Goal: Task Accomplishment & Management: Manage account settings

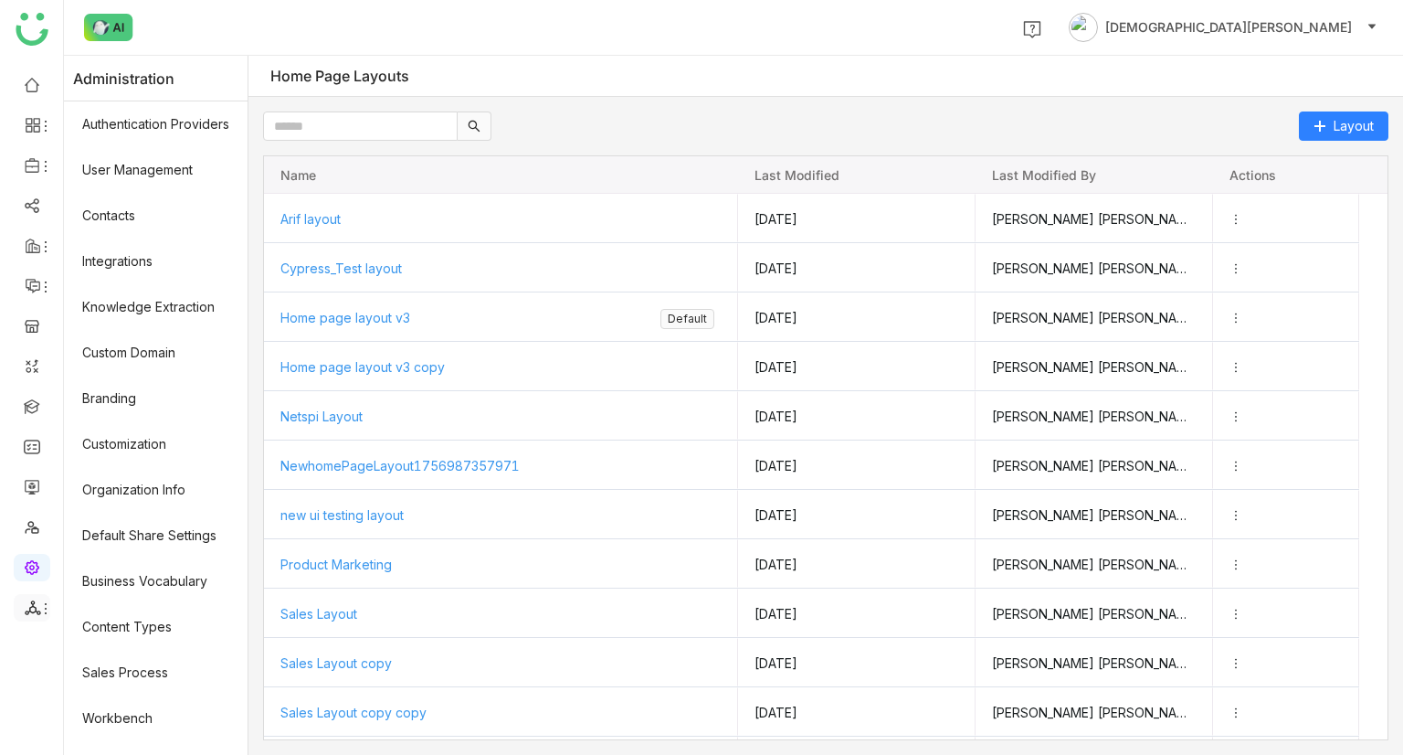
scroll to position [215, 0]
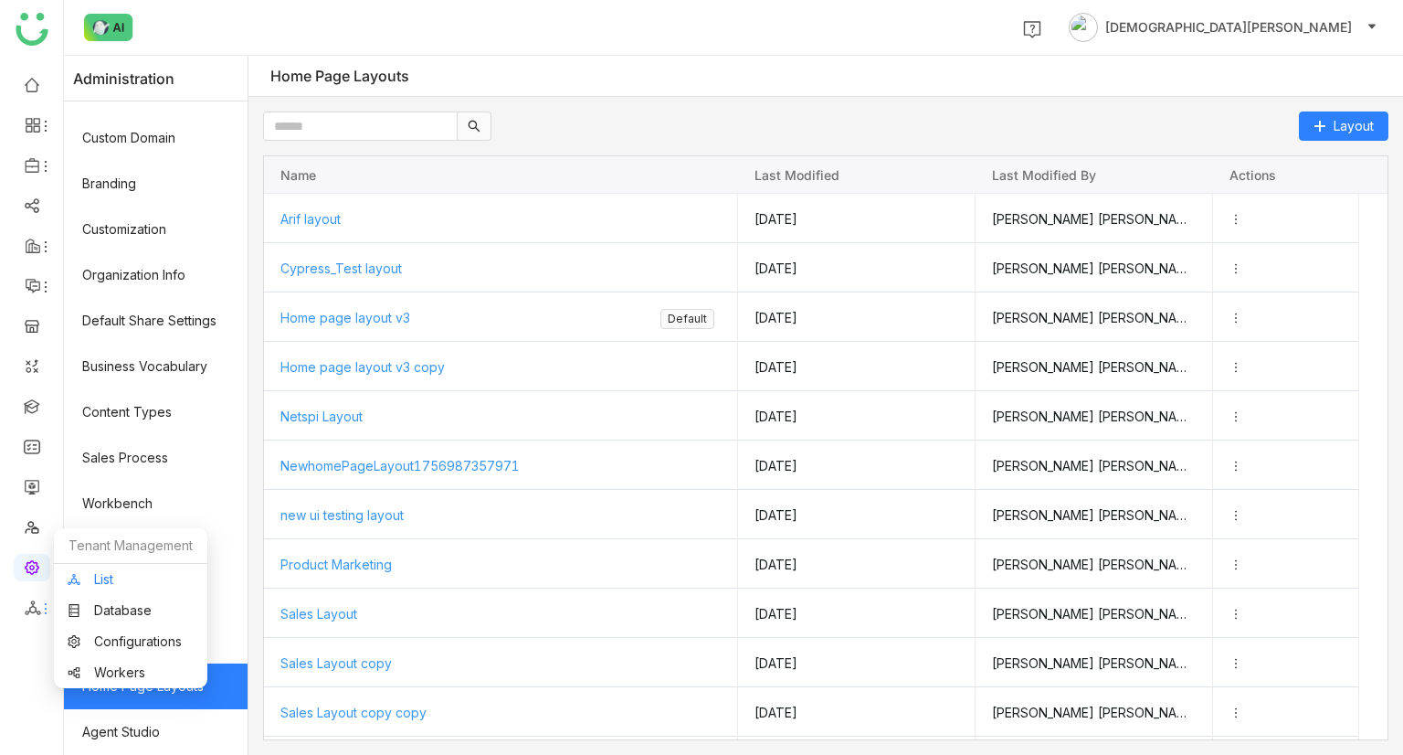
click at [124, 575] on link "List" at bounding box center [131, 579] width 126 height 13
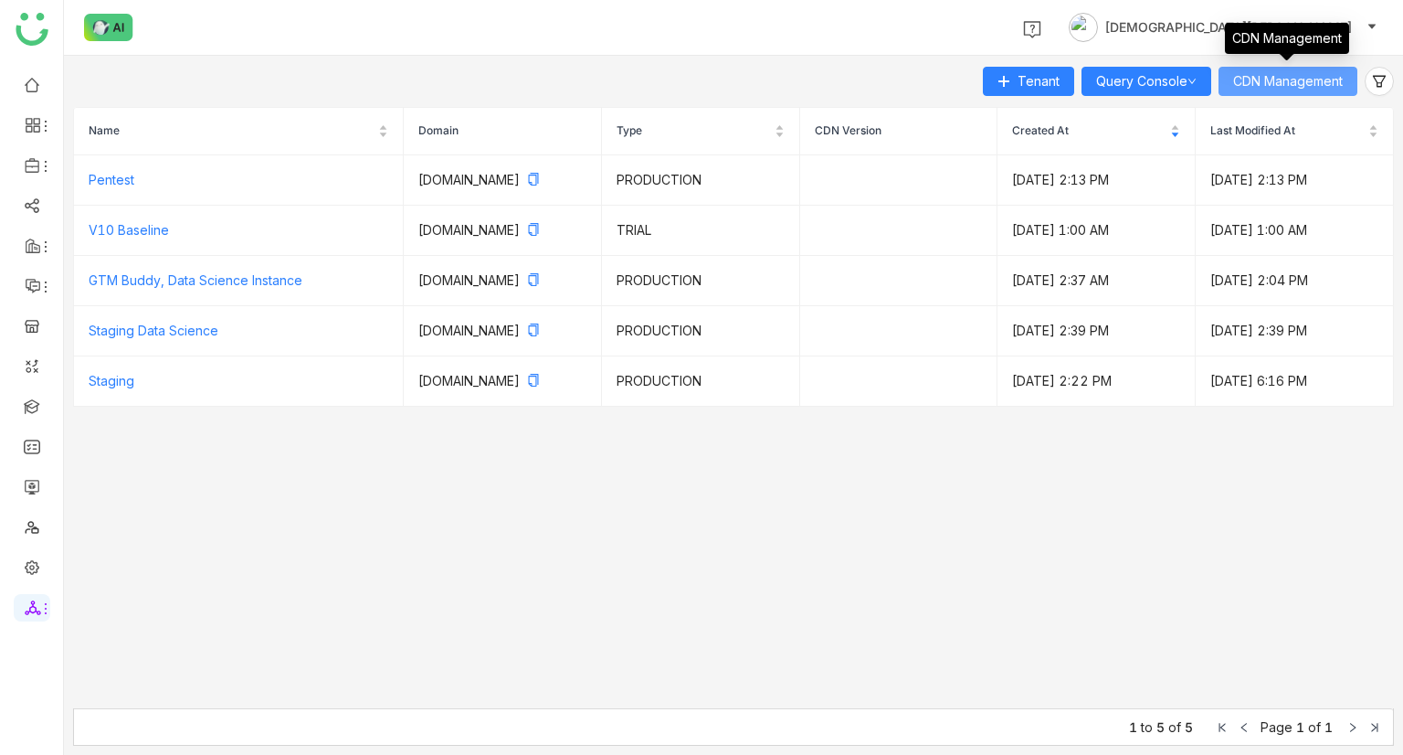
click at [1269, 86] on span "CDN Management" at bounding box center [1288, 81] width 110 height 20
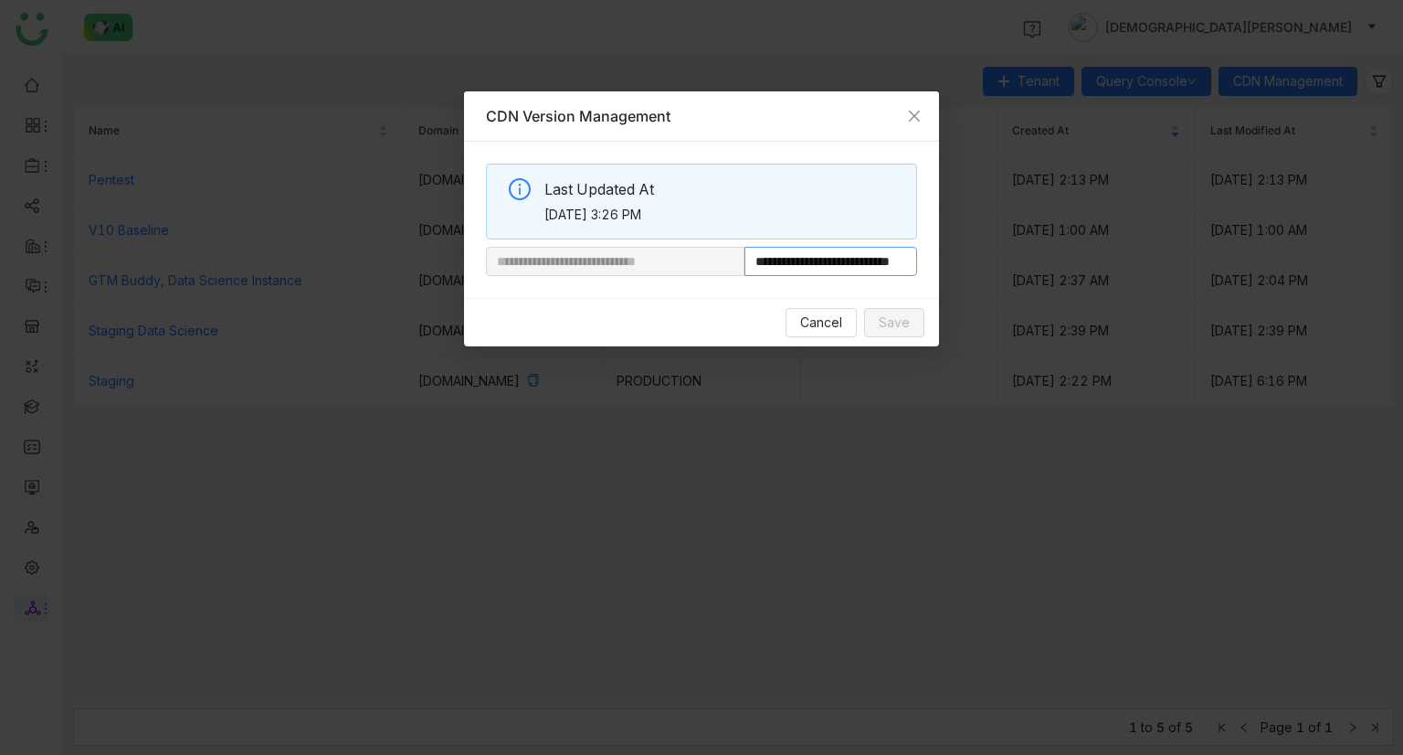
scroll to position [0, 69]
drag, startPoint x: 804, startPoint y: 264, endPoint x: 1066, endPoint y: 276, distance: 262.5
click at [1066, 276] on nz-modal-container "**********" at bounding box center [701, 377] width 1403 height 755
paste input "**********"
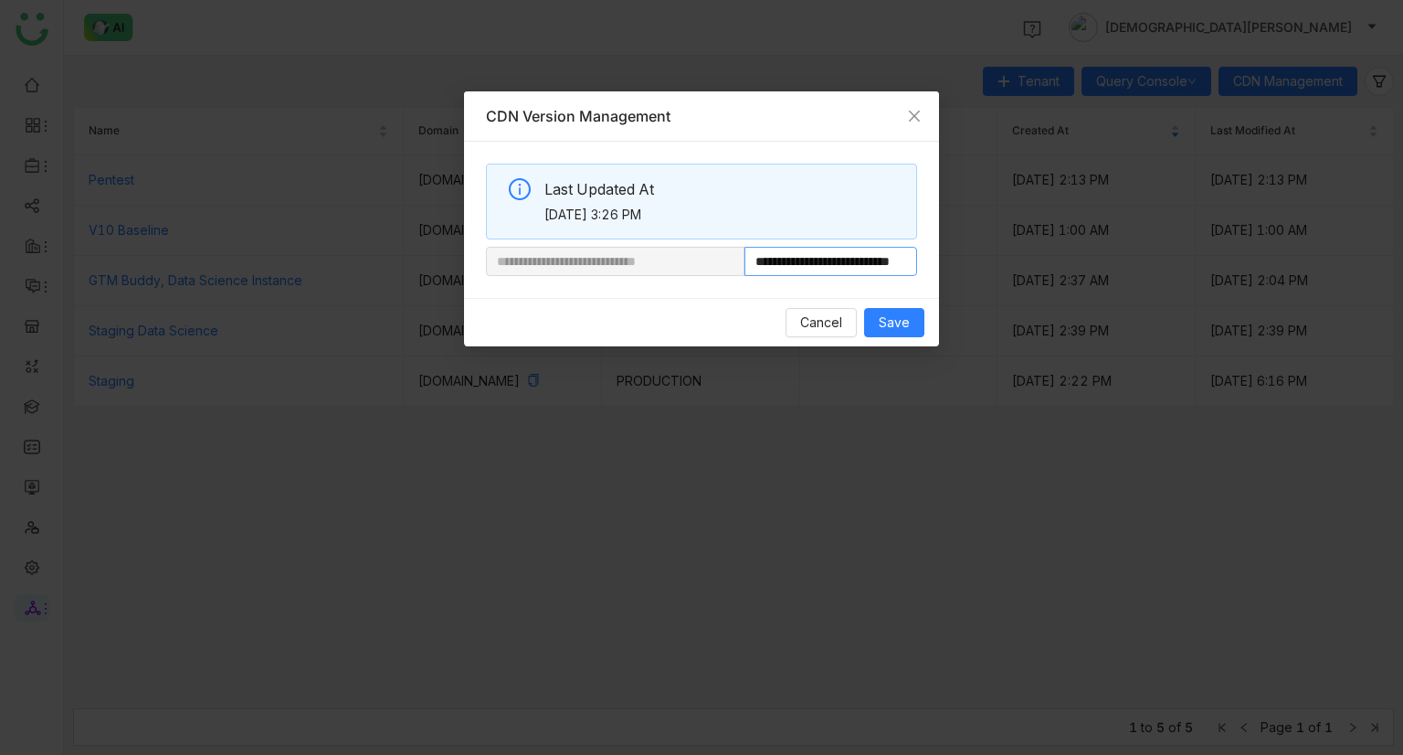
scroll to position [0, 69]
type input "**********"
click at [916, 318] on button "Save" at bounding box center [894, 322] width 60 height 29
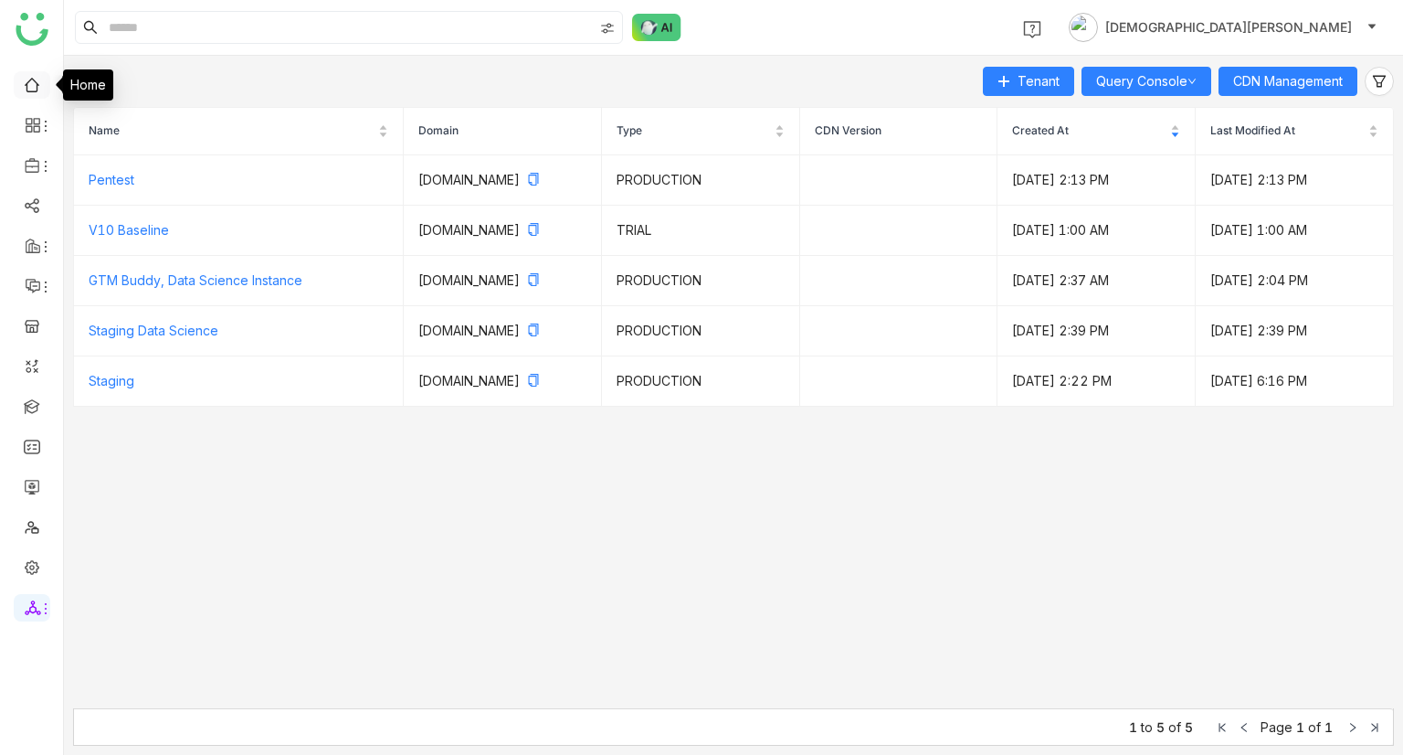
click at [32, 76] on link at bounding box center [32, 84] width 16 height 16
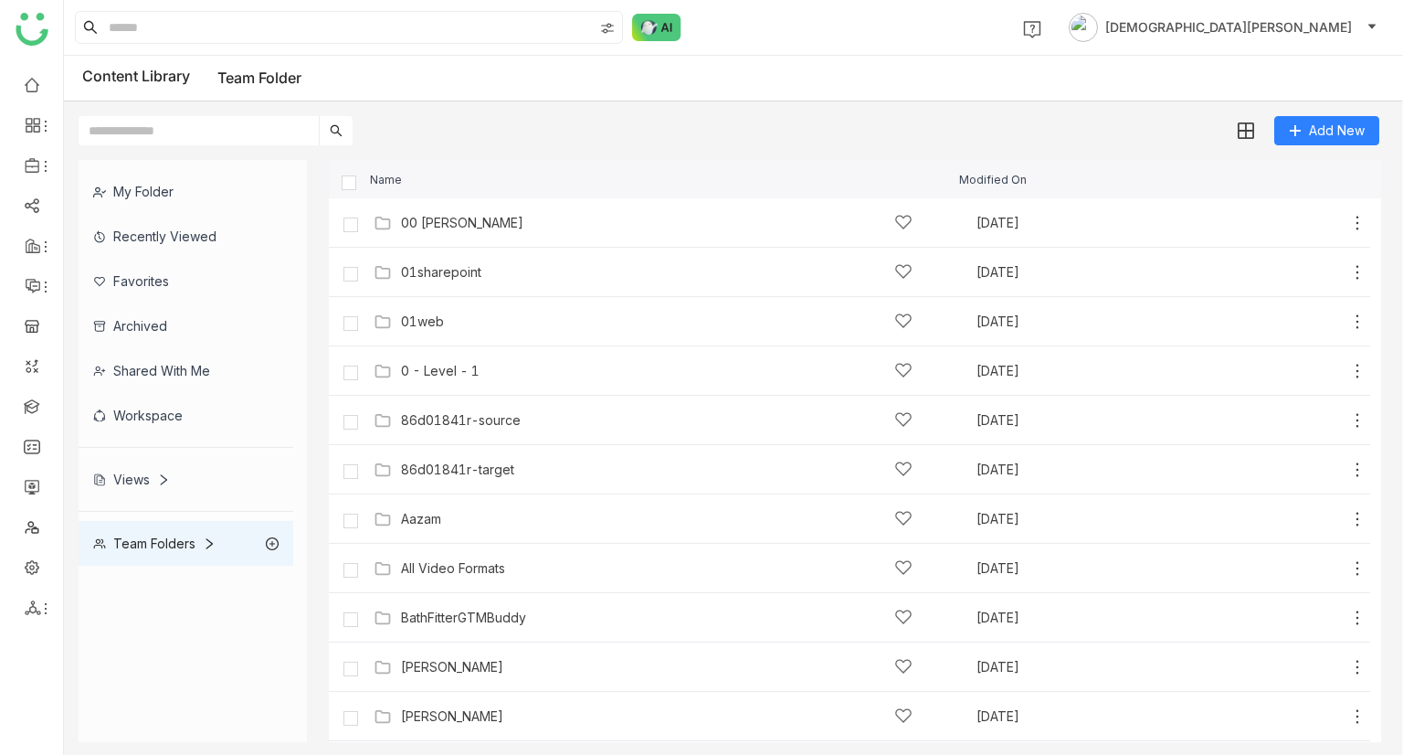
click at [155, 553] on div "Team Folders" at bounding box center [186, 543] width 215 height 45
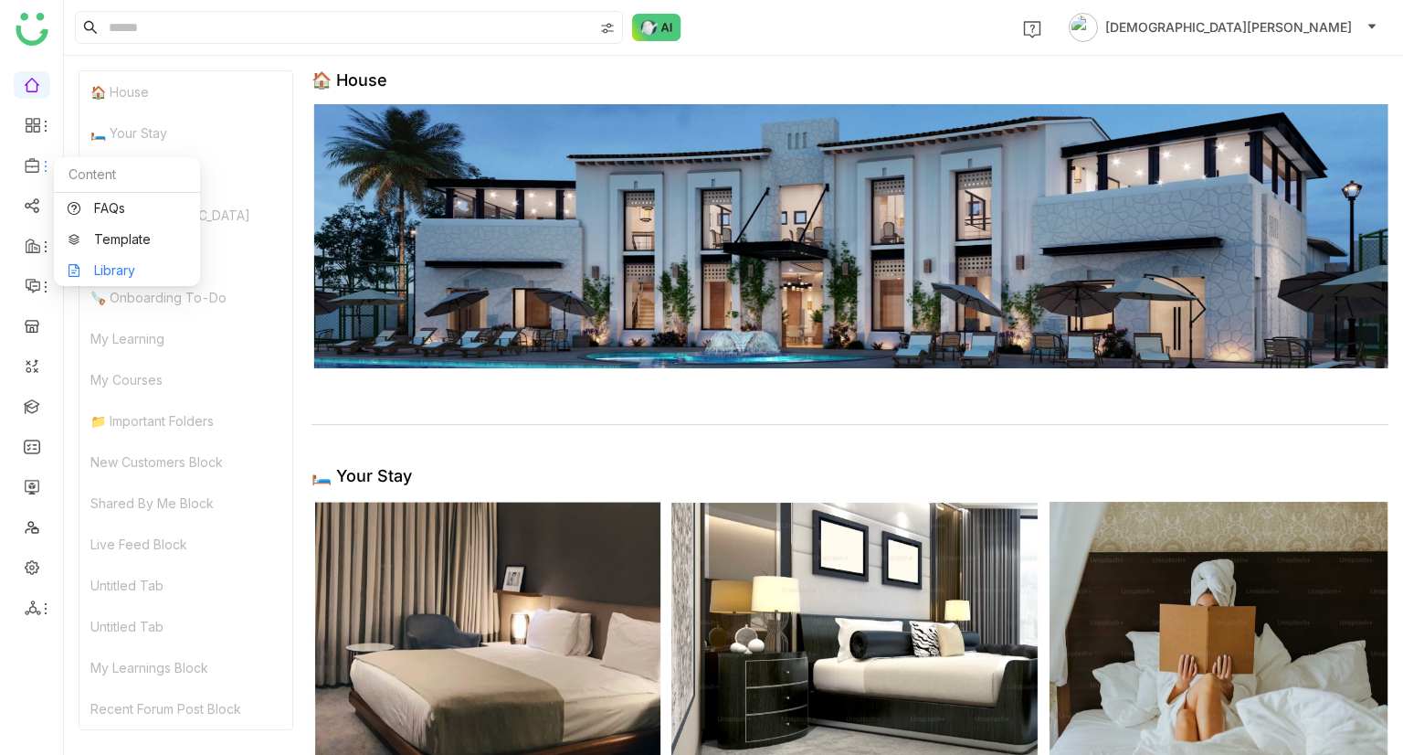
click at [135, 264] on link "Library" at bounding box center [127, 270] width 119 height 13
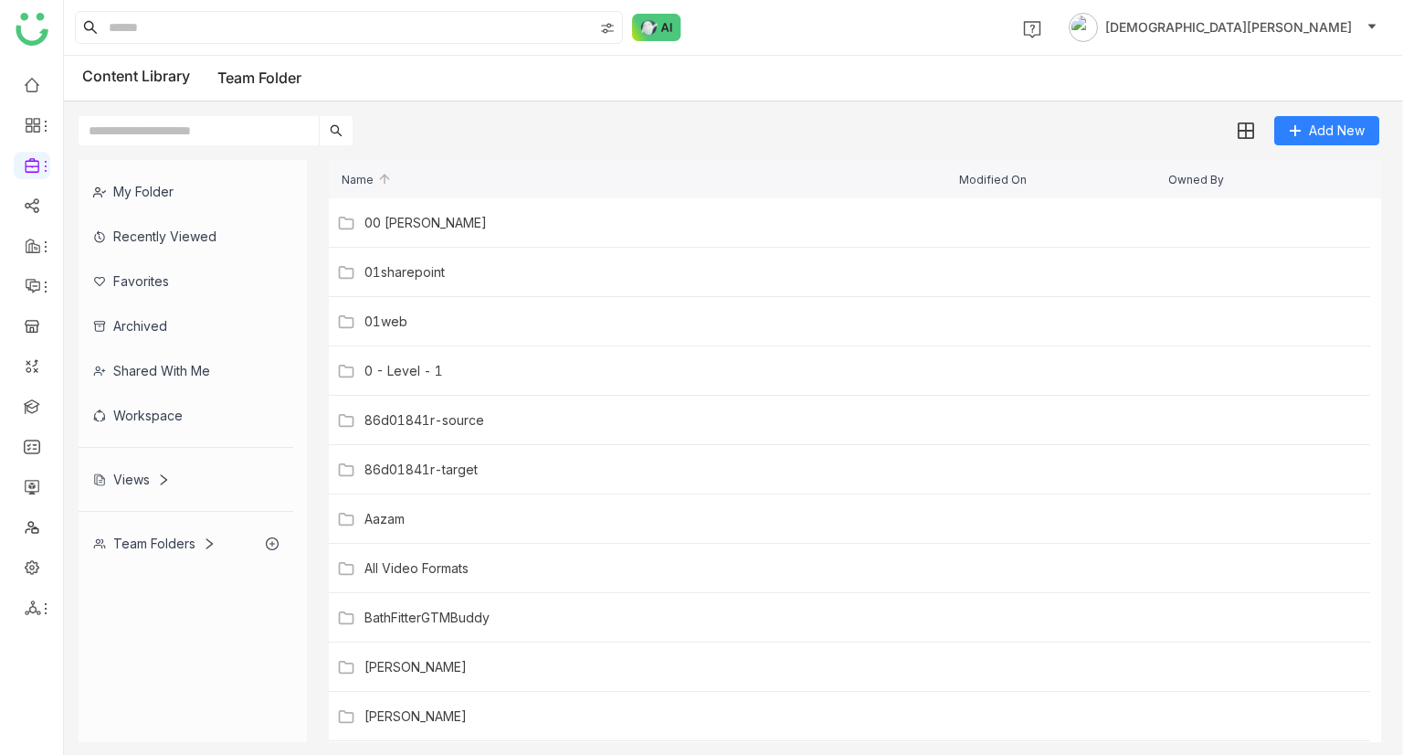
click at [175, 526] on div "Team Folders" at bounding box center [186, 543] width 215 height 45
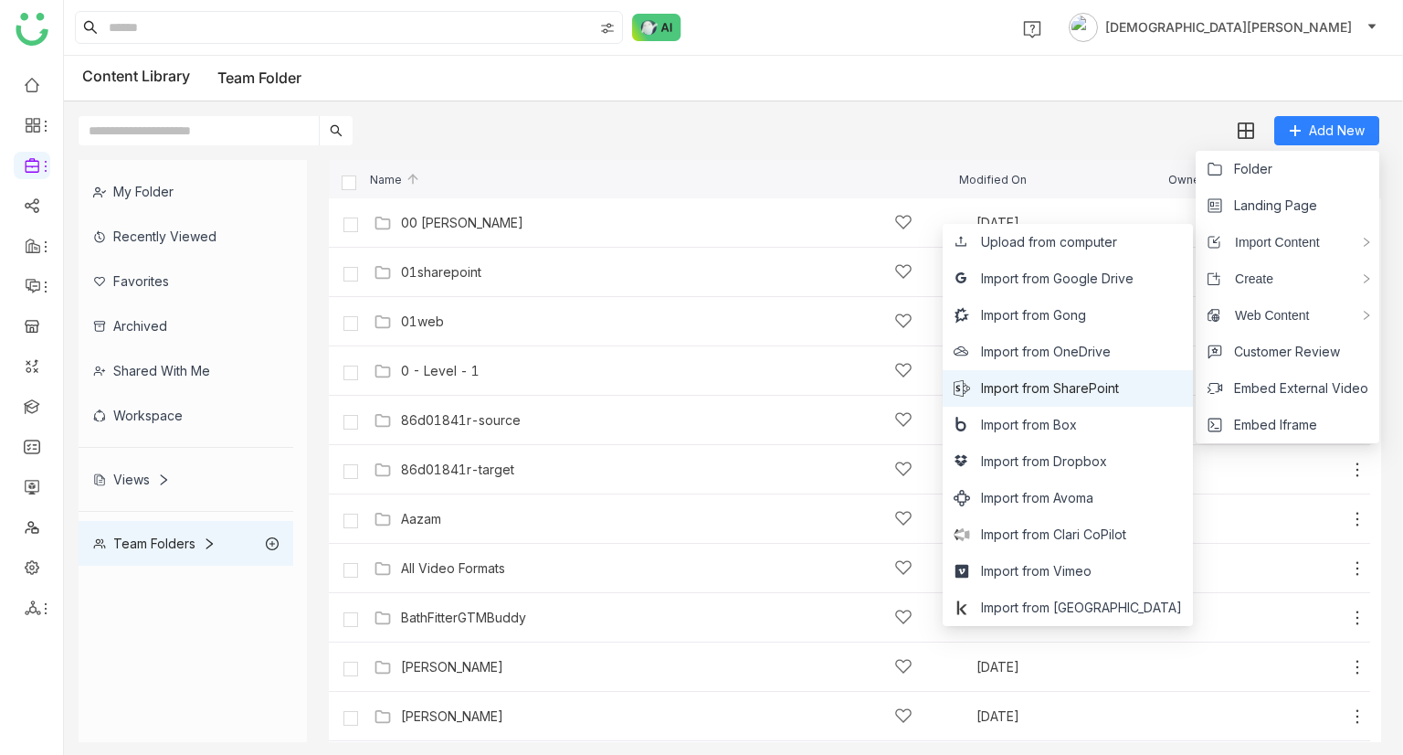
click at [1087, 374] on li "Import from SharePoint" at bounding box center [1068, 388] width 250 height 37
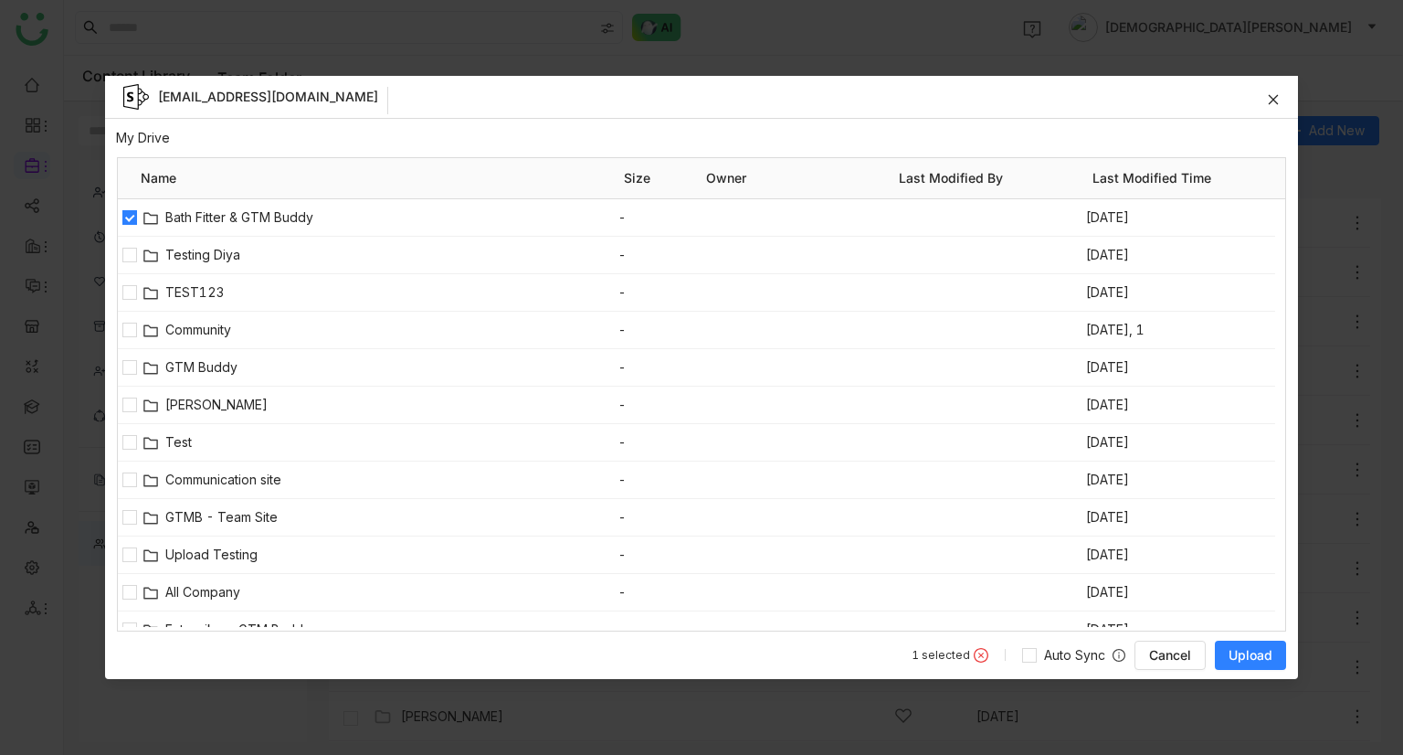
click at [1247, 650] on span "Upload" at bounding box center [1251, 655] width 44 height 18
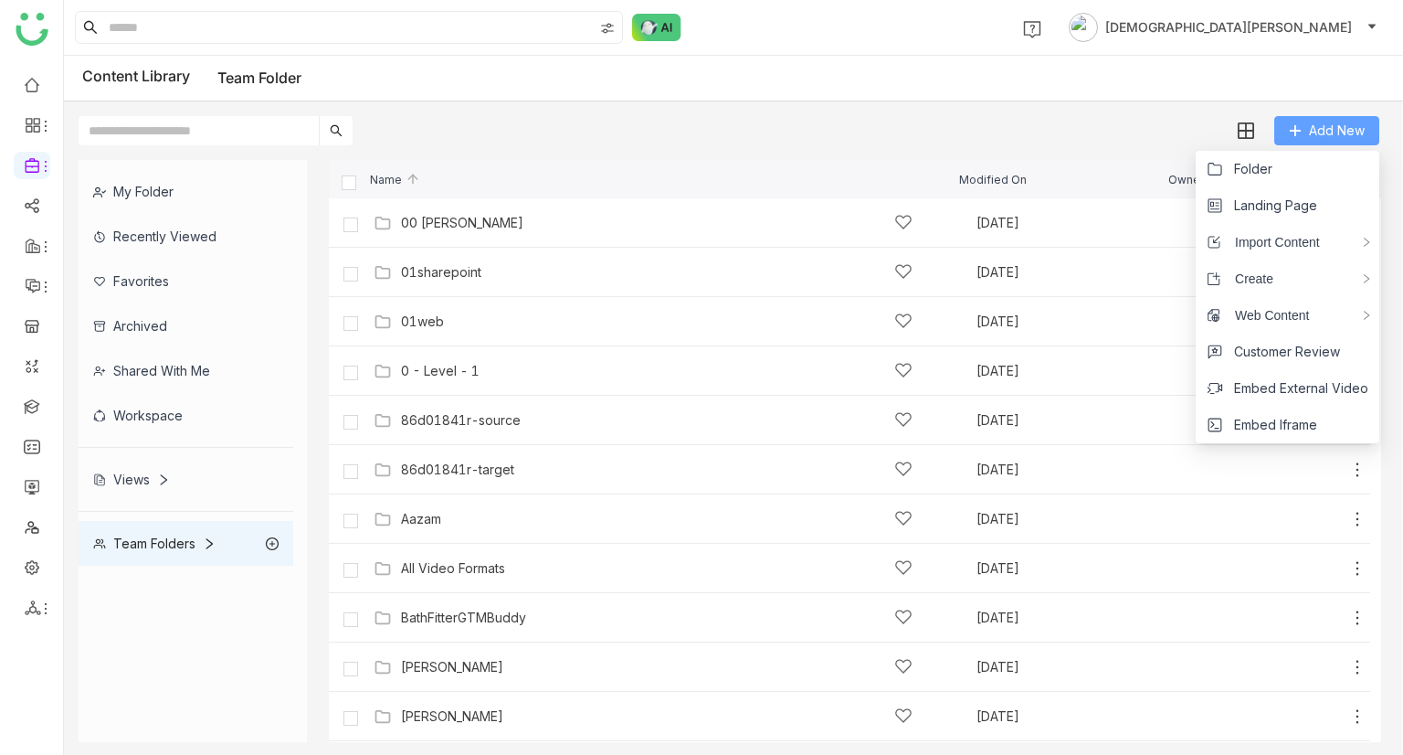
click at [1298, 143] on button "Add New" at bounding box center [1326, 130] width 105 height 29
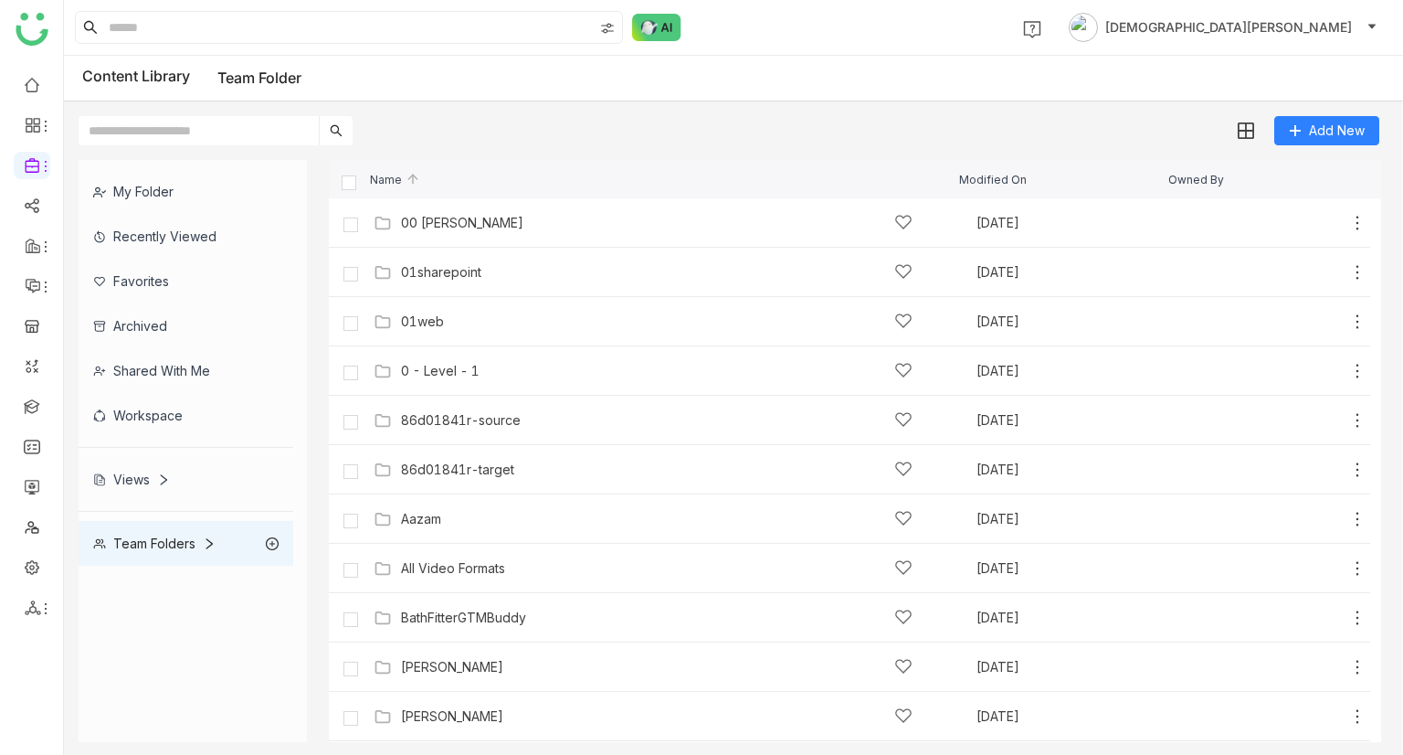
click at [209, 541] on icon at bounding box center [209, 543] width 13 height 13
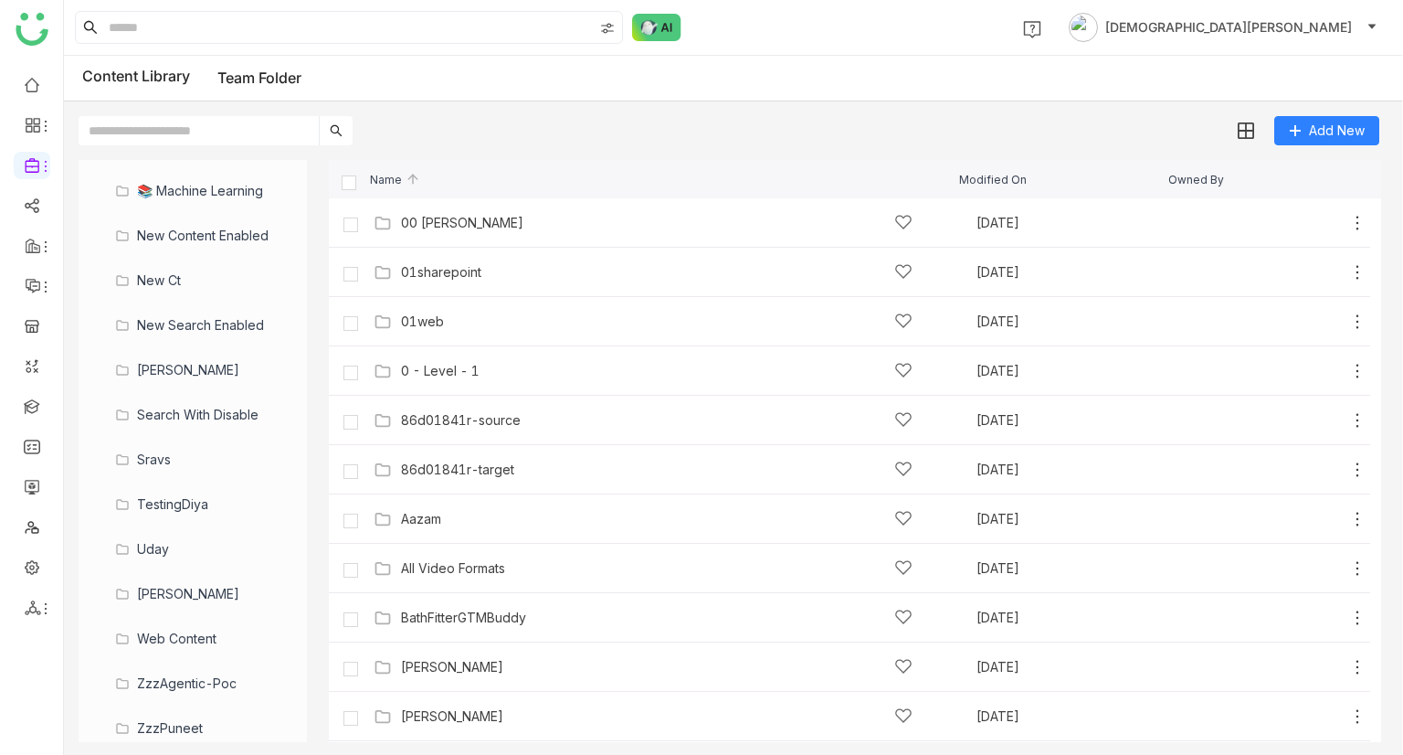
scroll to position [1086, 0]
click at [432, 218] on div "00 [PERSON_NAME]" at bounding box center [462, 223] width 122 height 15
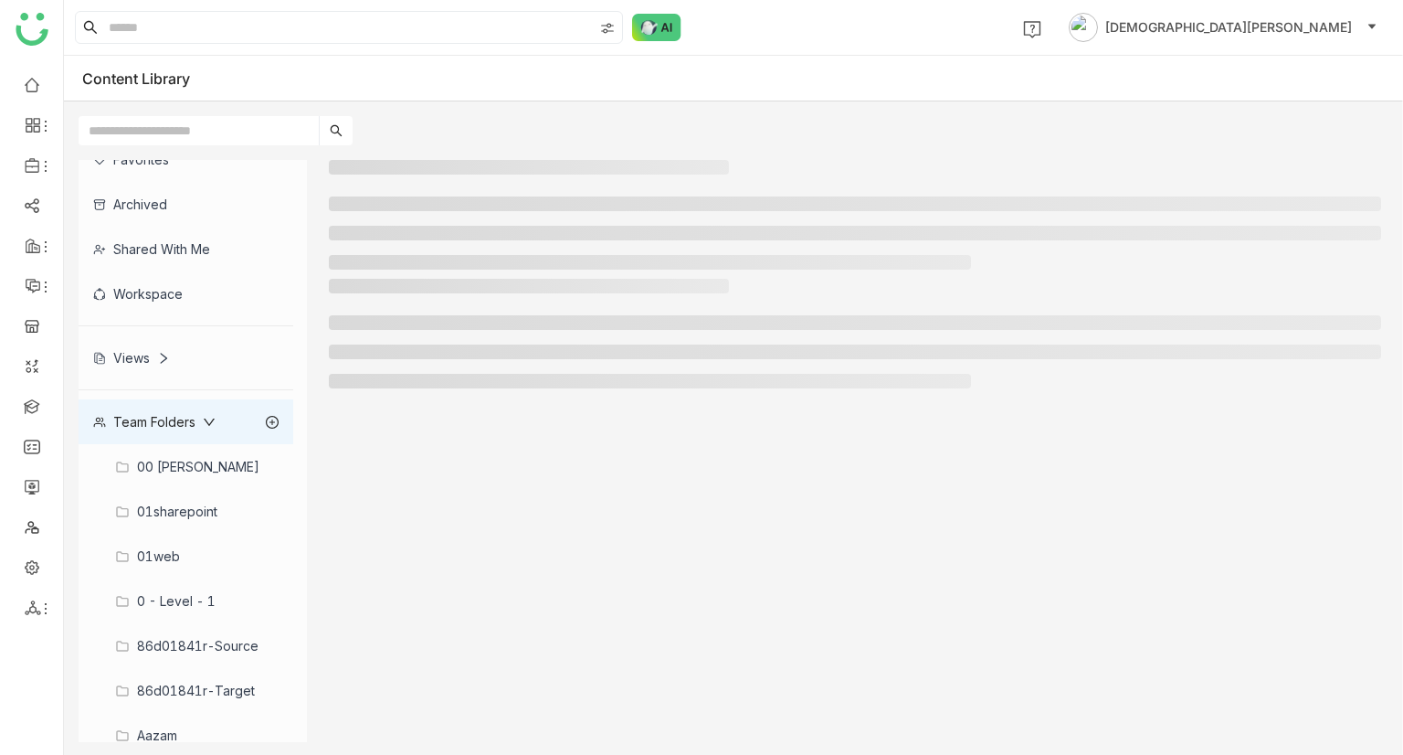
scroll to position [274, 0]
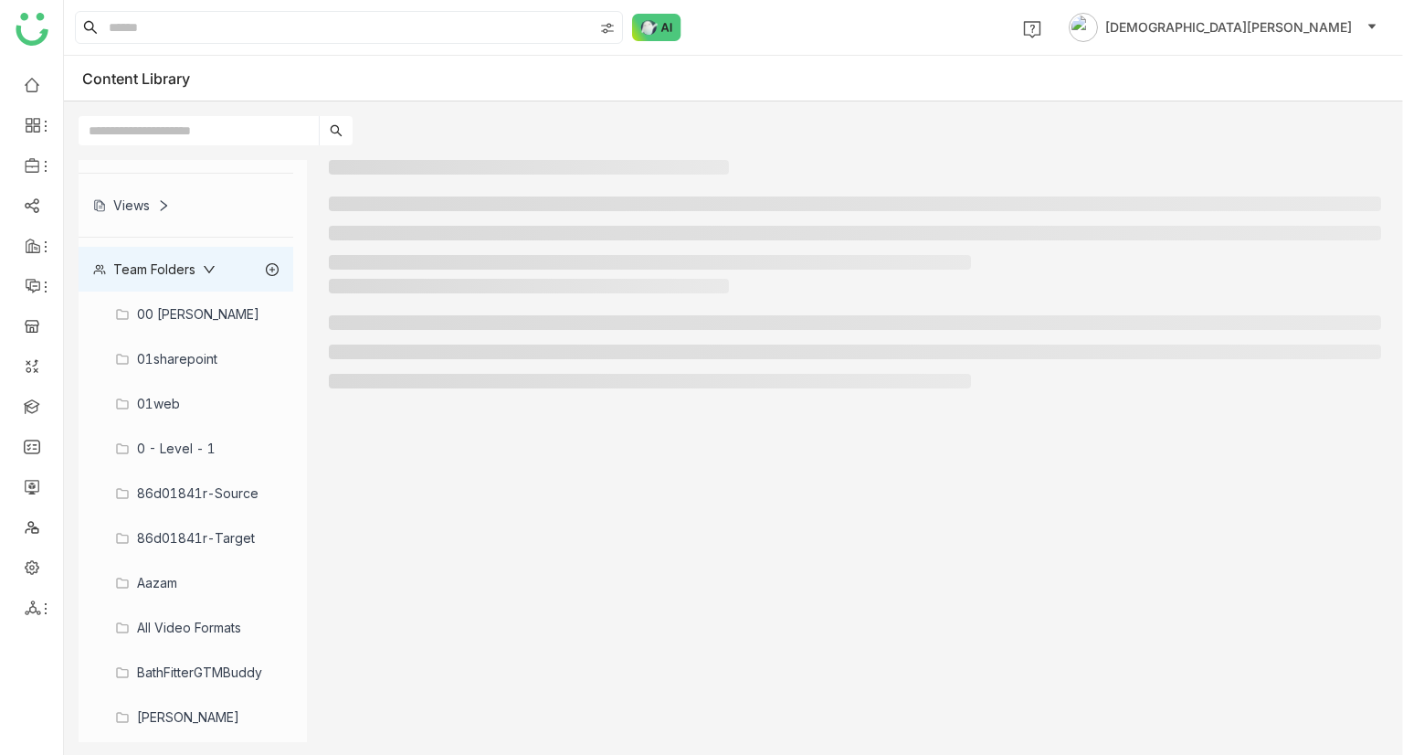
click at [202, 312] on div "00 [PERSON_NAME]" at bounding box center [186, 313] width 215 height 45
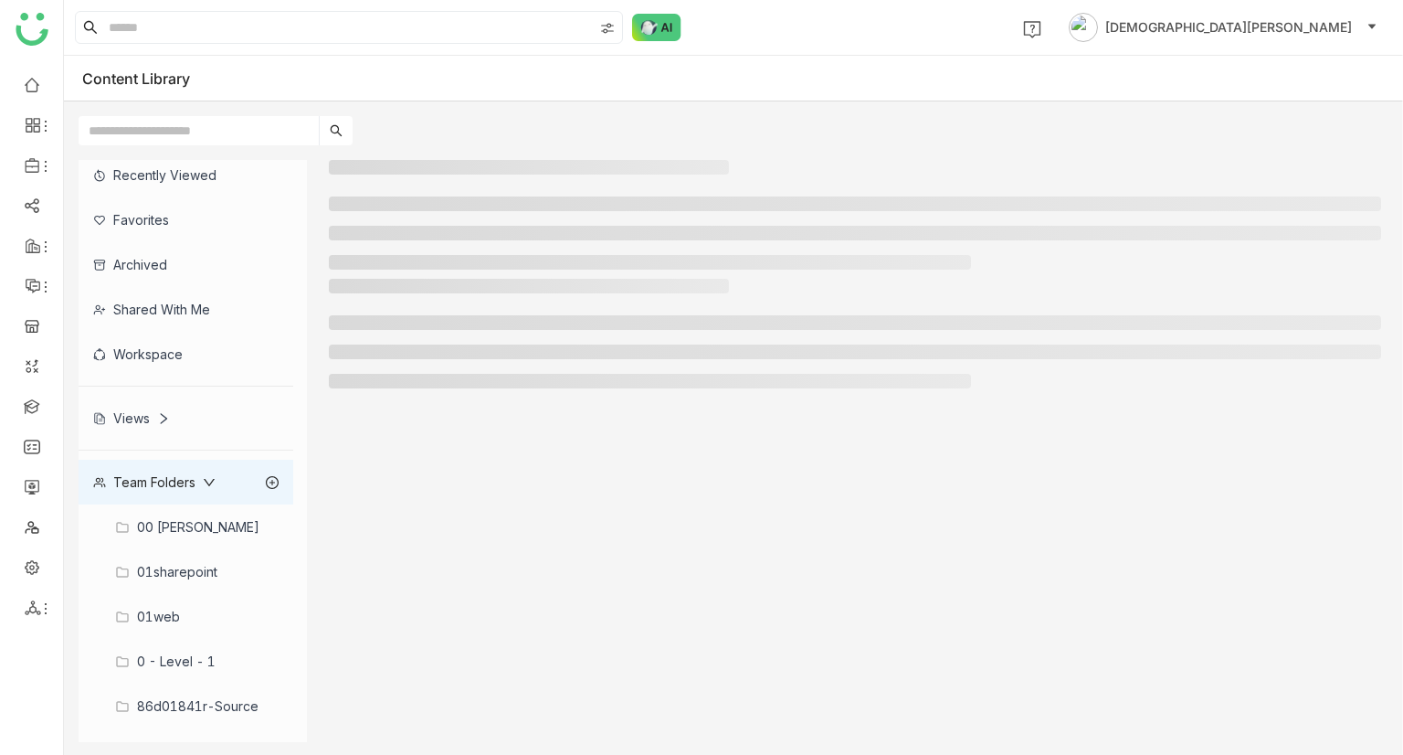
scroll to position [0, 0]
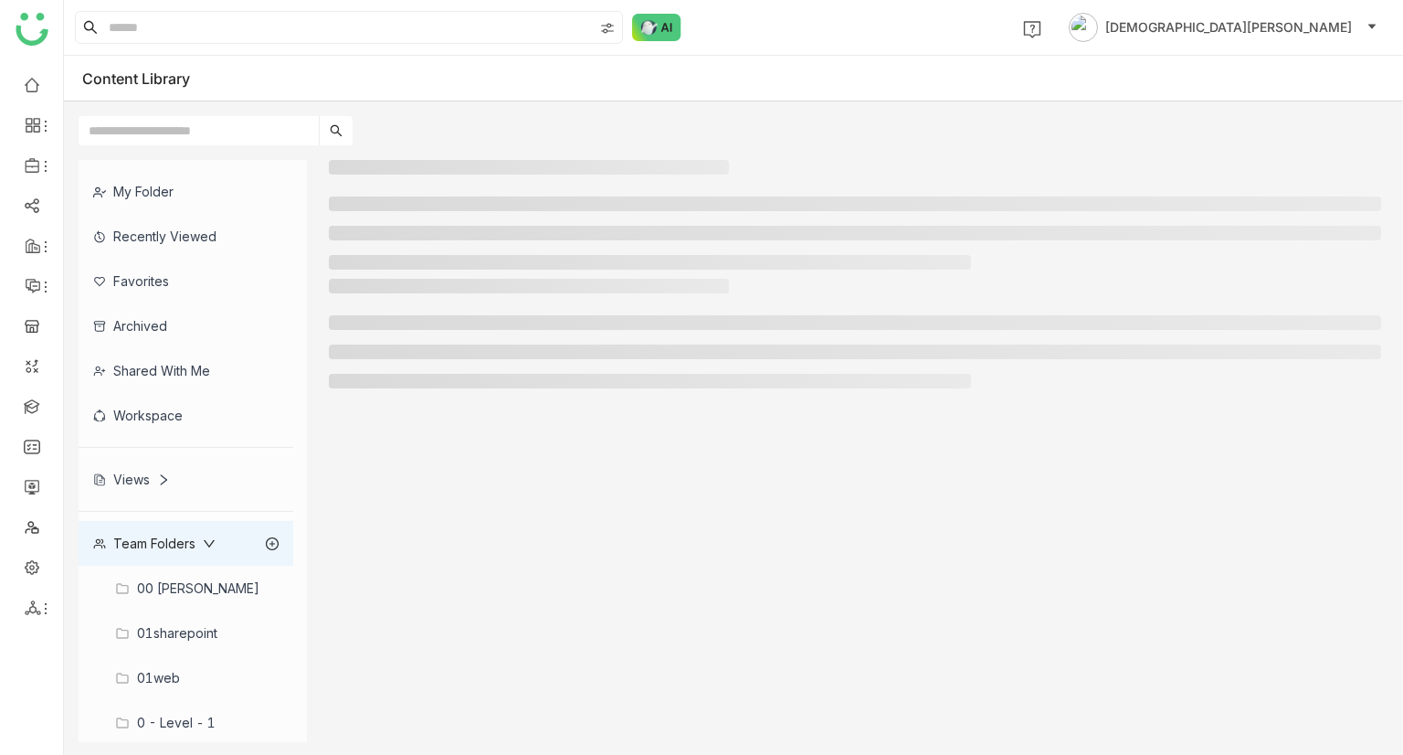
click at [197, 607] on div "00 [PERSON_NAME]" at bounding box center [186, 588] width 215 height 45
click at [197, 593] on div "00 [PERSON_NAME]" at bounding box center [186, 588] width 215 height 45
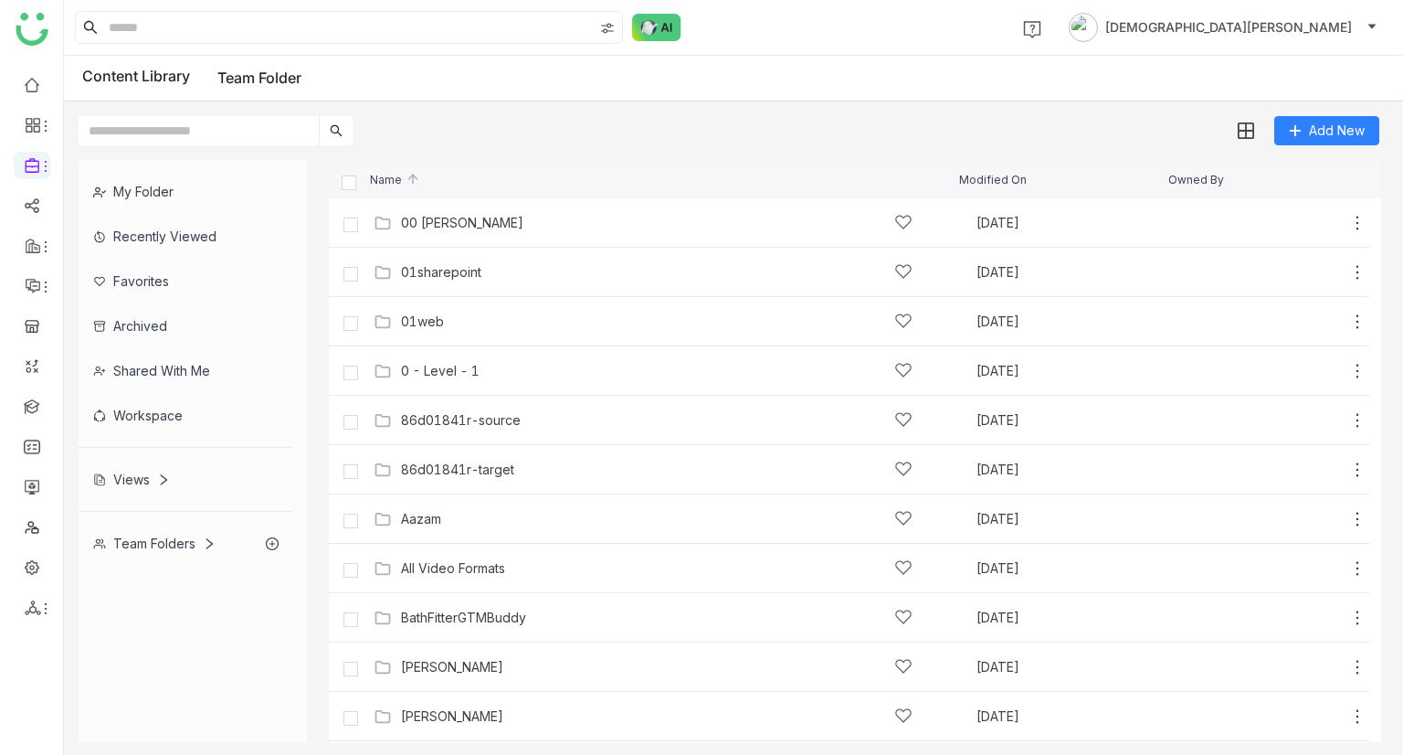
click at [172, 556] on div "Team Folders" at bounding box center [186, 543] width 215 height 45
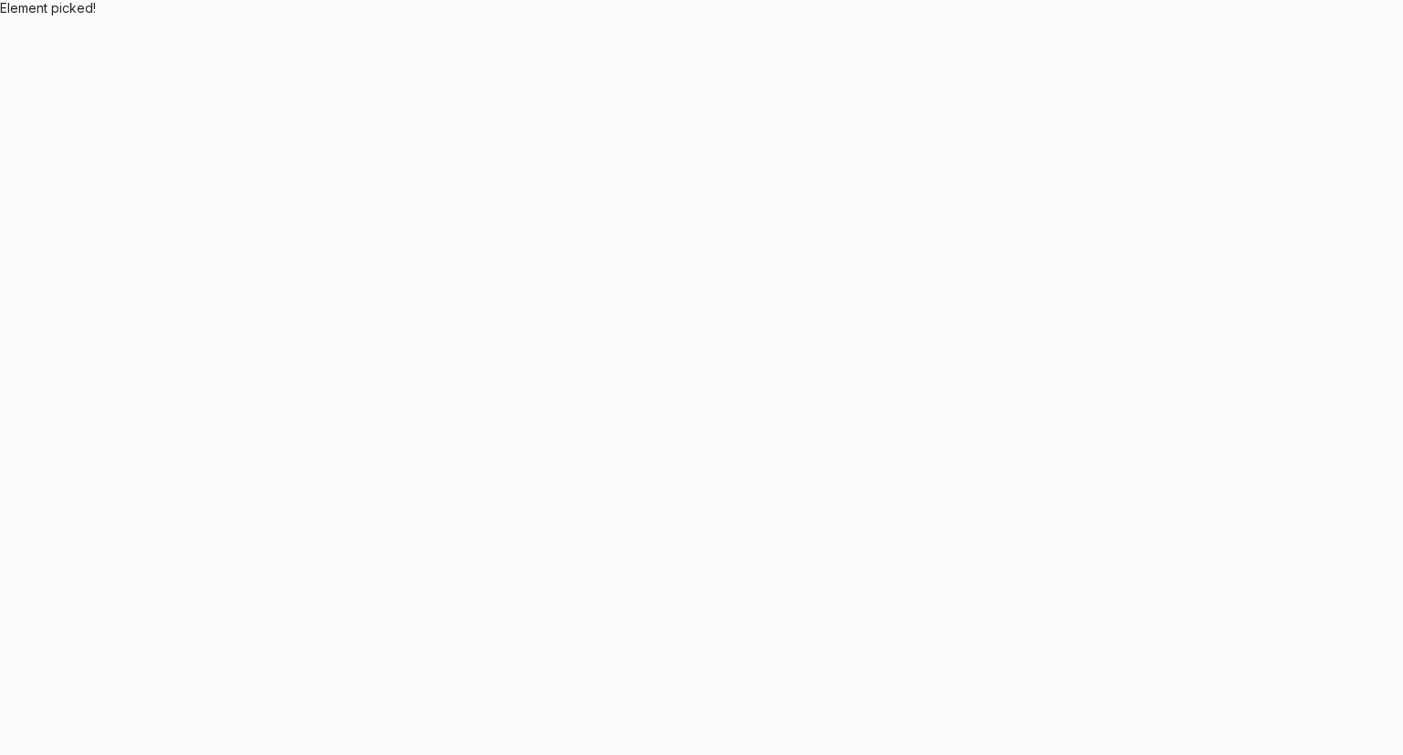
click at [900, 429] on body "Element picked!" at bounding box center [701, 377] width 1403 height 755
click at [839, 389] on body "Element picked!" at bounding box center [701, 377] width 1403 height 755
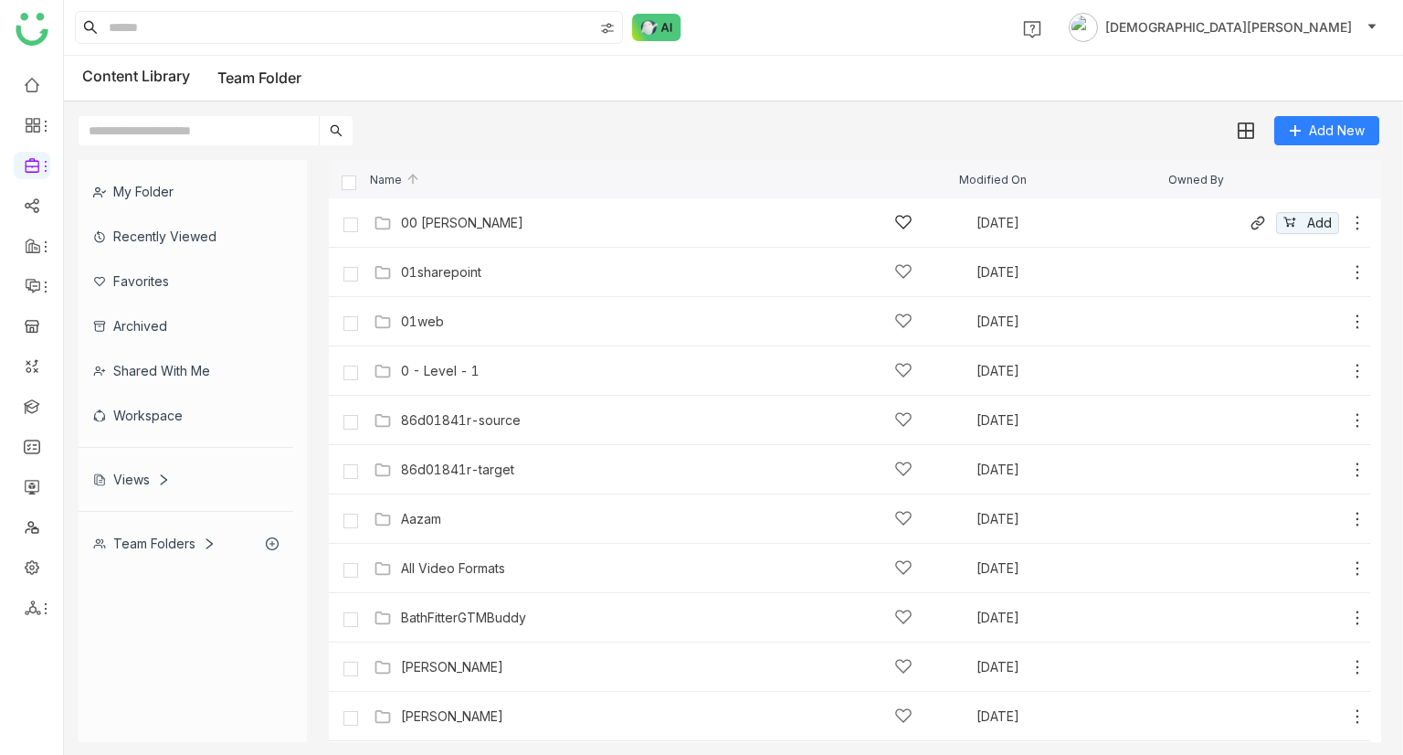
click at [490, 217] on div "00 [PERSON_NAME]" at bounding box center [657, 222] width 512 height 19
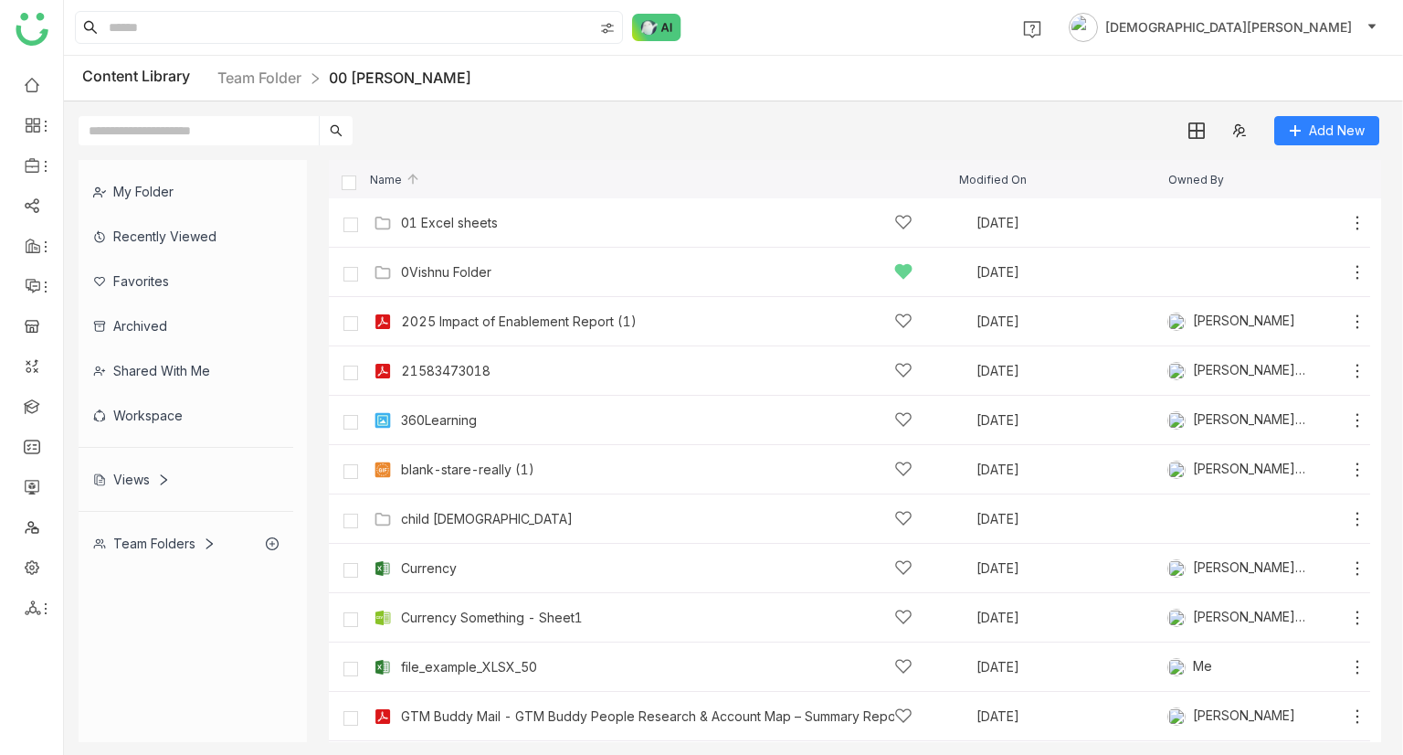
click at [136, 546] on div "Team Folders" at bounding box center [154, 543] width 122 height 16
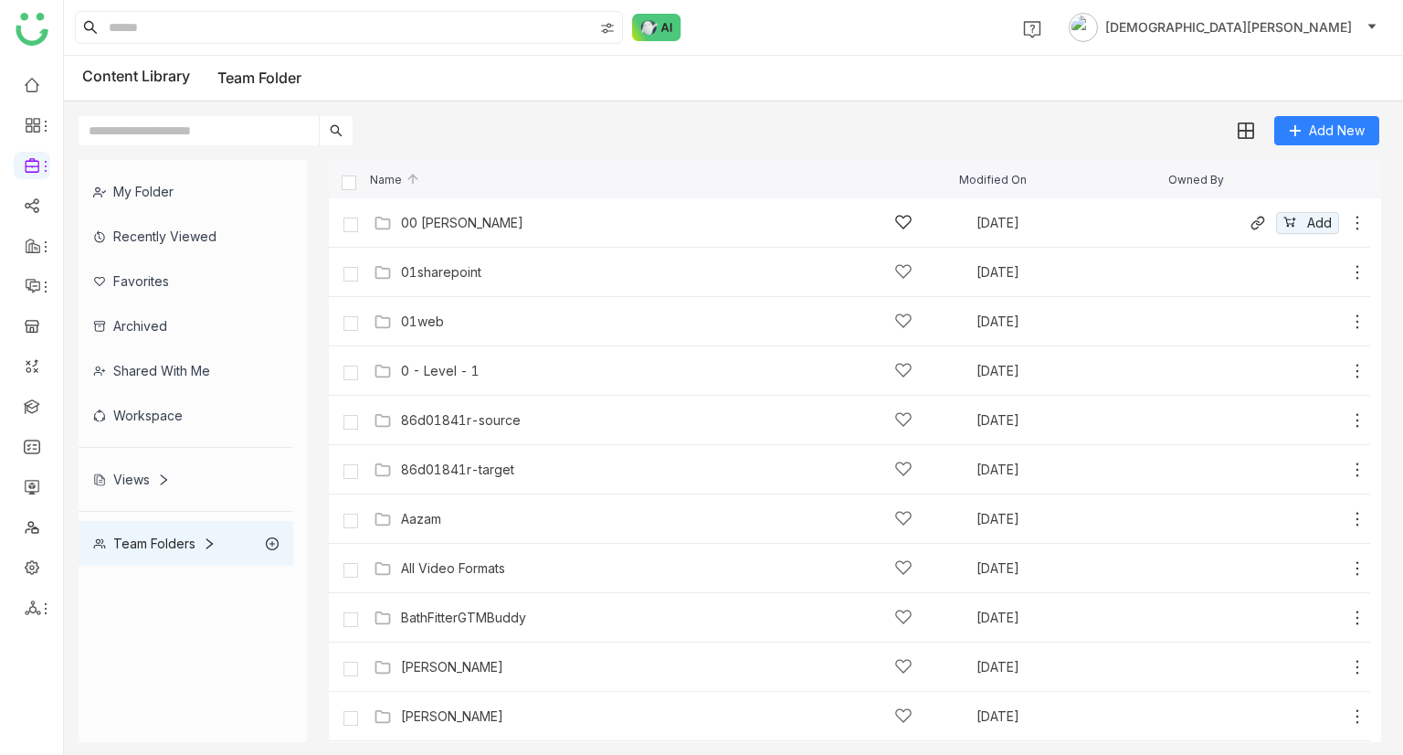
click at [448, 220] on div "00 [PERSON_NAME]" at bounding box center [462, 223] width 122 height 15
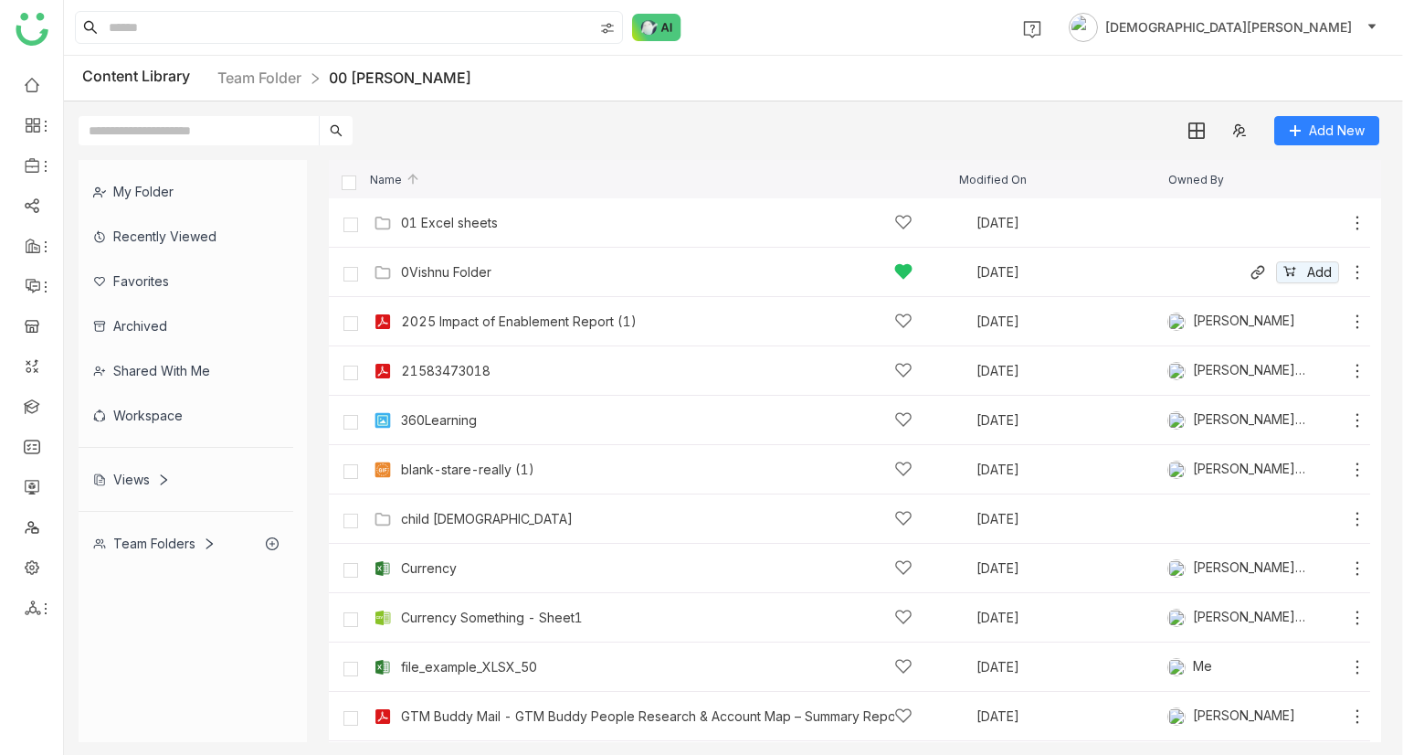
click at [464, 277] on div "0Vishnu Folder" at bounding box center [446, 272] width 90 height 15
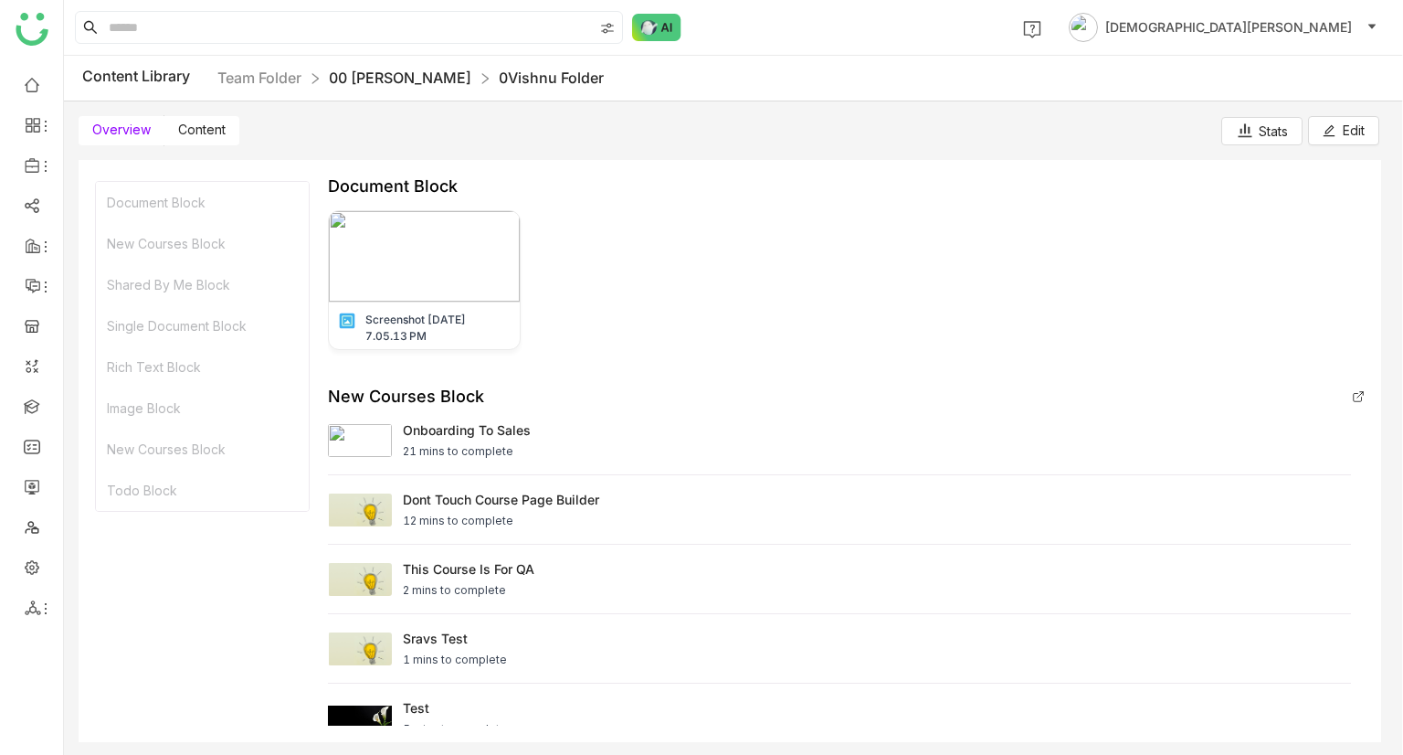
click at [383, 74] on link "00 [PERSON_NAME]" at bounding box center [400, 78] width 143 height 18
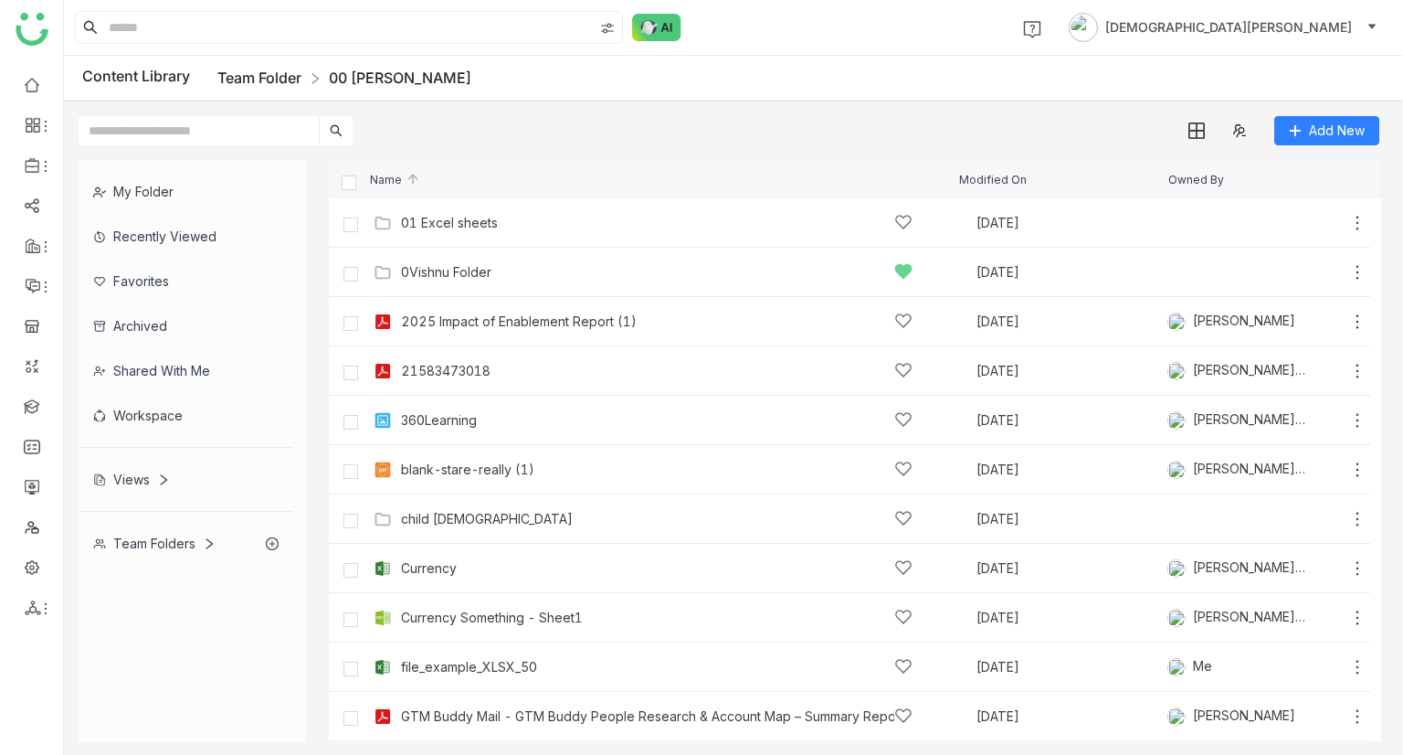
click at [256, 78] on link "Team Folder" at bounding box center [259, 78] width 84 height 18
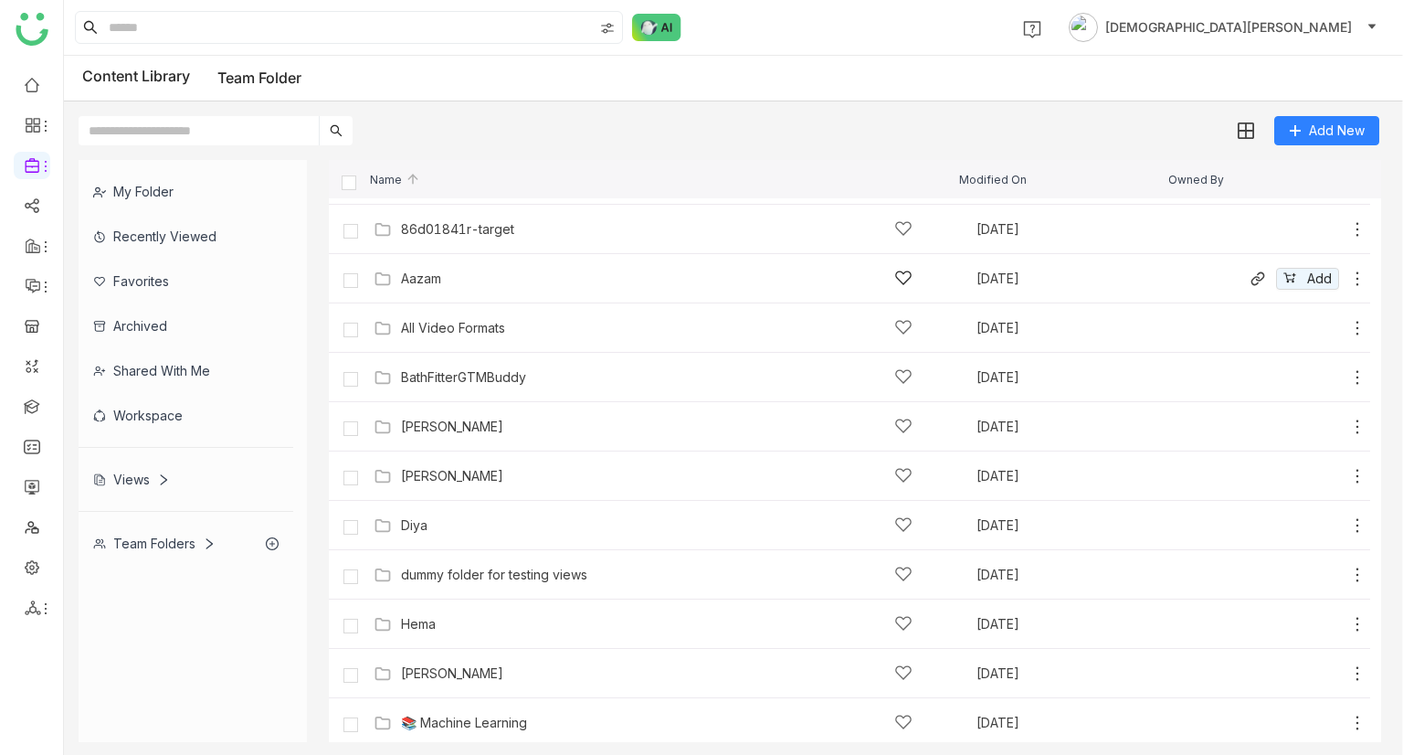
scroll to position [183, 0]
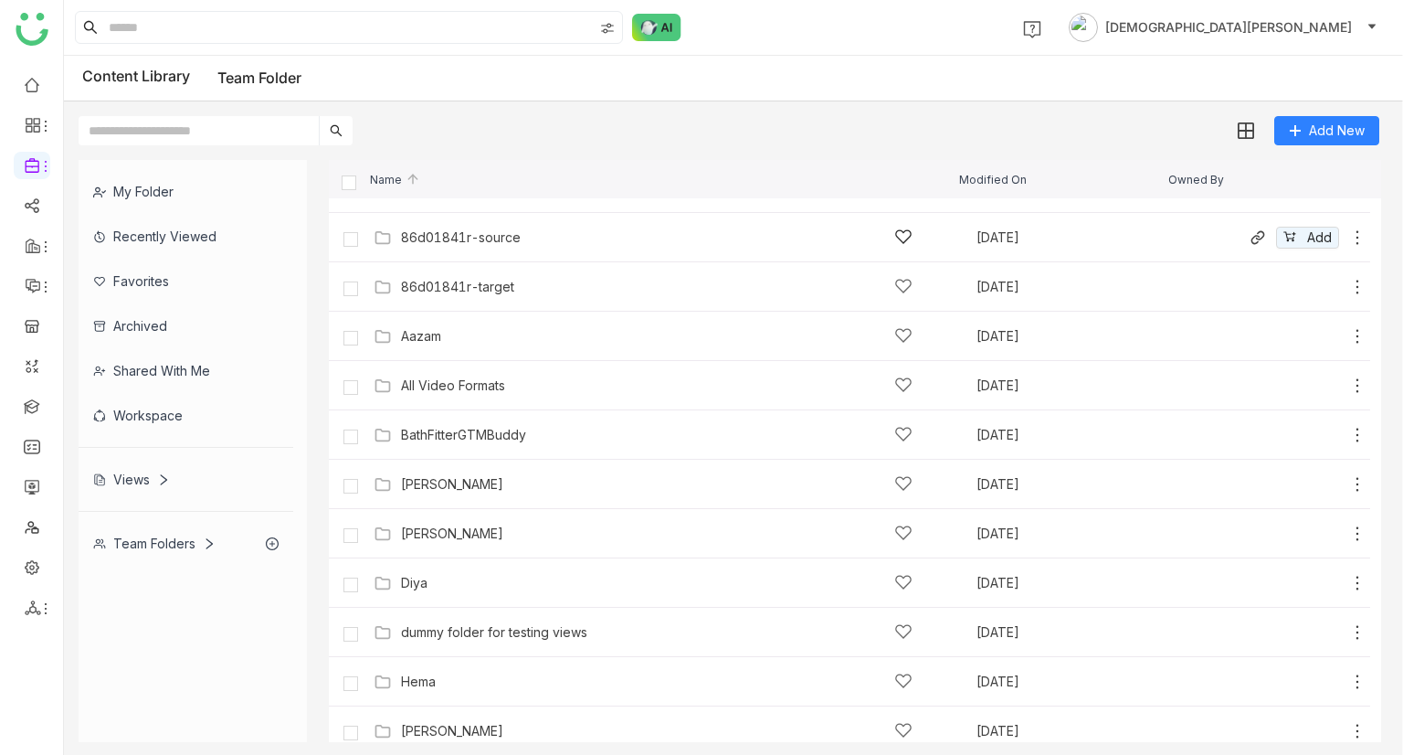
click at [486, 239] on div "86d01841r-source" at bounding box center [461, 237] width 120 height 15
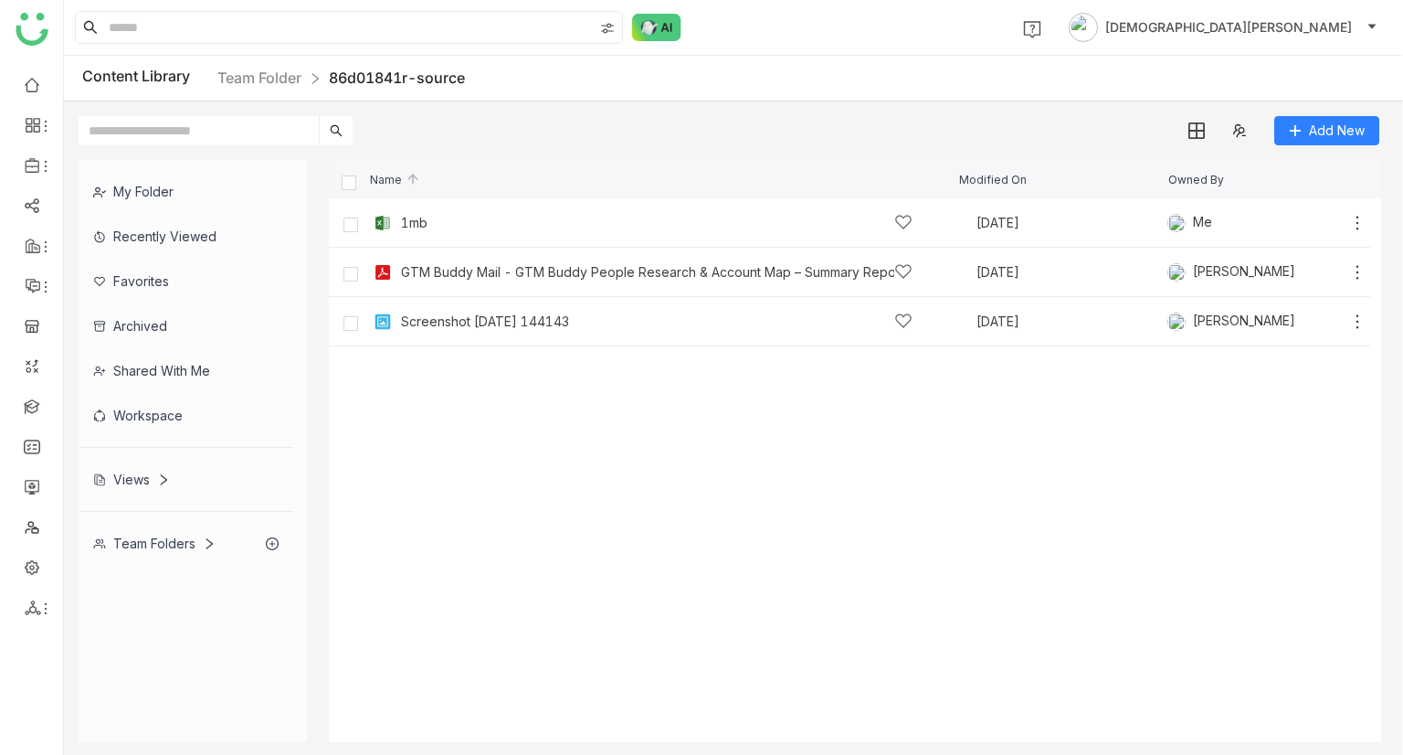
click at [265, 67] on nz-breadcrumb "Team Folder 86d01841r-source" at bounding box center [341, 78] width 248 height 23
click at [267, 70] on link "Team Folder" at bounding box center [259, 78] width 84 height 18
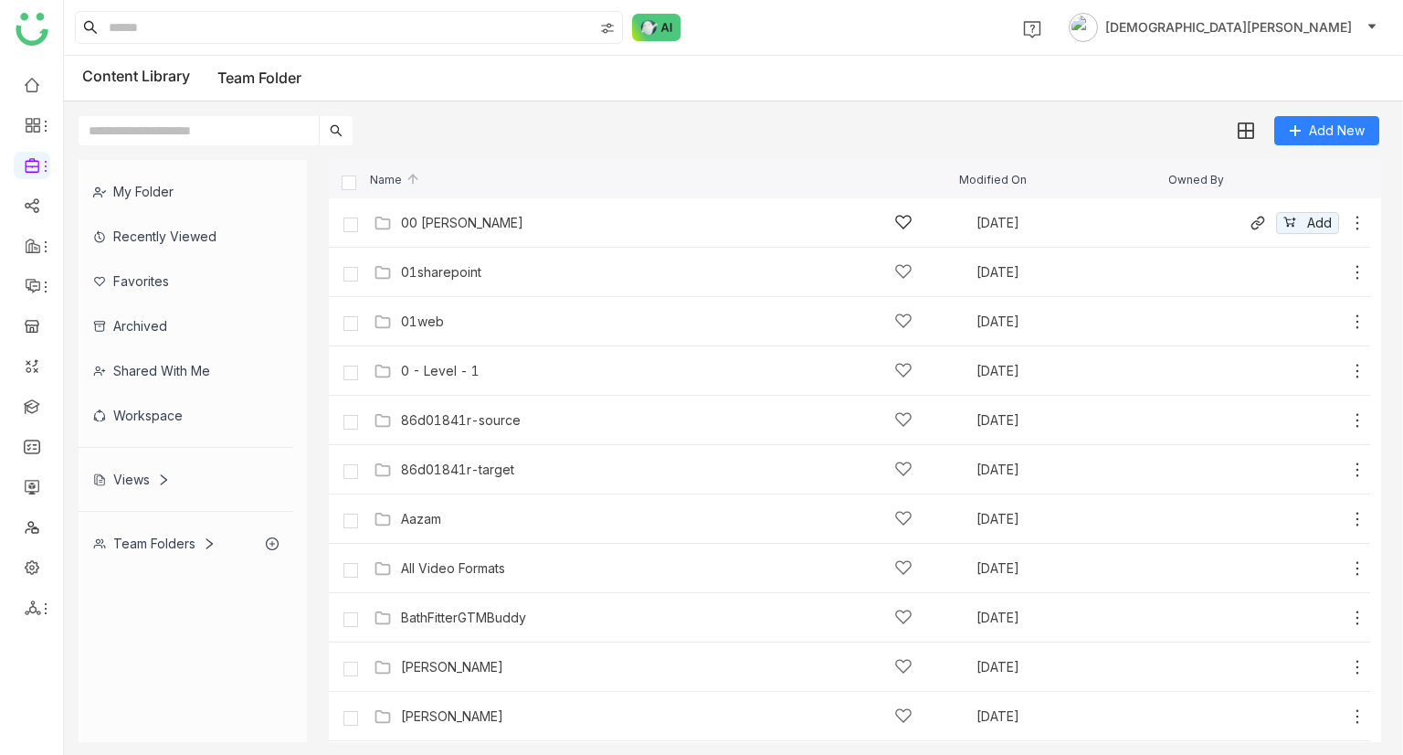
click at [442, 221] on div "00 [PERSON_NAME]" at bounding box center [462, 223] width 122 height 15
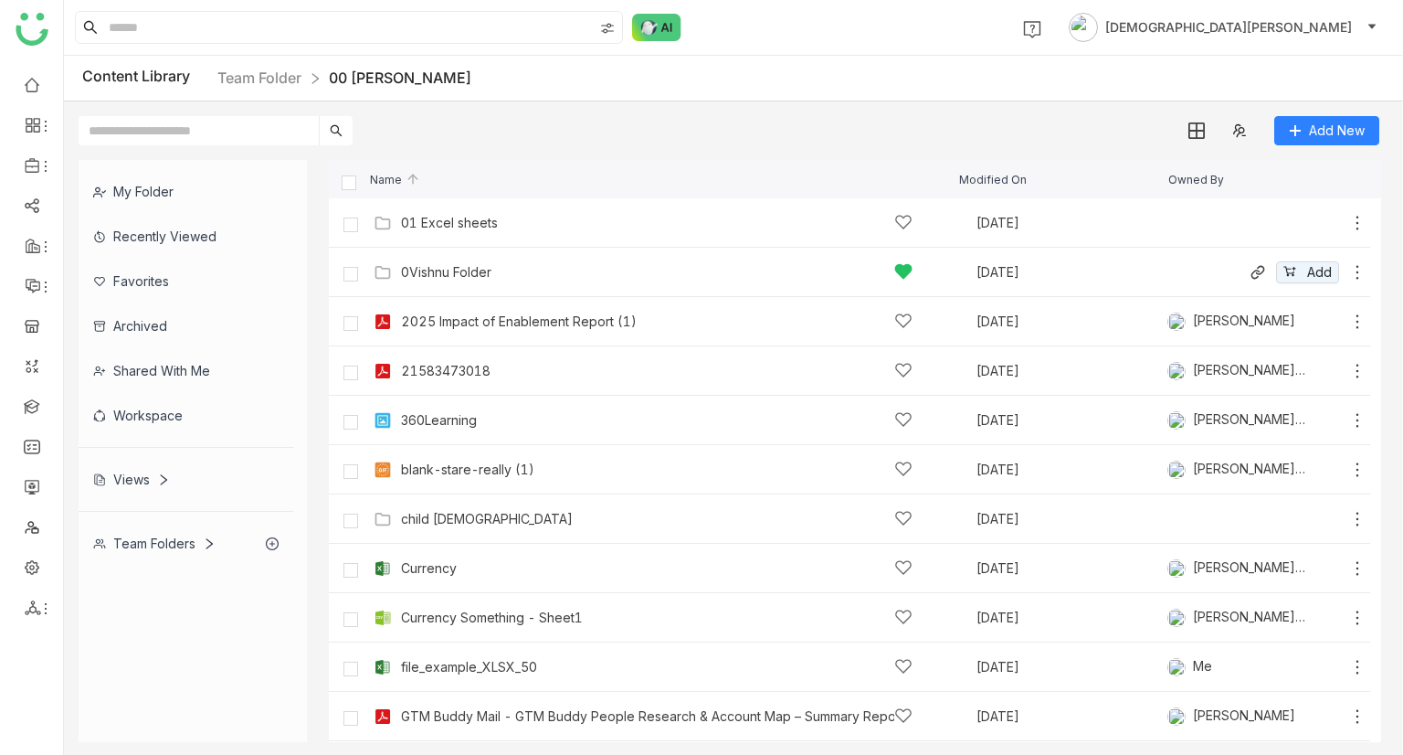
click at [1348, 274] on icon at bounding box center [1357, 272] width 18 height 18
click at [1234, 256] on button "Move or copy" at bounding box center [1266, 254] width 111 height 22
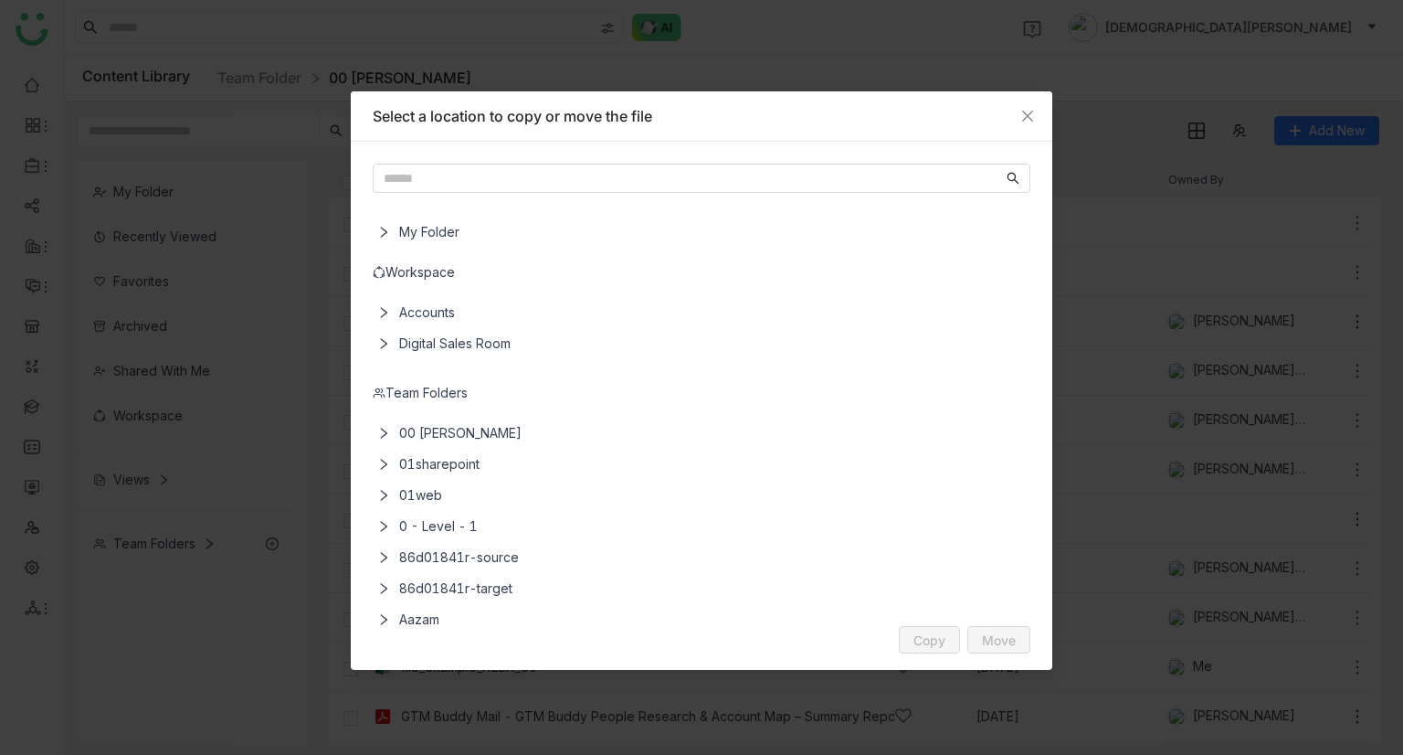
click at [412, 389] on div "Team Folders" at bounding box center [702, 393] width 658 height 20
click at [430, 388] on div "Team Folders" at bounding box center [702, 393] width 658 height 20
click at [409, 392] on div "Team Folders" at bounding box center [702, 393] width 658 height 20
click at [443, 432] on span "00 [PERSON_NAME]" at bounding box center [705, 433] width 626 height 31
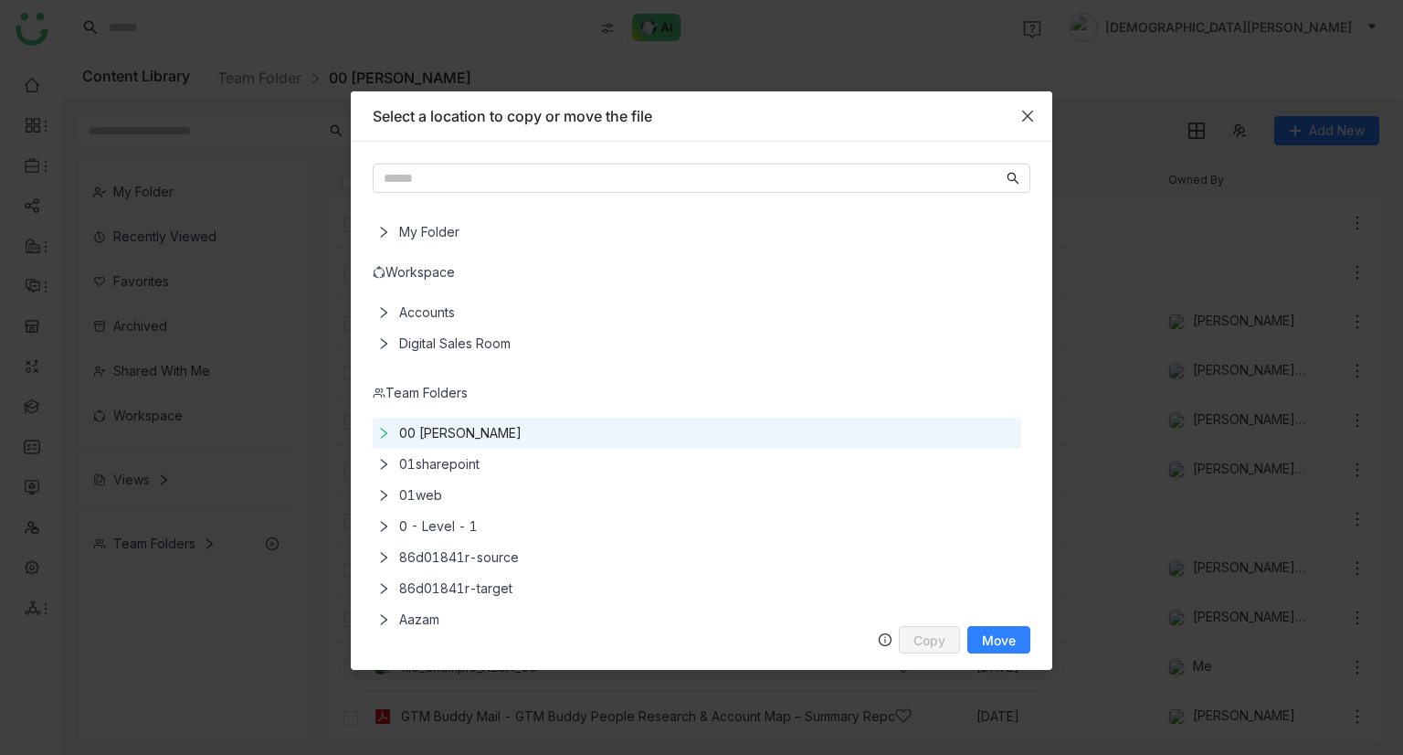
click at [1052, 102] on span "Close" at bounding box center [1027, 115] width 49 height 49
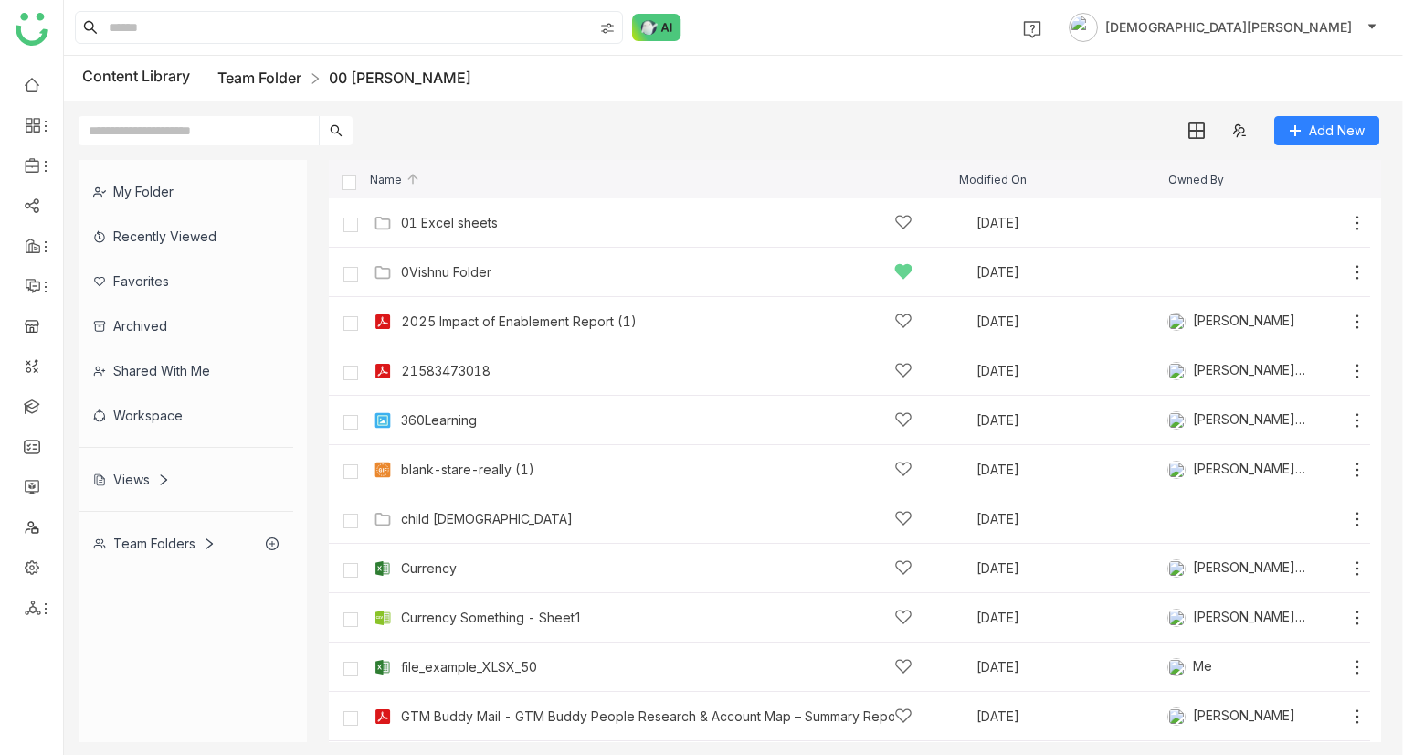
click at [267, 69] on link "Team Folder" at bounding box center [259, 78] width 84 height 18
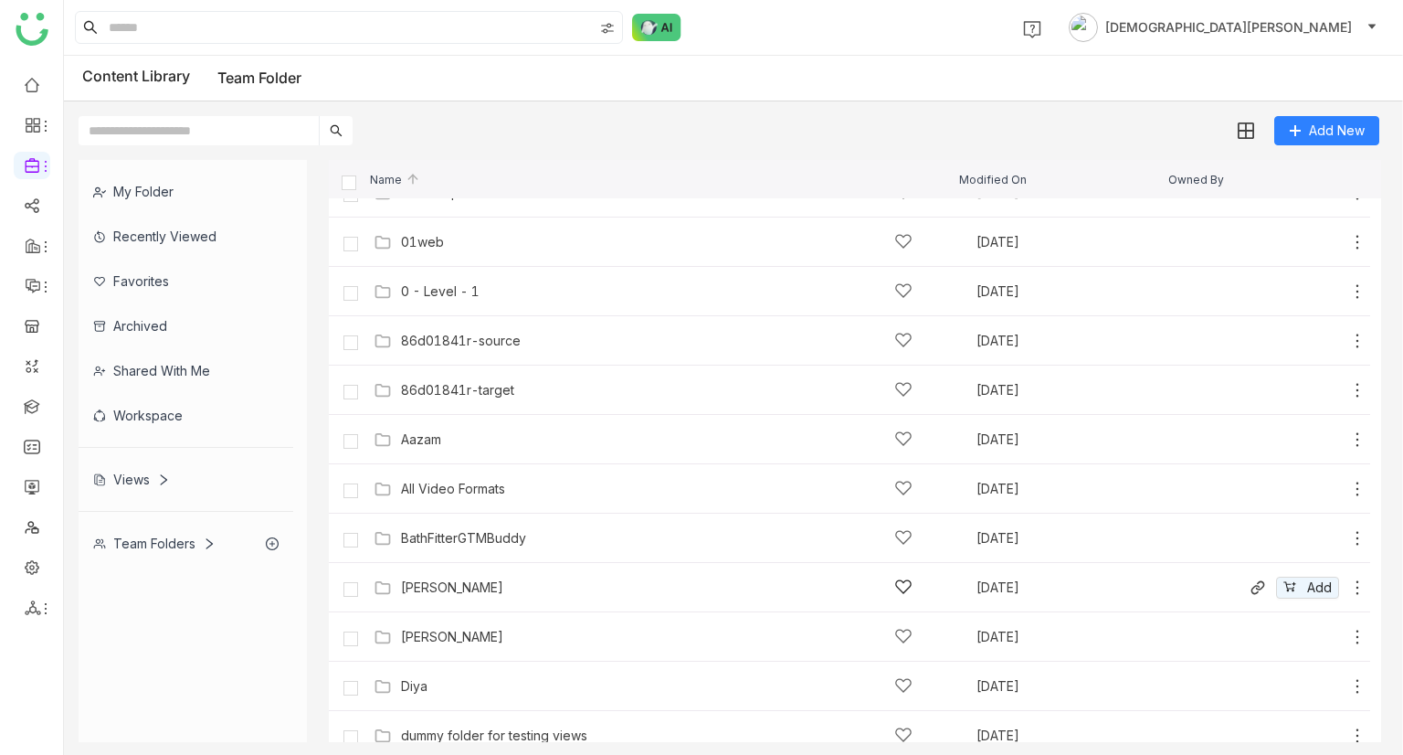
scroll to position [183, 0]
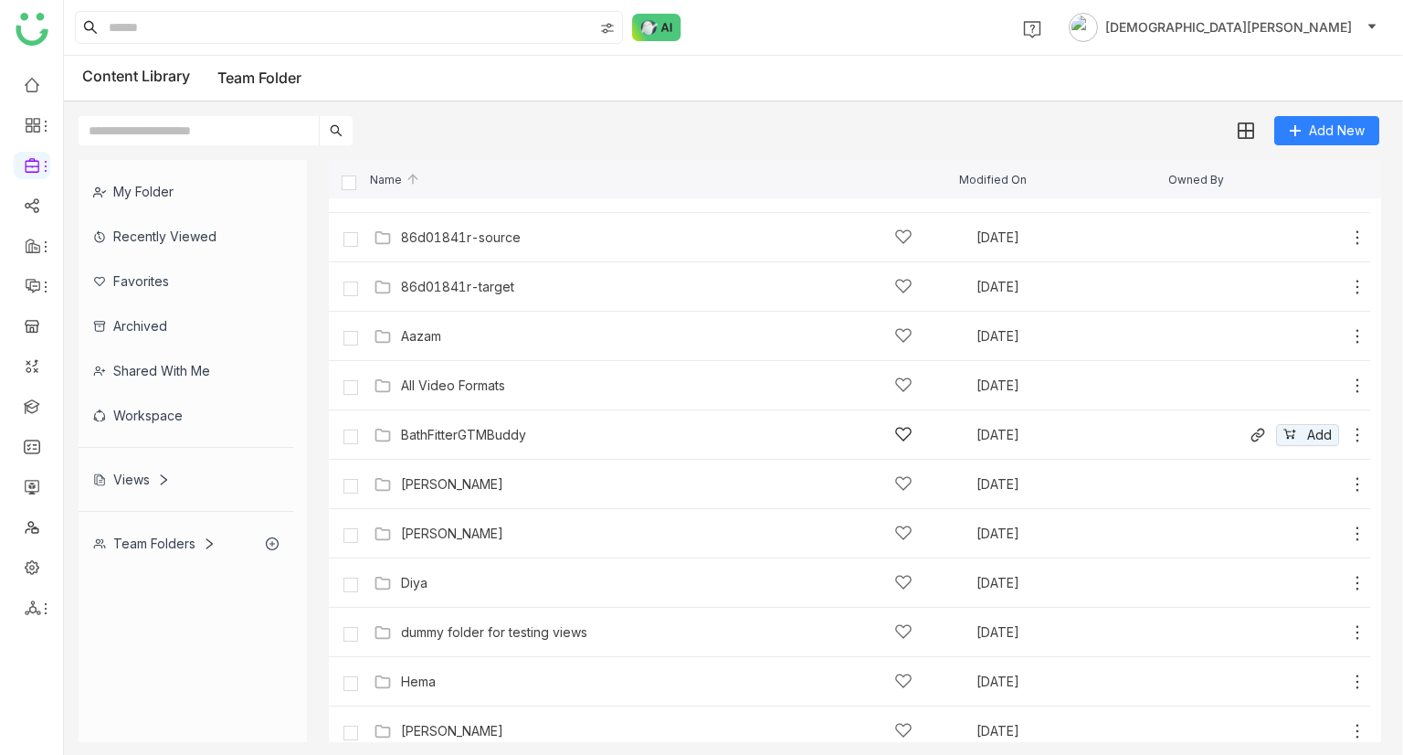
click at [493, 439] on div "BathFitterGTMBuddy" at bounding box center [463, 435] width 125 height 15
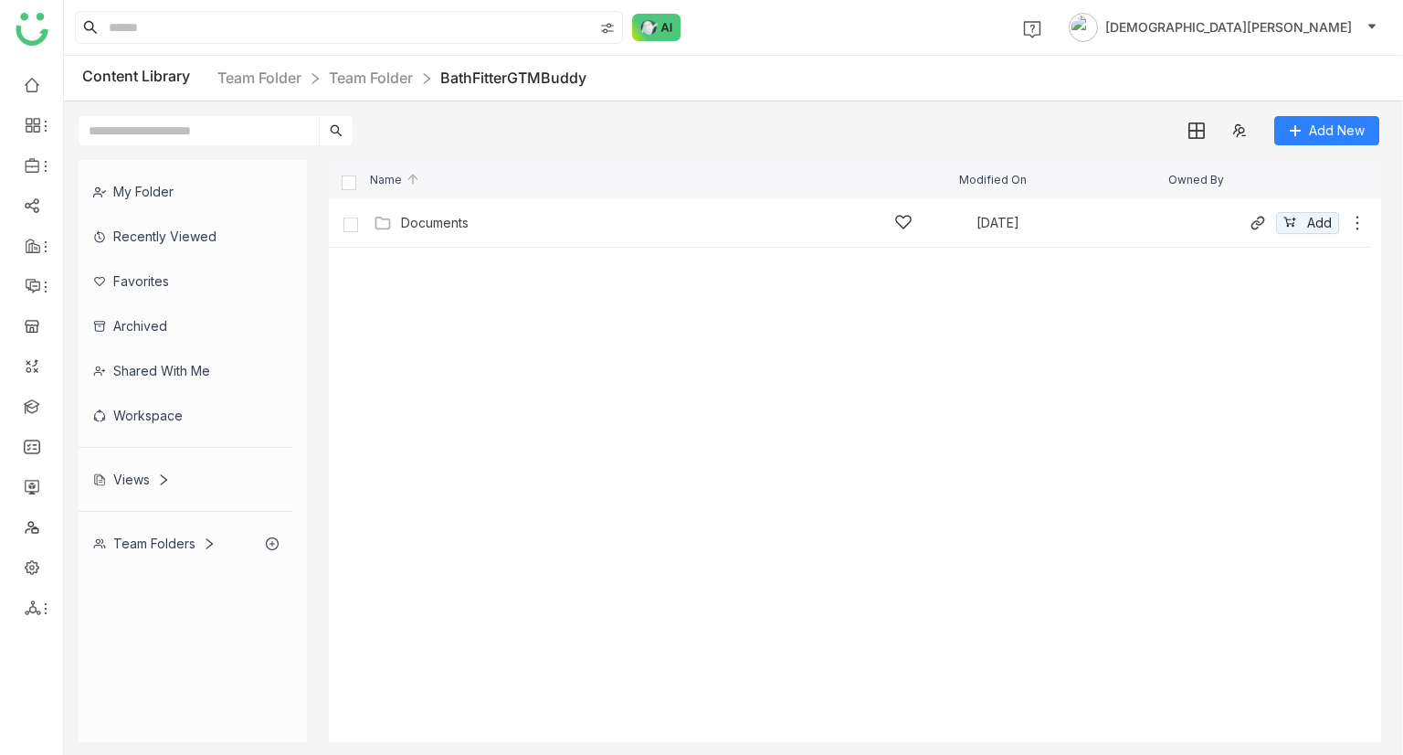
click at [430, 213] on div "Documents" at bounding box center [657, 222] width 512 height 19
click at [523, 234] on div "Bath Fitter Content Sep 23, 2025 Add" at bounding box center [868, 222] width 998 height 28
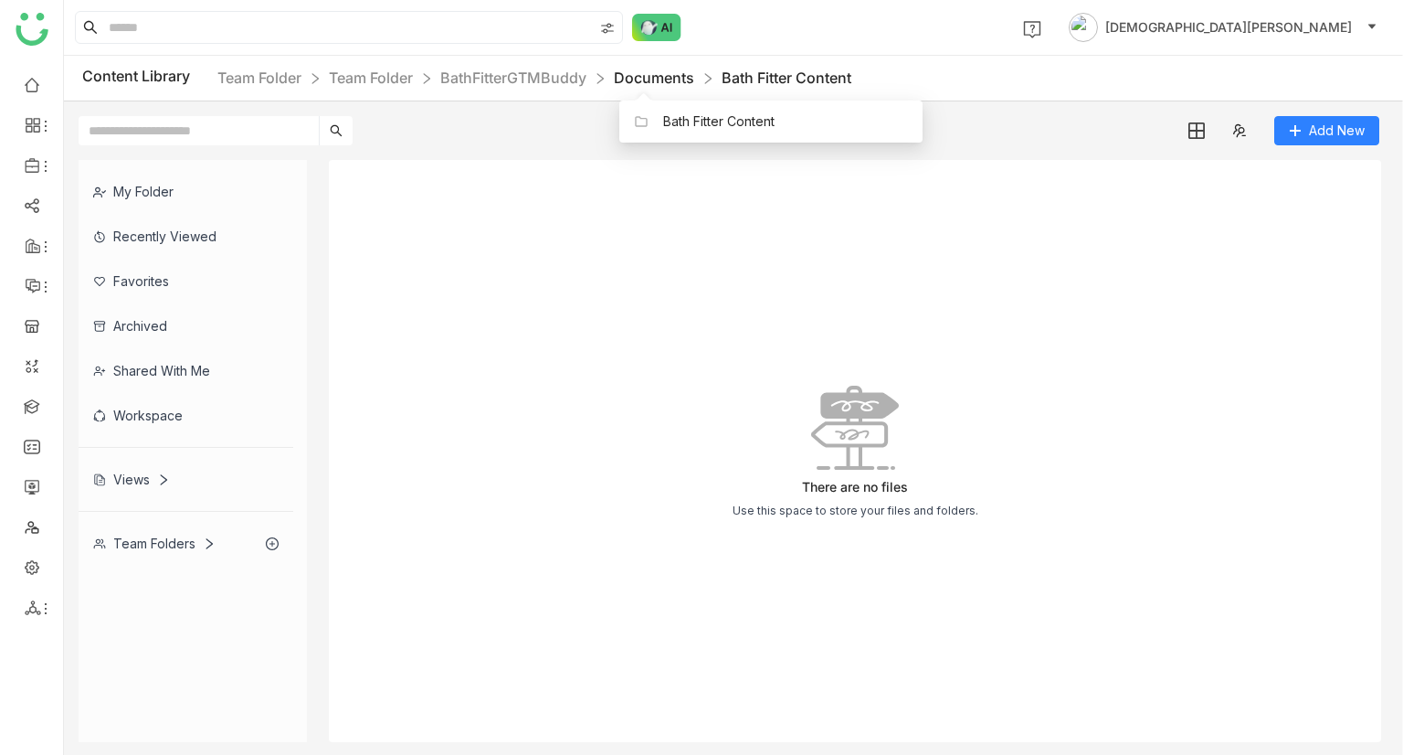
click at [640, 71] on link "Documents" at bounding box center [654, 78] width 80 height 18
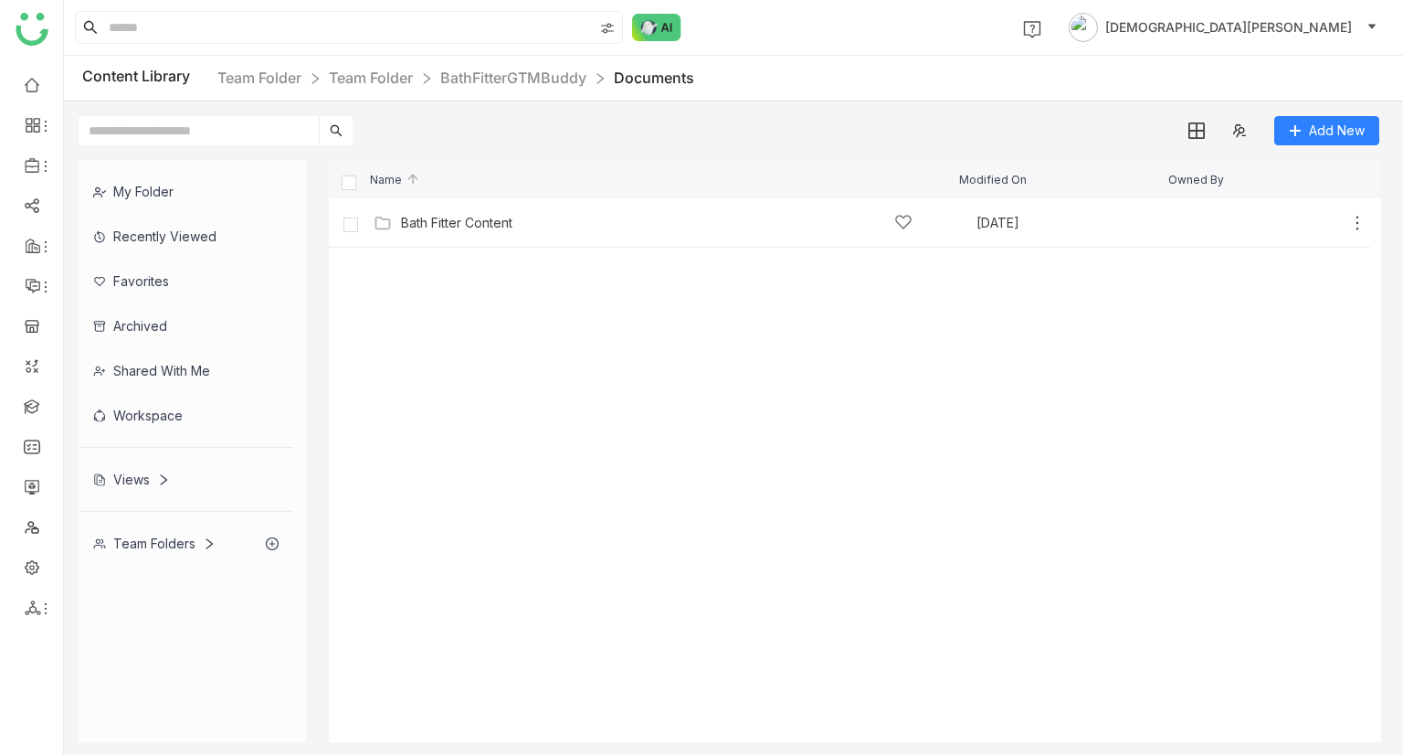
click at [477, 74] on link "BathFitterGTMBuddy" at bounding box center [513, 78] width 146 height 18
click at [362, 75] on link "Team Folder" at bounding box center [371, 78] width 84 height 18
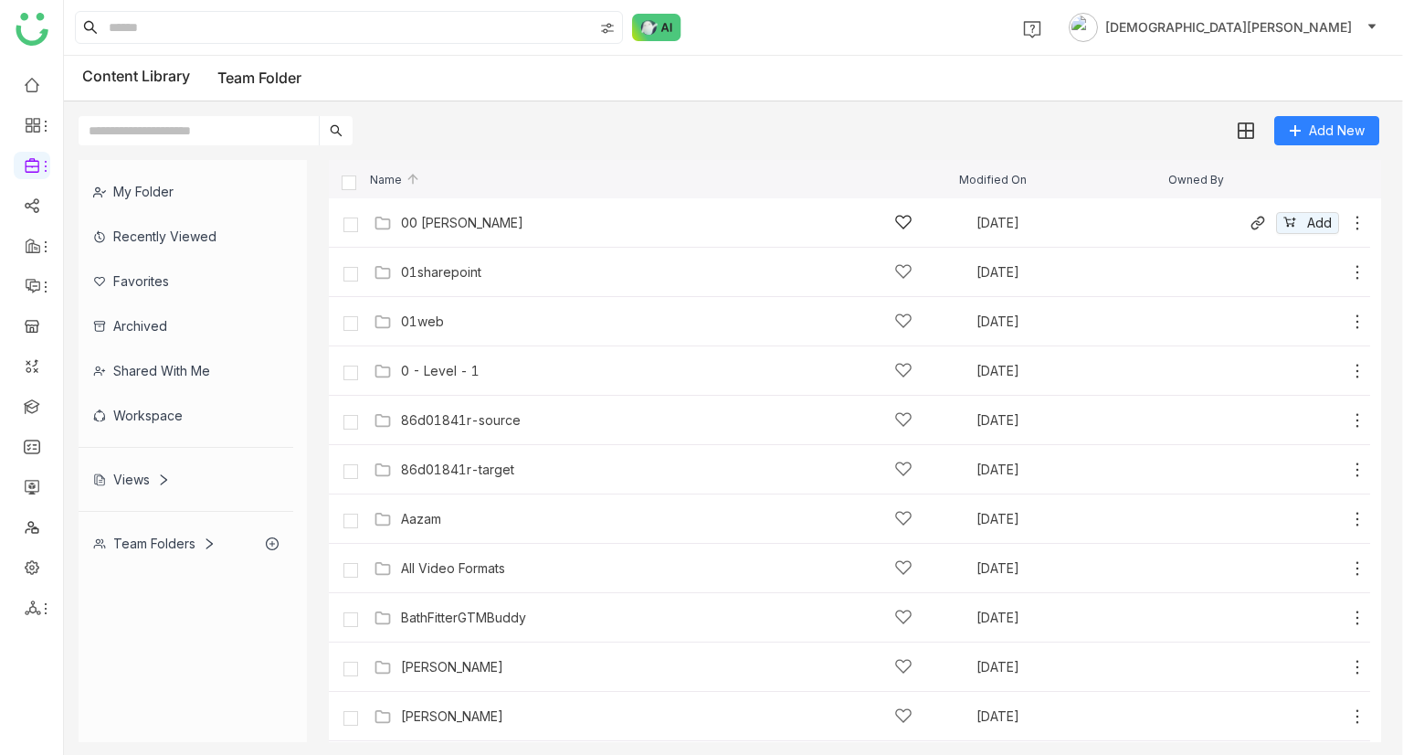
click at [462, 221] on div "00 [PERSON_NAME]" at bounding box center [462, 223] width 122 height 15
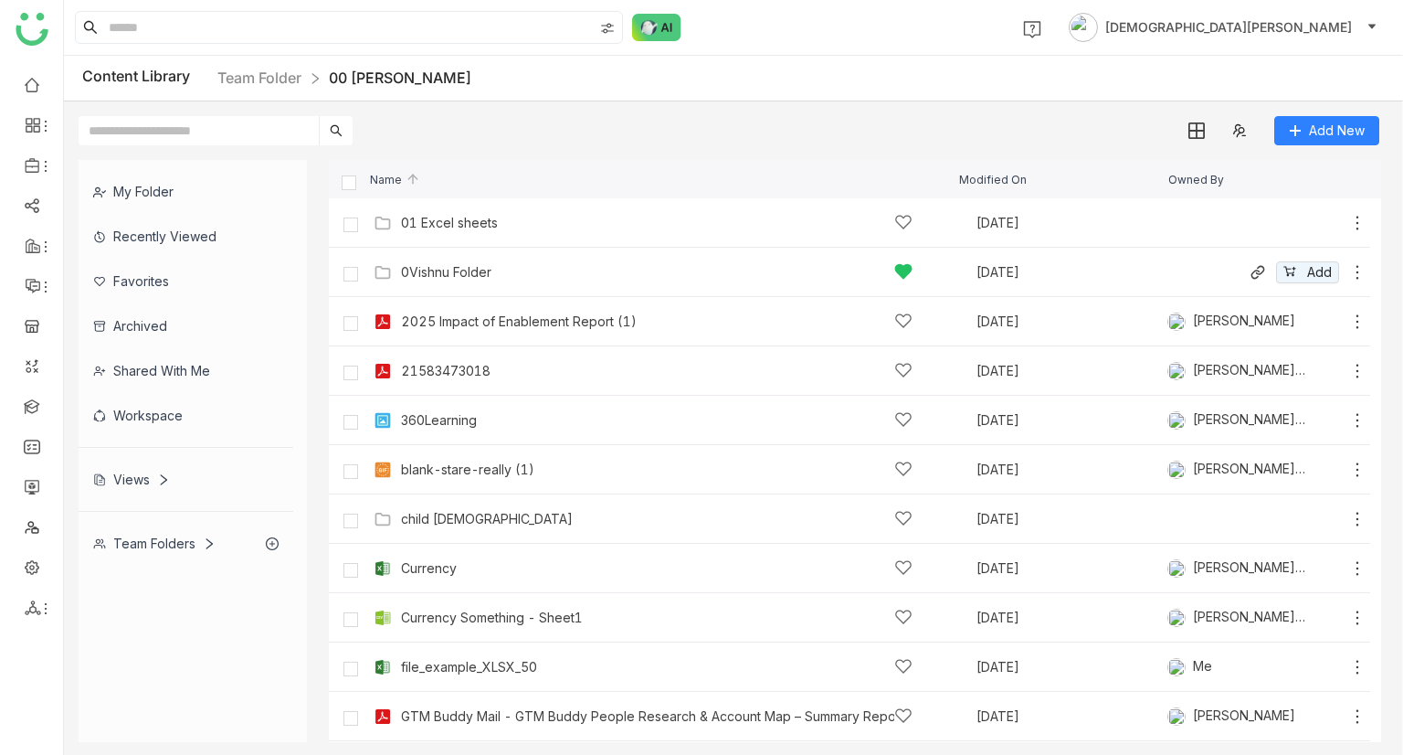
click at [442, 275] on div "0Vishnu Folder" at bounding box center [446, 272] width 90 height 15
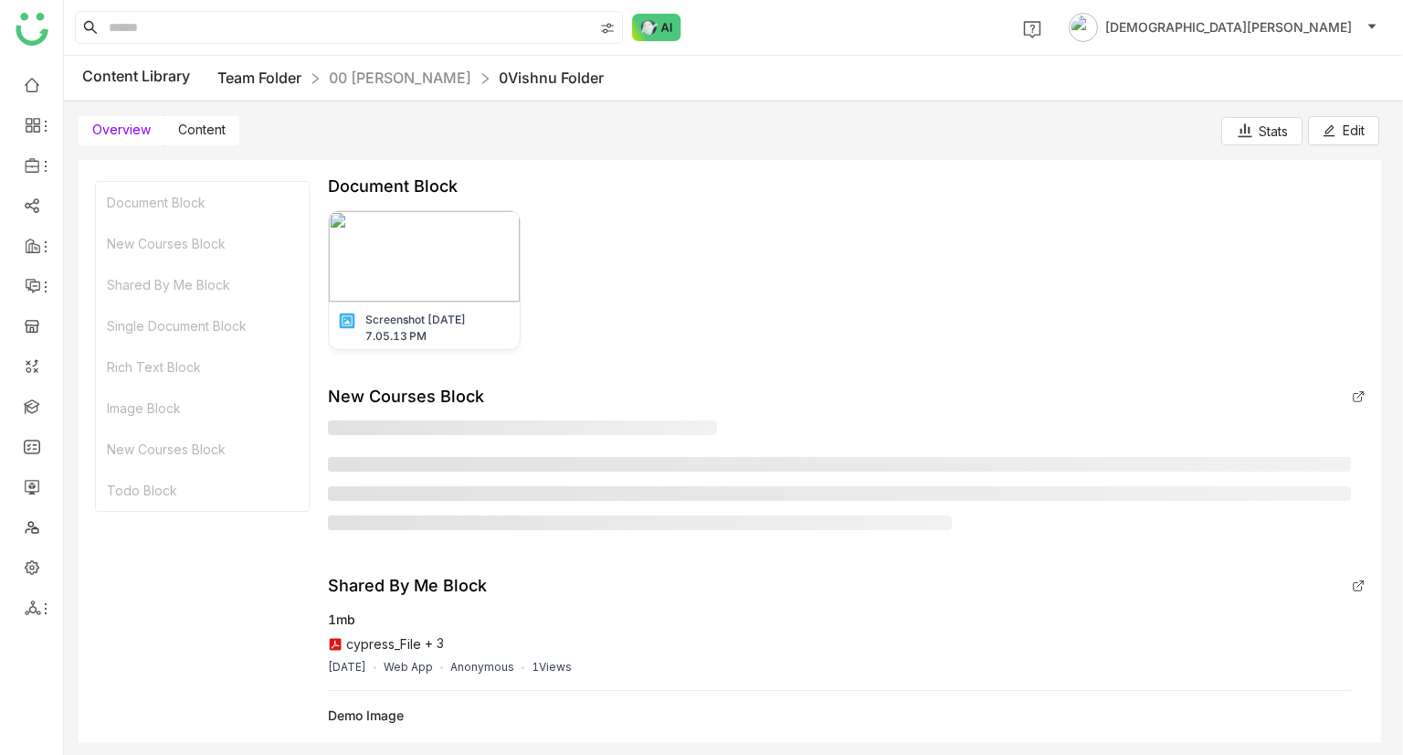
click at [274, 78] on link "Team Folder" at bounding box center [259, 78] width 84 height 18
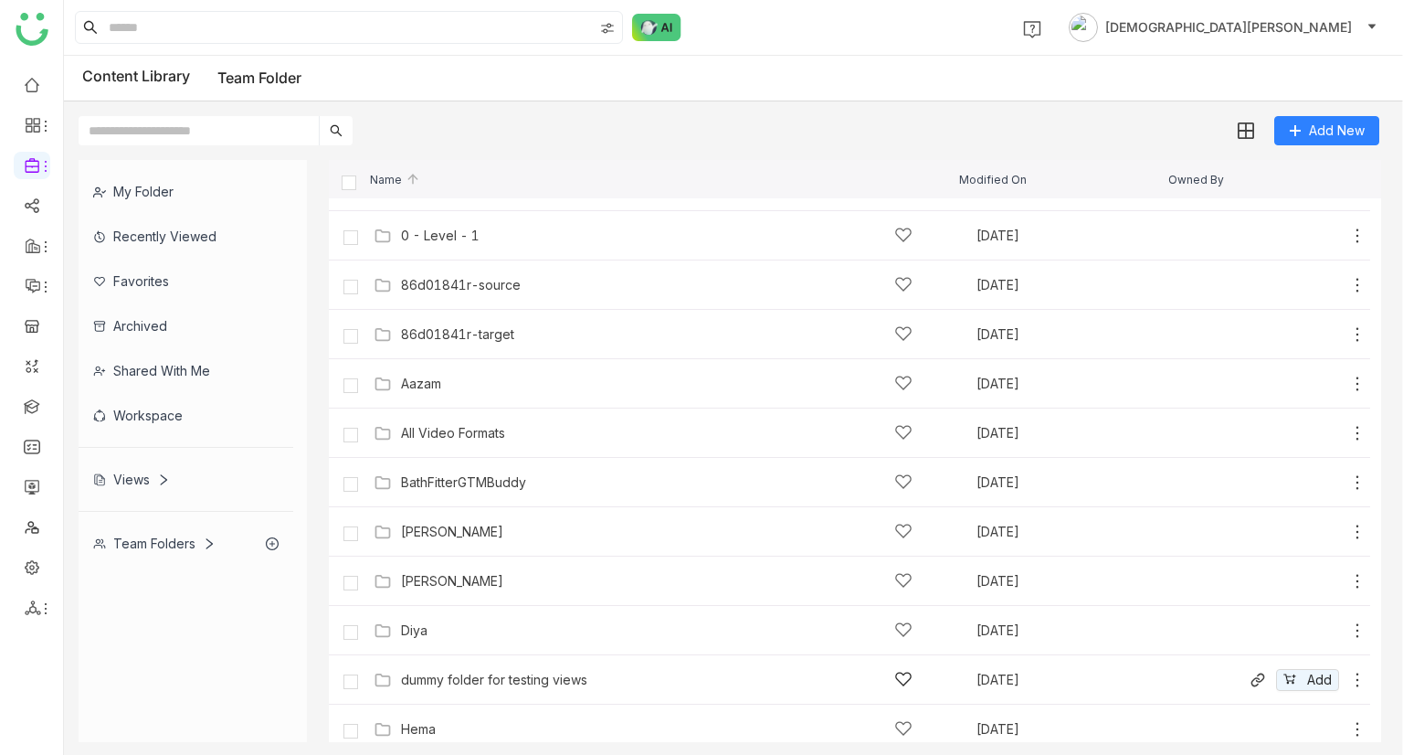
scroll to position [183, 0]
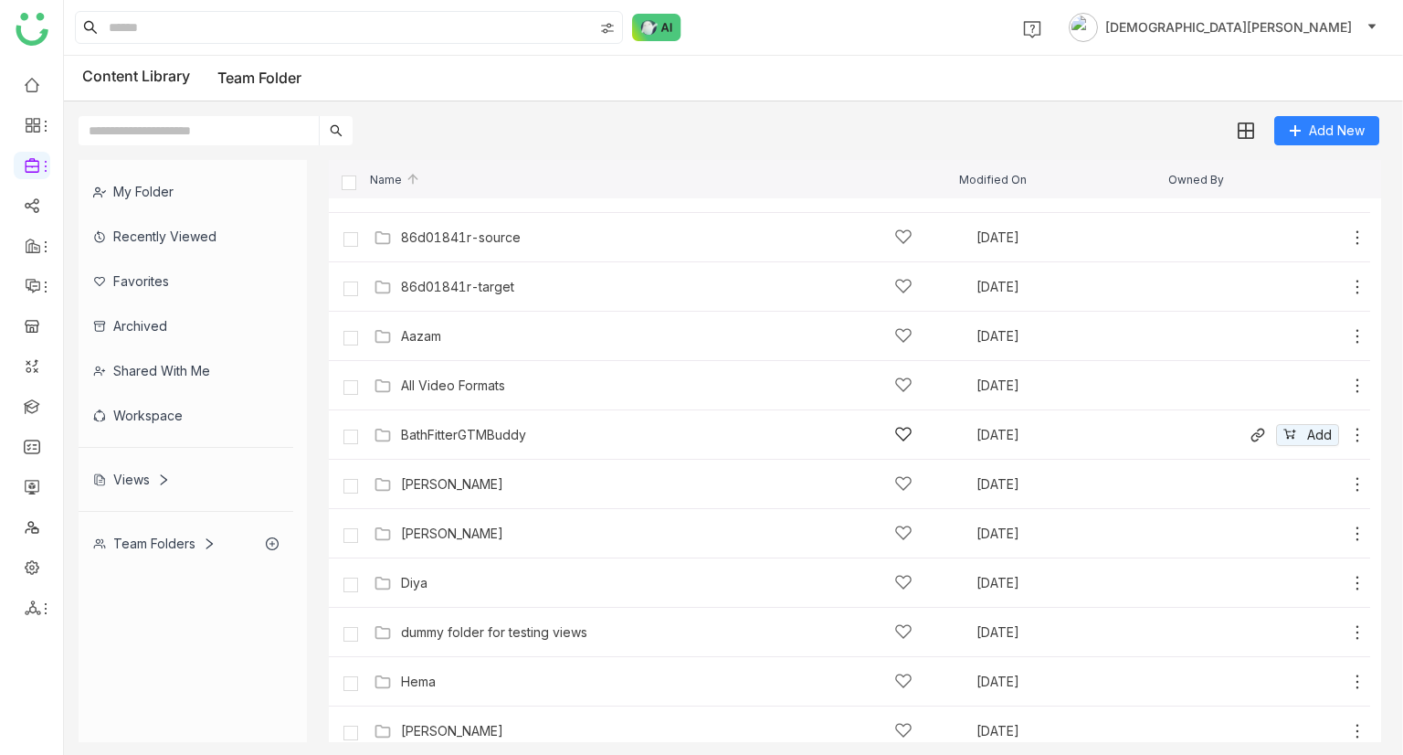
click at [497, 421] on div "BathFitterGTMBuddy Sep 23, 2025 Add" at bounding box center [868, 434] width 998 height 28
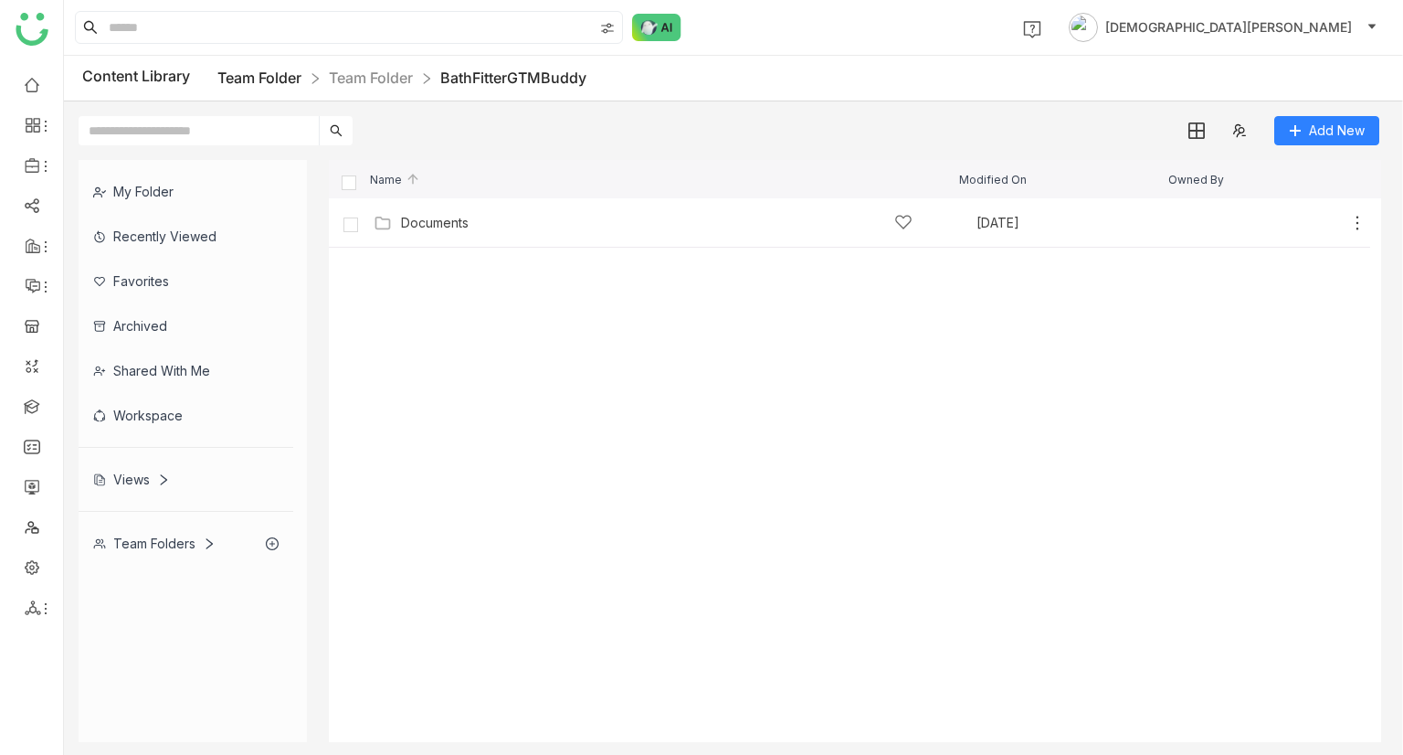
click at [276, 78] on link "Team Folder" at bounding box center [259, 78] width 84 height 18
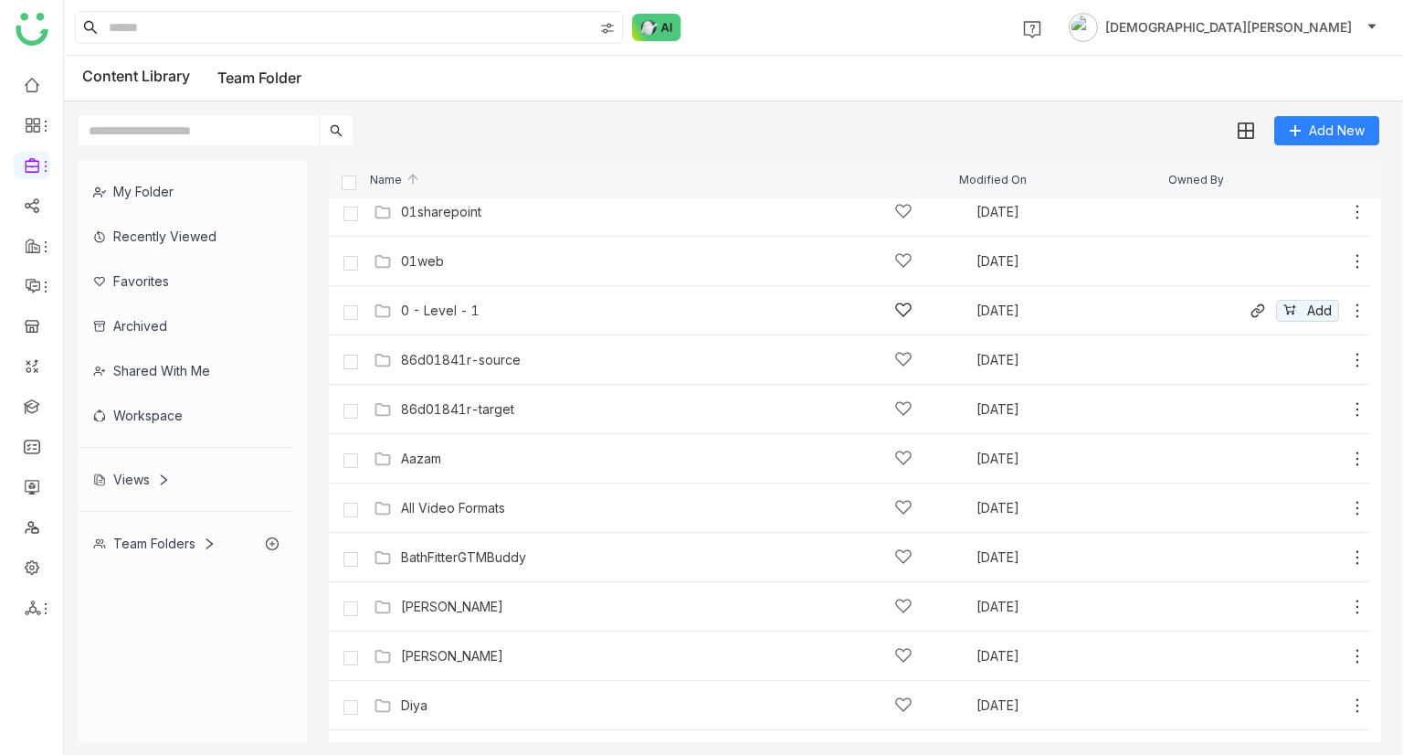
scroll to position [58, 0]
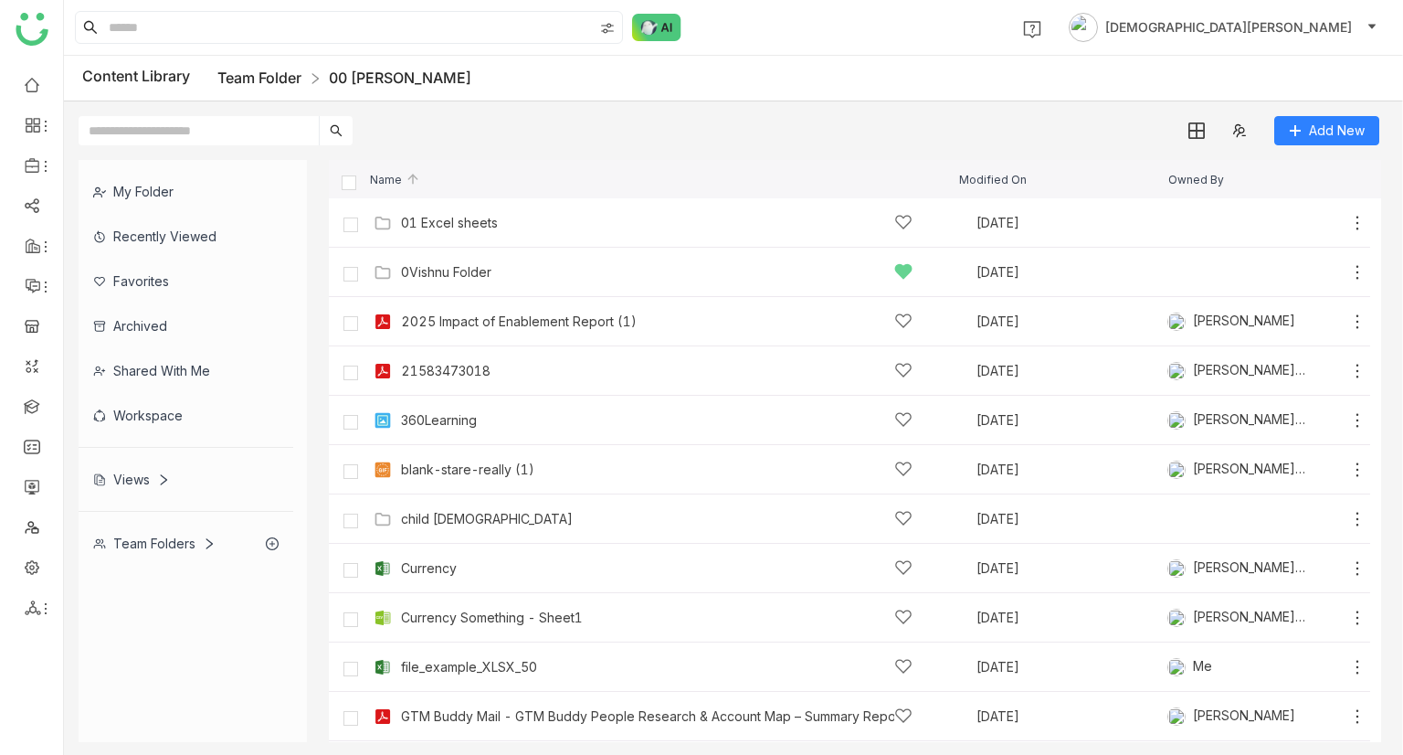
click at [255, 85] on link "Team Folder" at bounding box center [259, 78] width 84 height 18
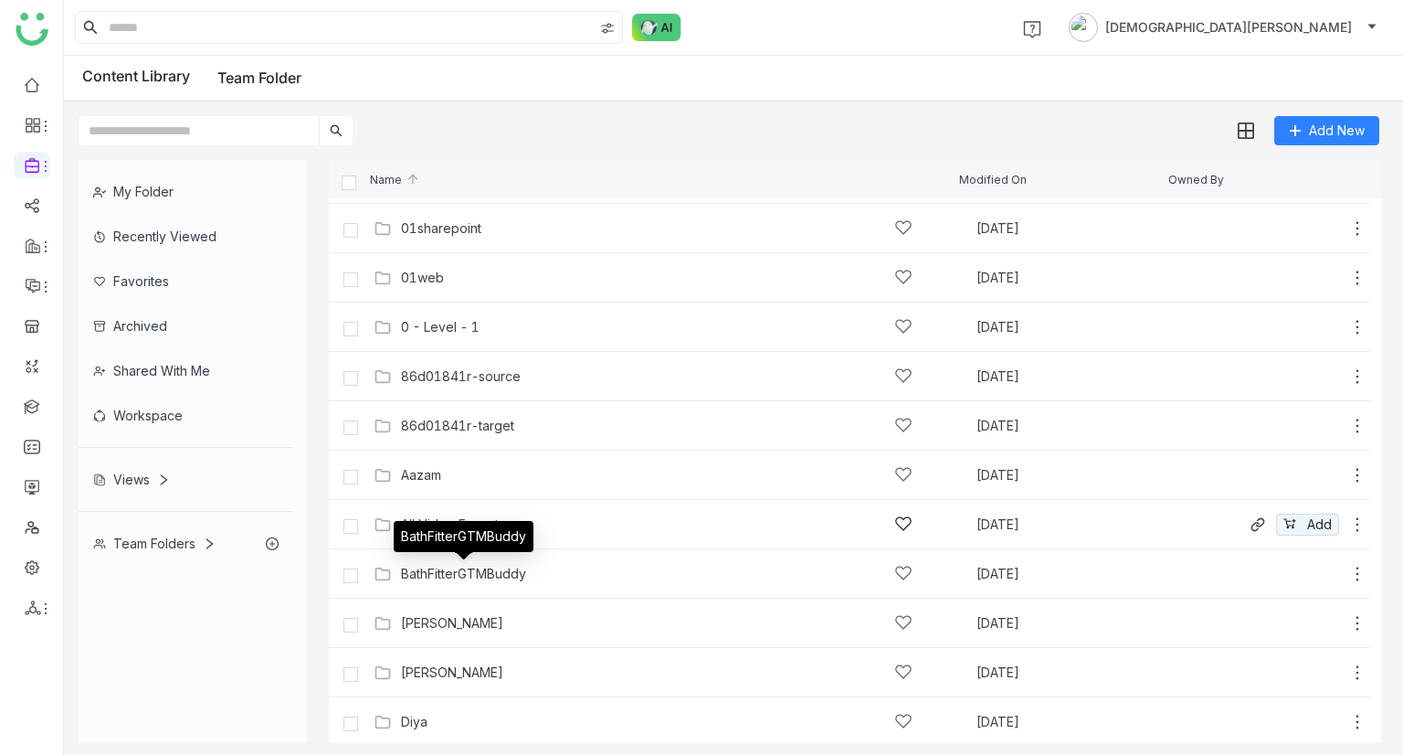
scroll to position [44, 0]
click at [423, 573] on div "BathFitterGTMBuddy" at bounding box center [463, 573] width 125 height 15
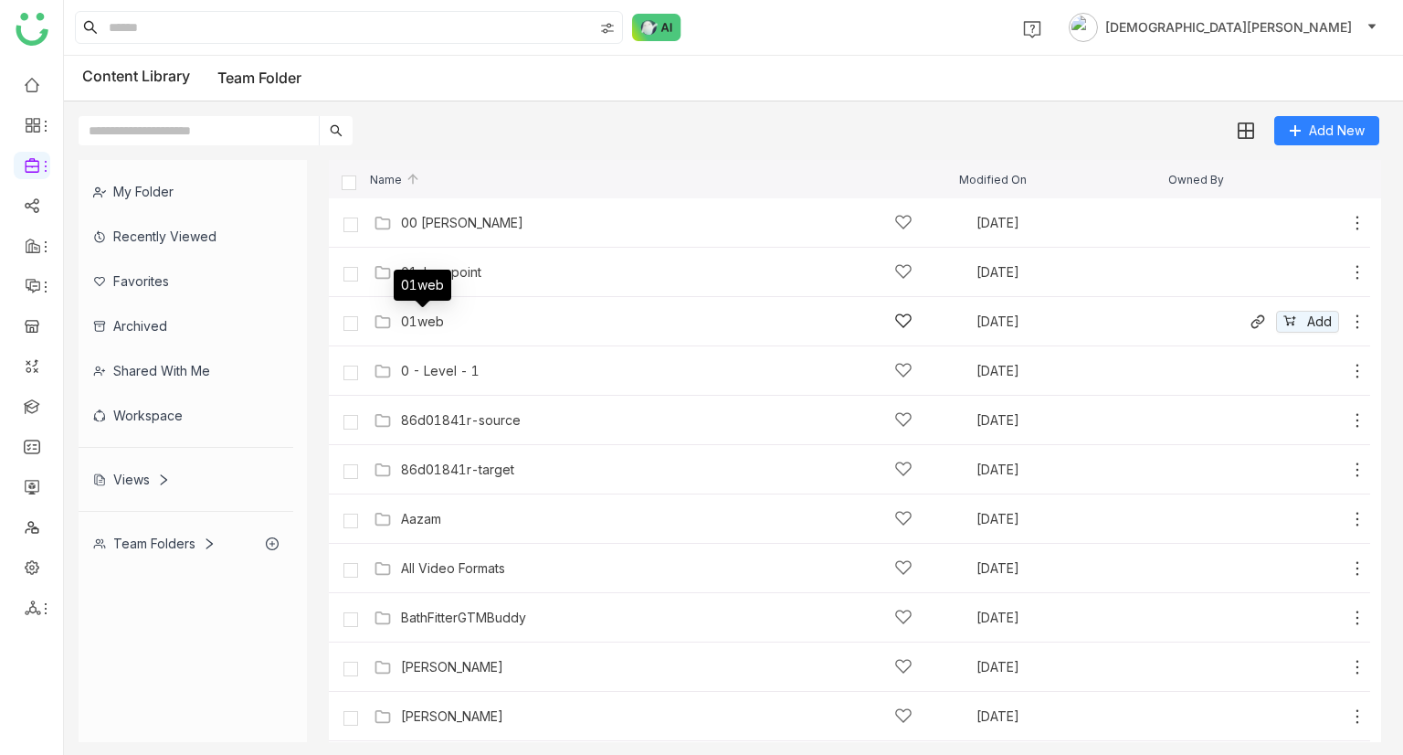
click at [425, 326] on div "01web" at bounding box center [422, 321] width 43 height 15
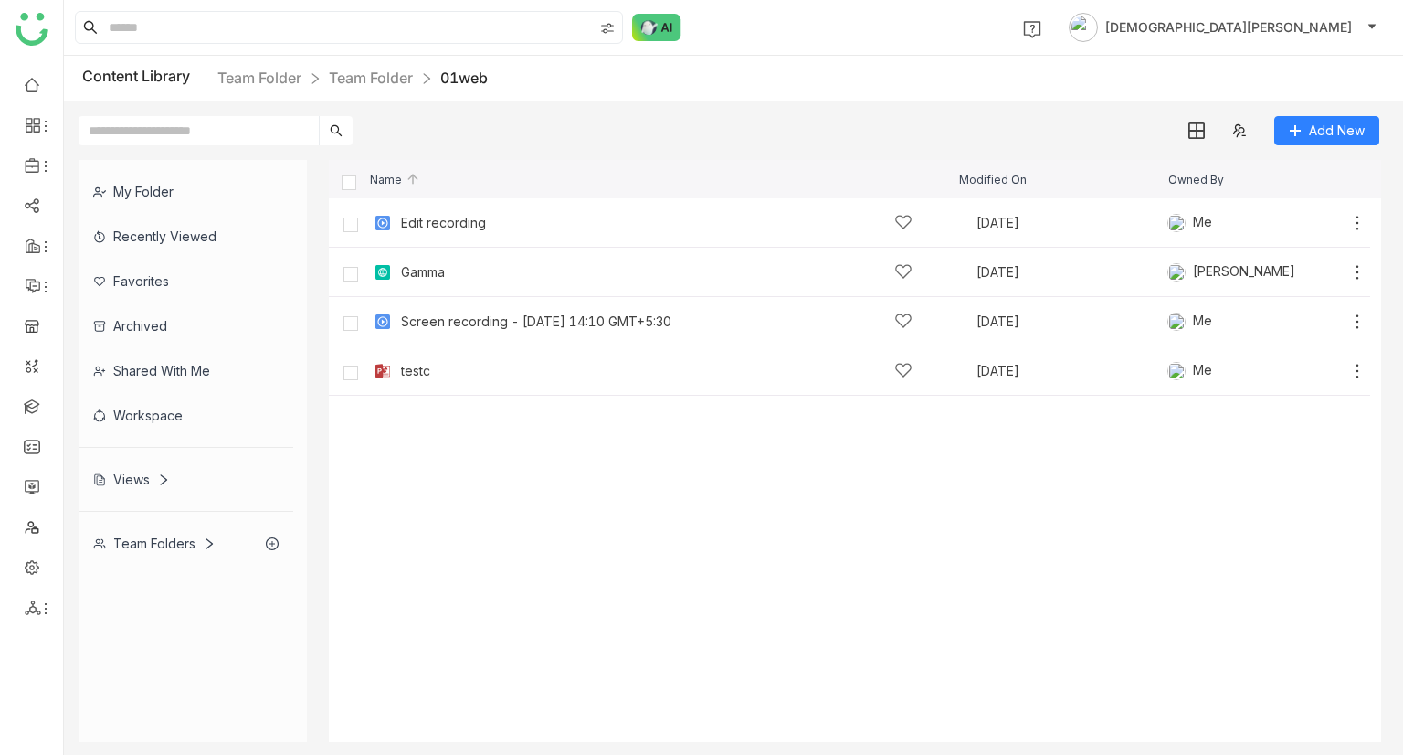
click at [133, 522] on div "Team Folders" at bounding box center [186, 543] width 215 height 45
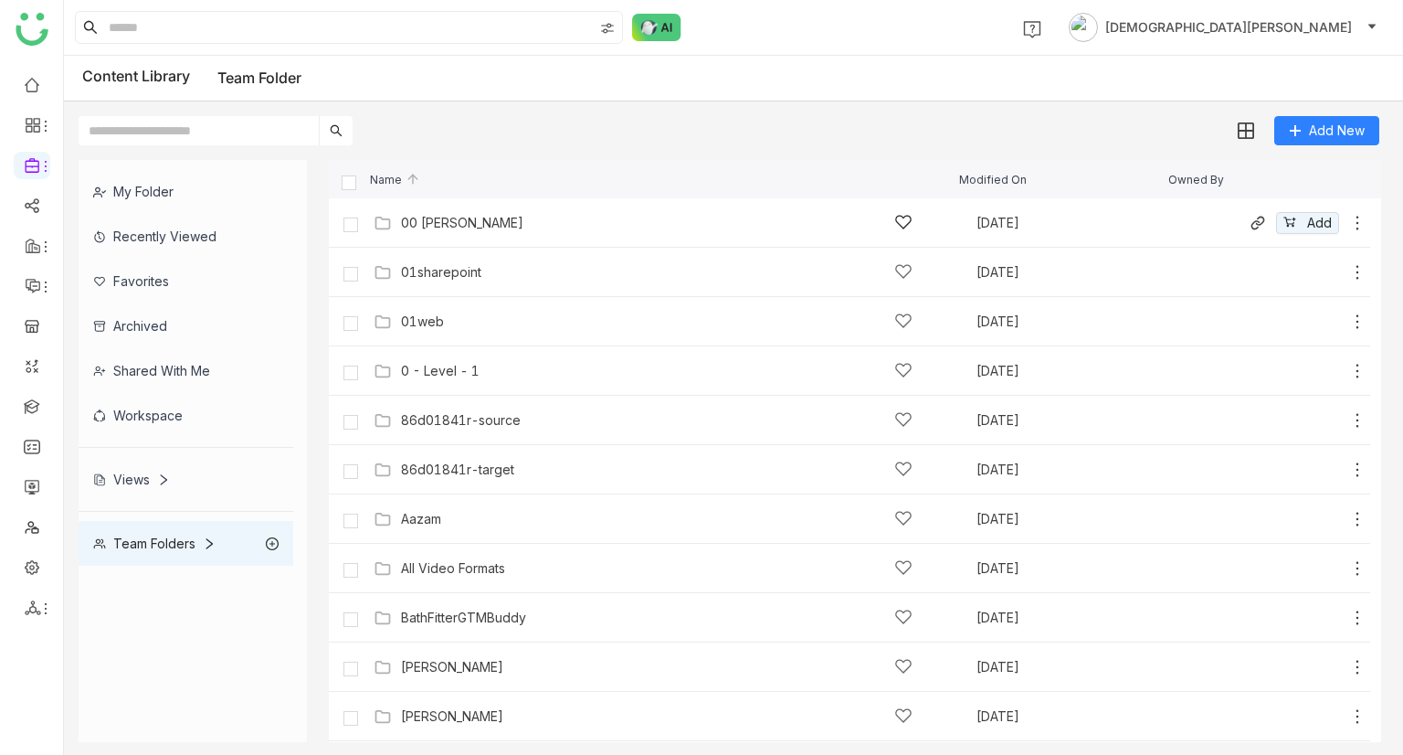
click at [456, 232] on div "00 [PERSON_NAME] [DATE] Add" at bounding box center [868, 222] width 998 height 28
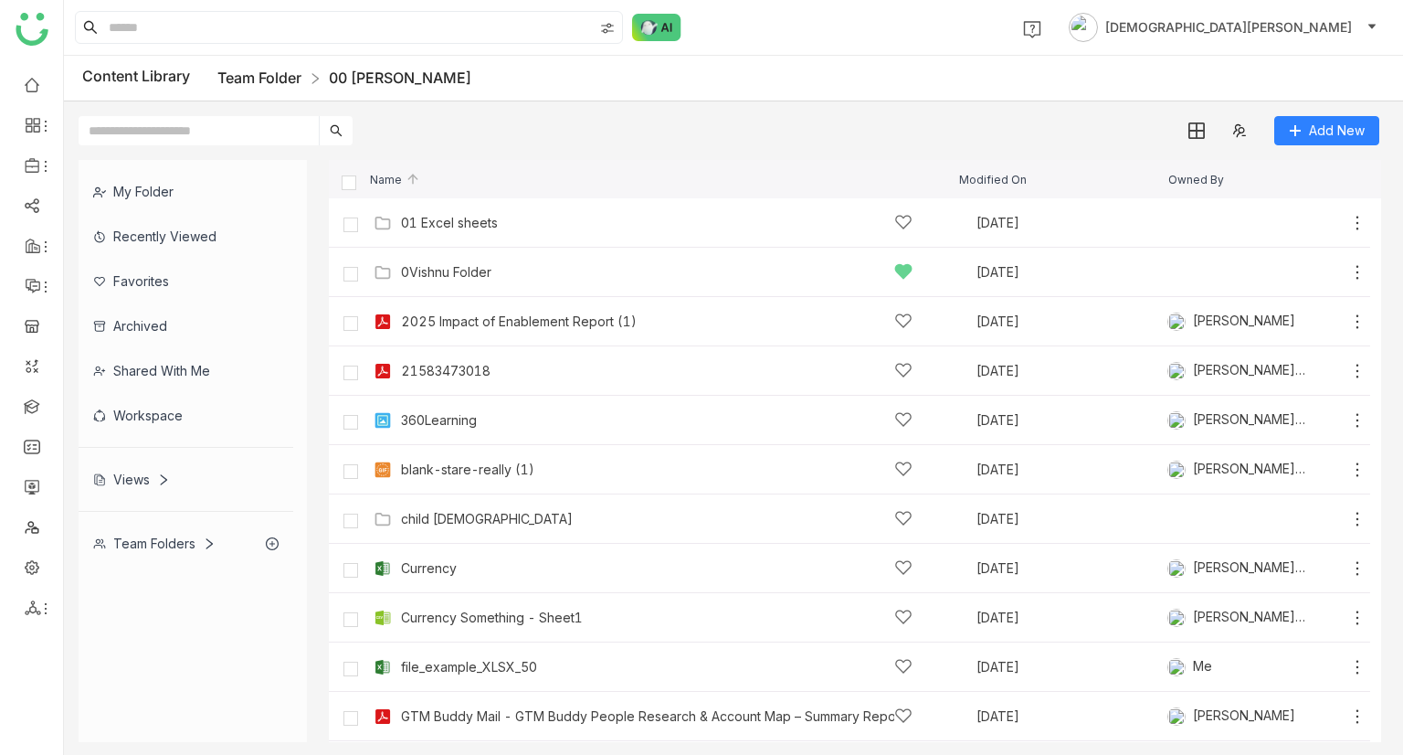
click at [281, 69] on link "Team Folder" at bounding box center [259, 78] width 84 height 18
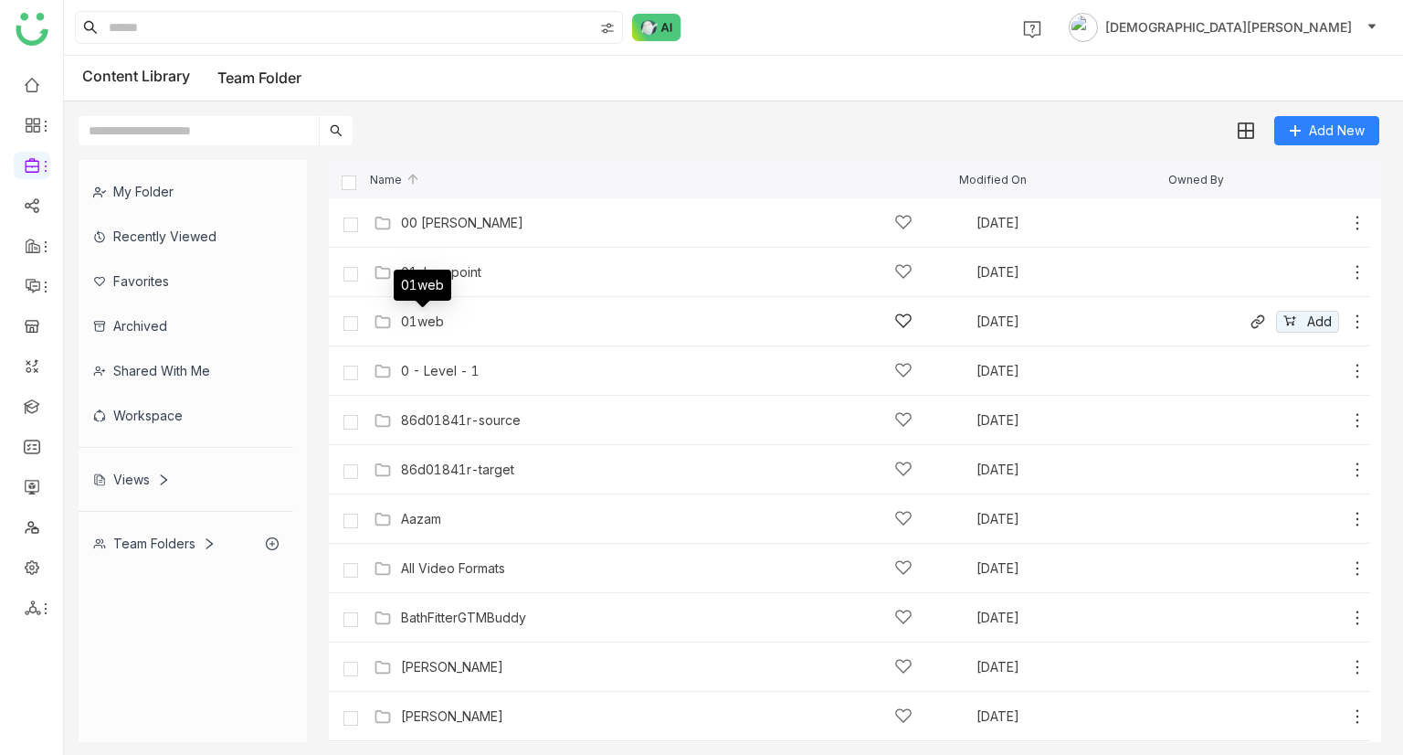
click at [425, 318] on div "01web" at bounding box center [422, 321] width 43 height 15
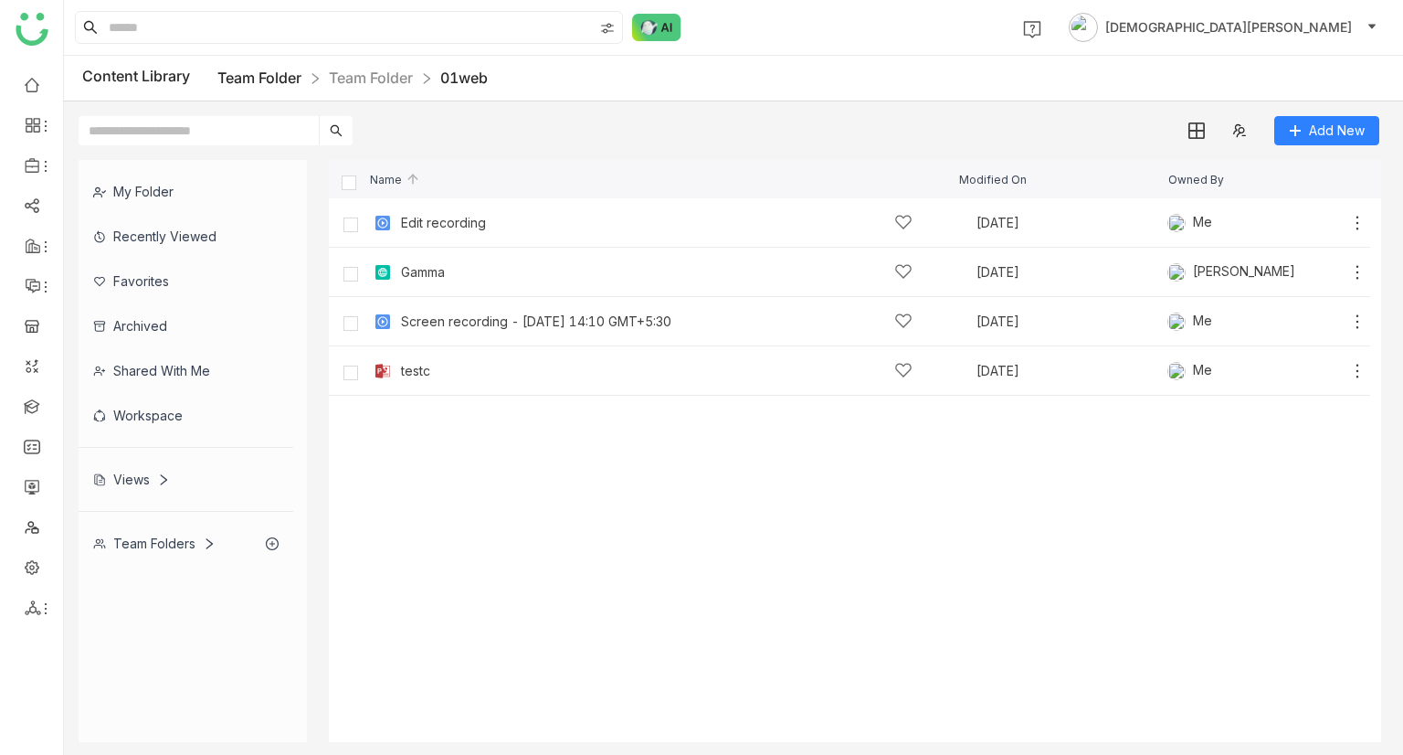
click at [272, 80] on link "Team Folder" at bounding box center [259, 78] width 84 height 18
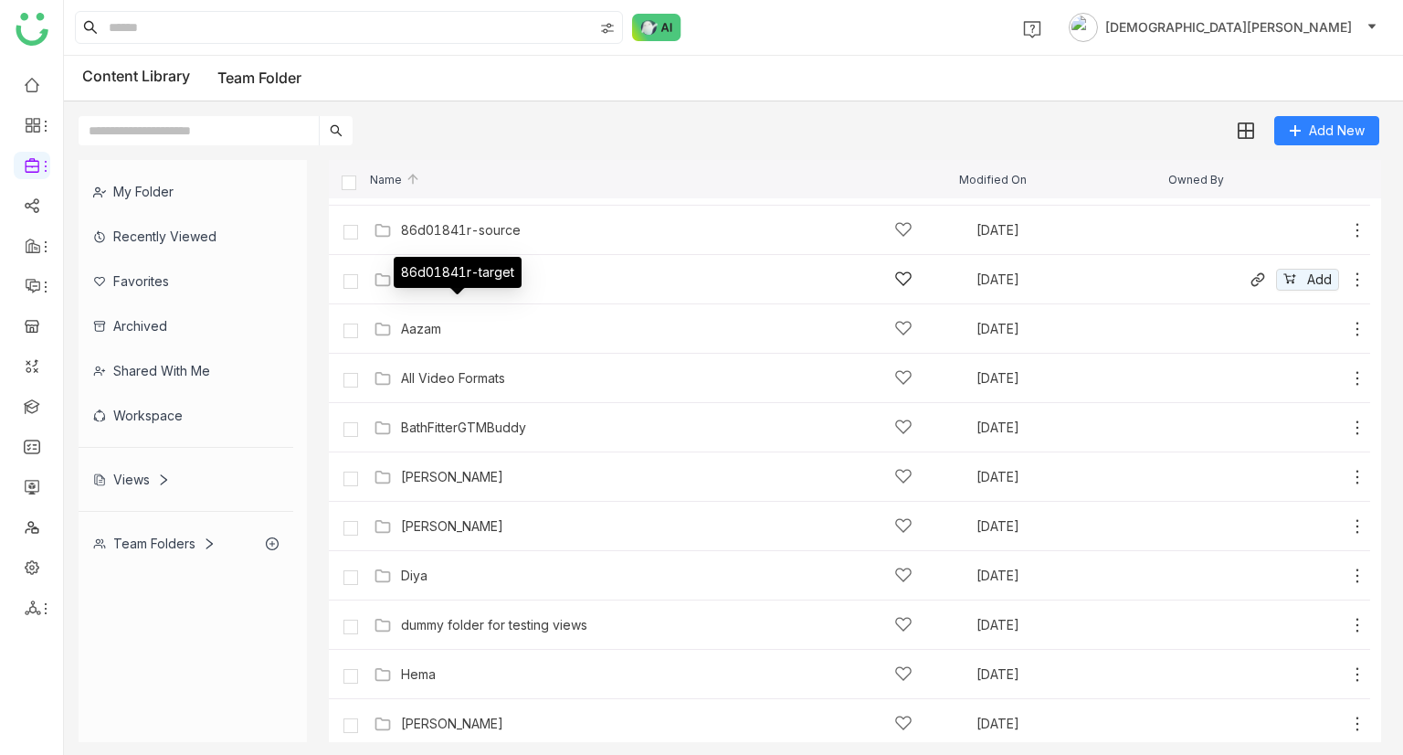
scroll to position [219, 0]
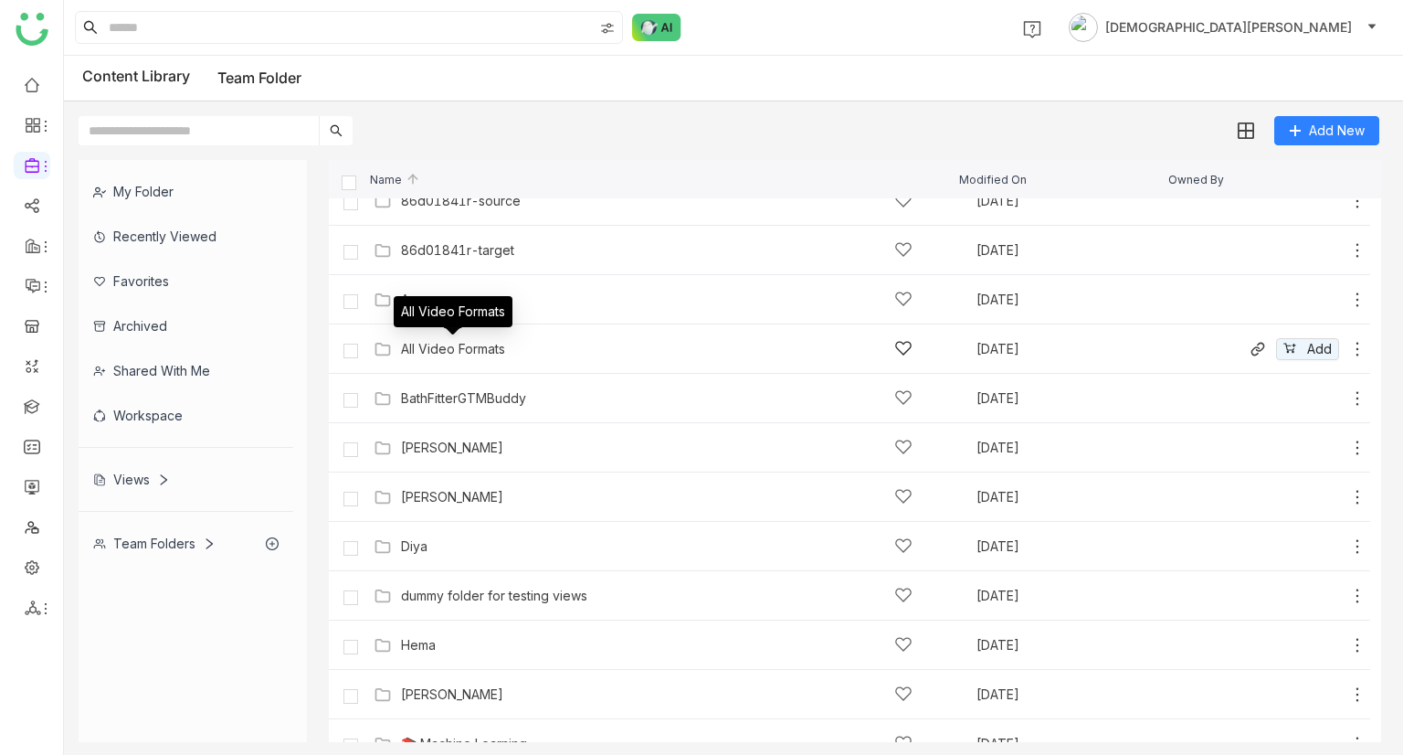
click at [439, 347] on div "All Video Formats" at bounding box center [453, 349] width 104 height 15
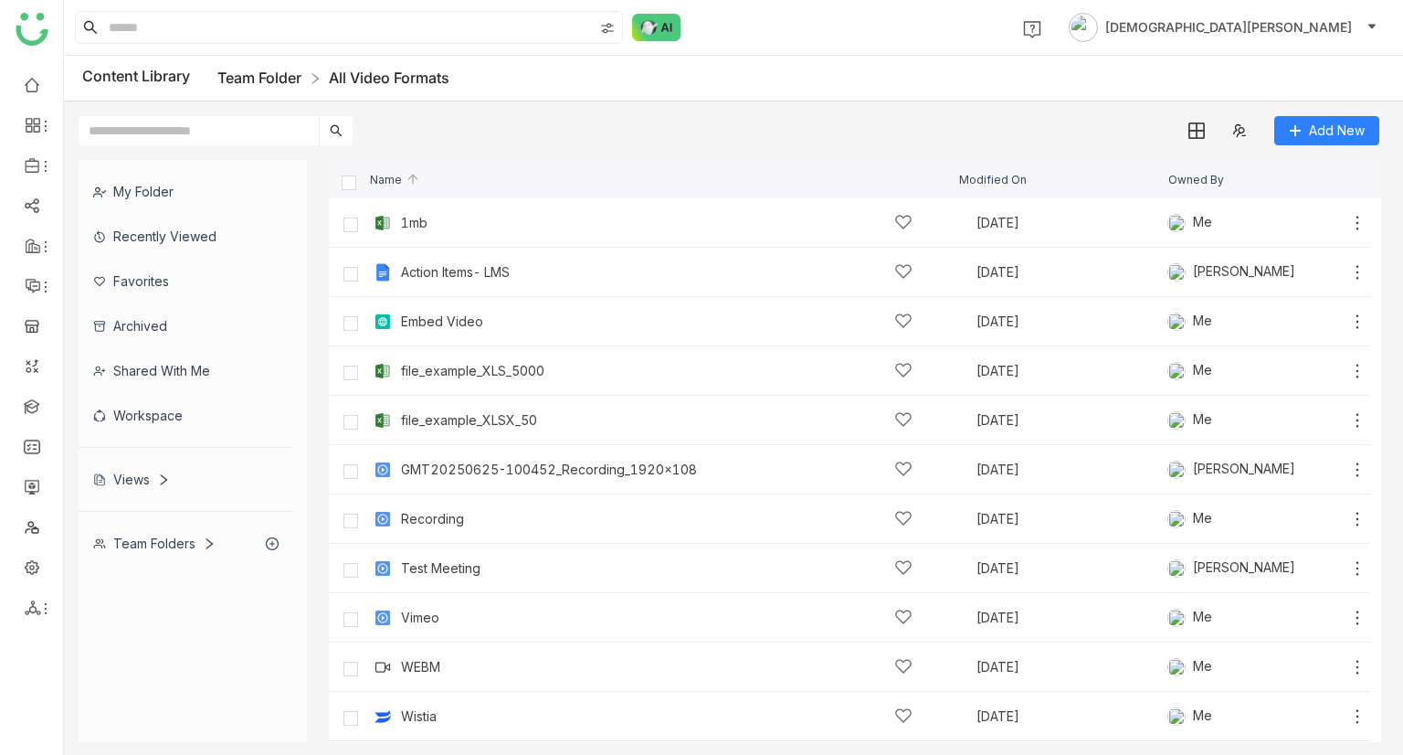
click at [254, 78] on link "Team Folder" at bounding box center [259, 78] width 84 height 18
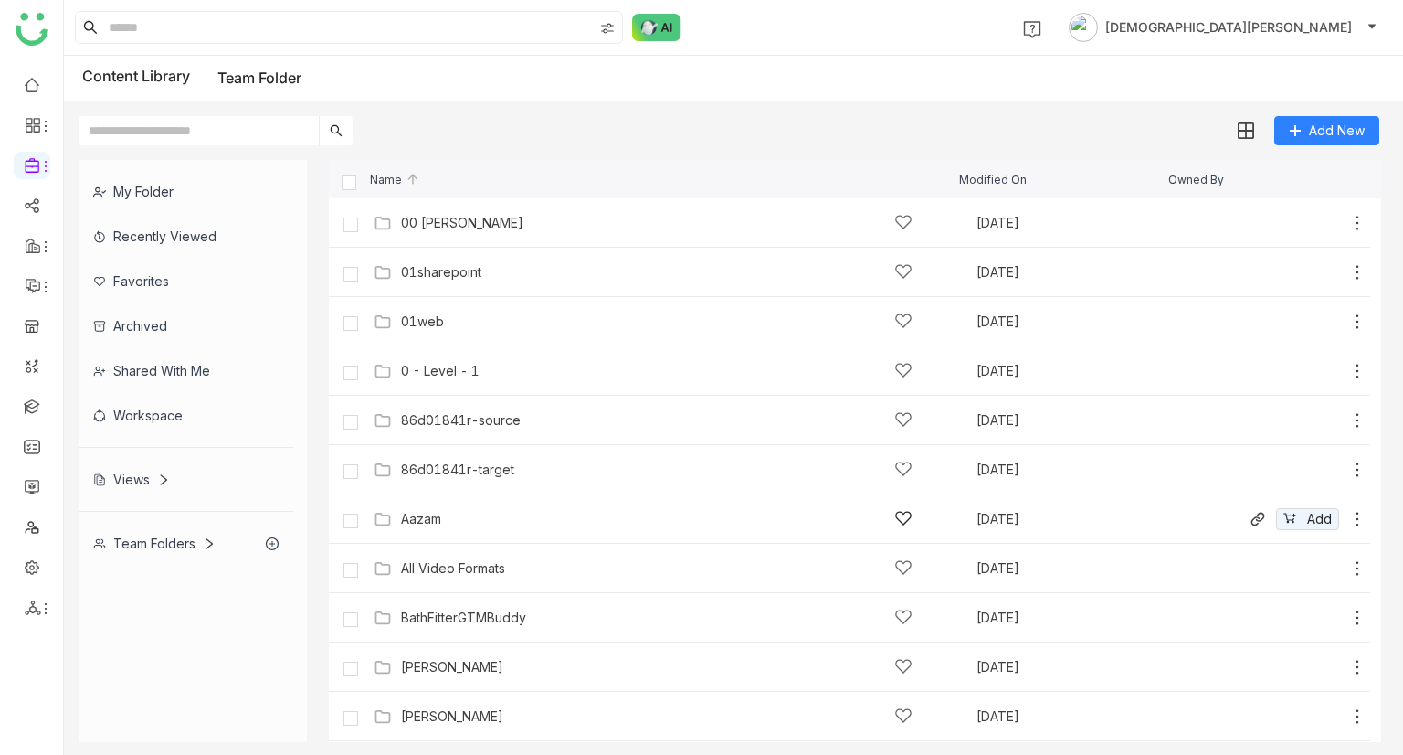
scroll to position [61, 0]
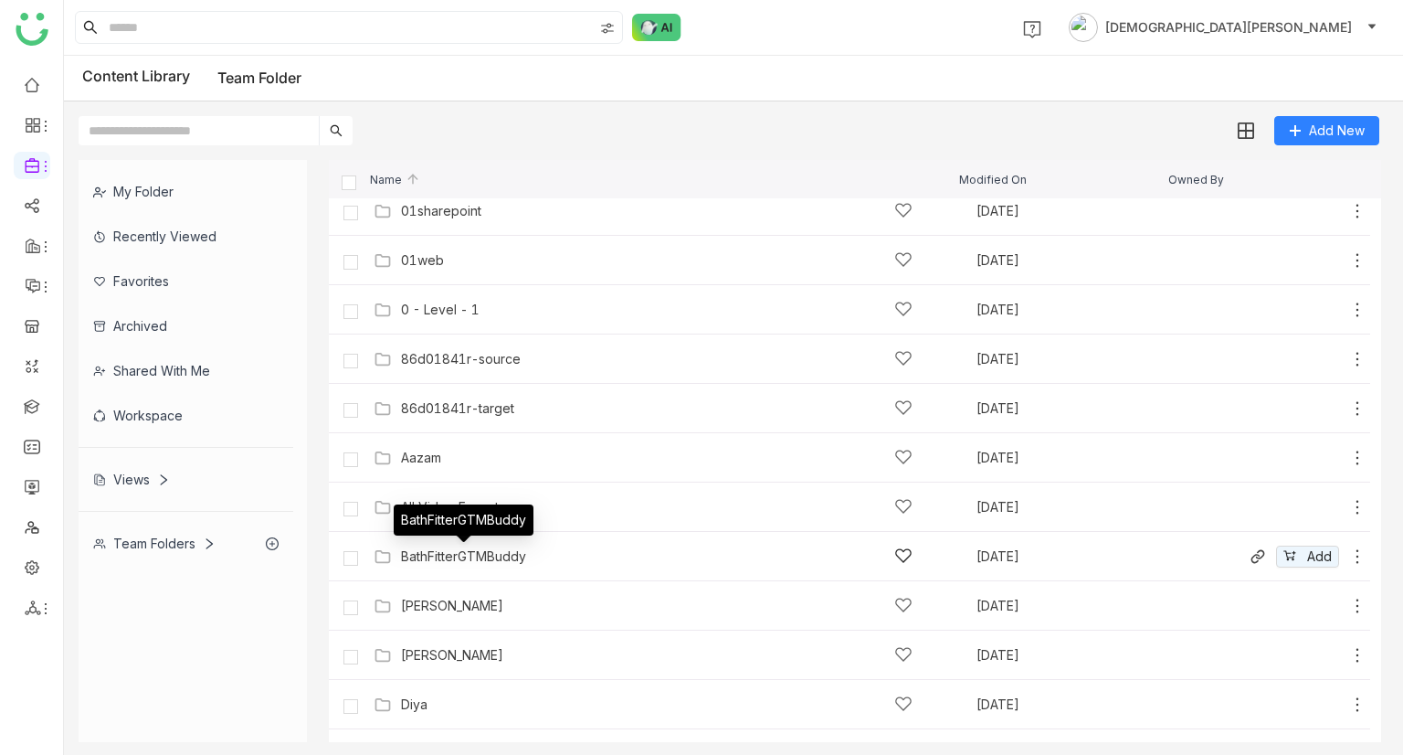
click at [461, 560] on div "BathFitterGTMBuddy" at bounding box center [463, 556] width 125 height 15
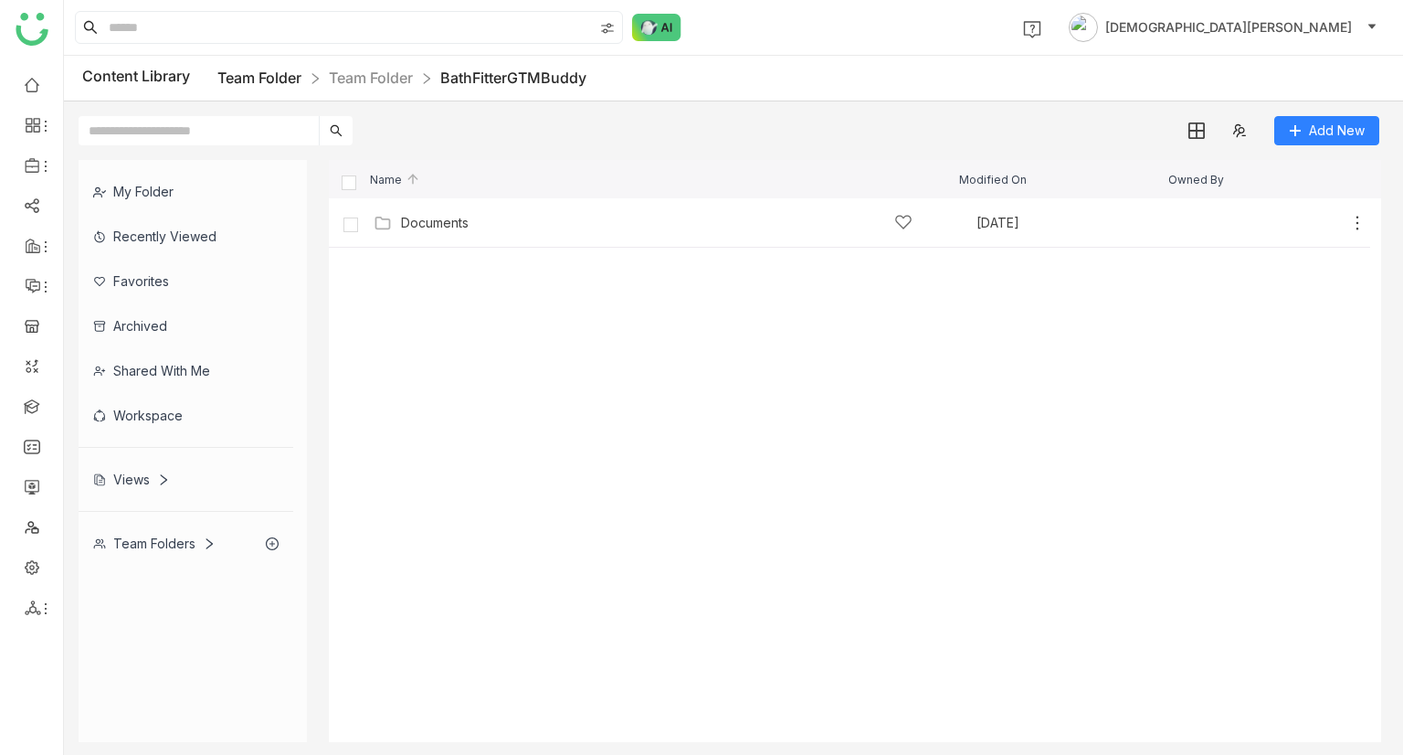
click at [243, 85] on link "Team Folder" at bounding box center [259, 78] width 84 height 18
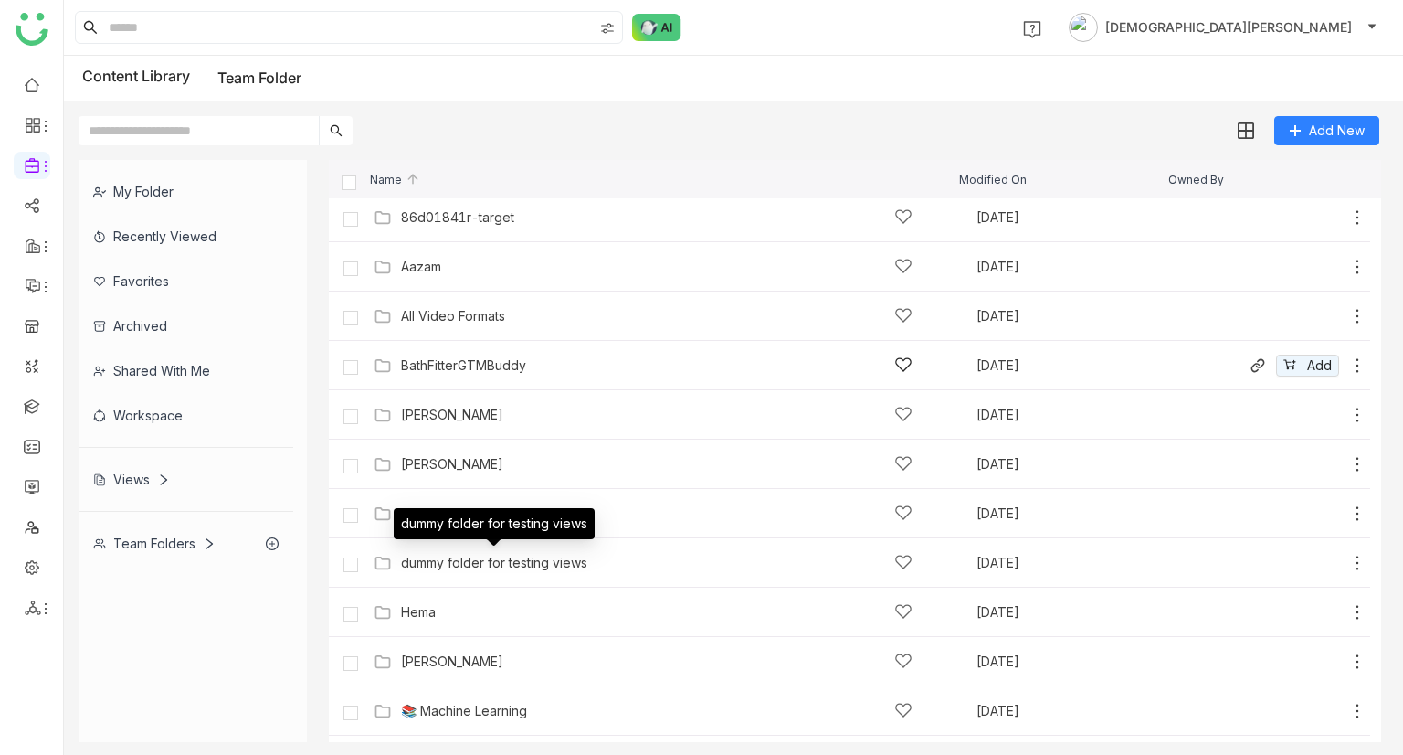
scroll to position [255, 0]
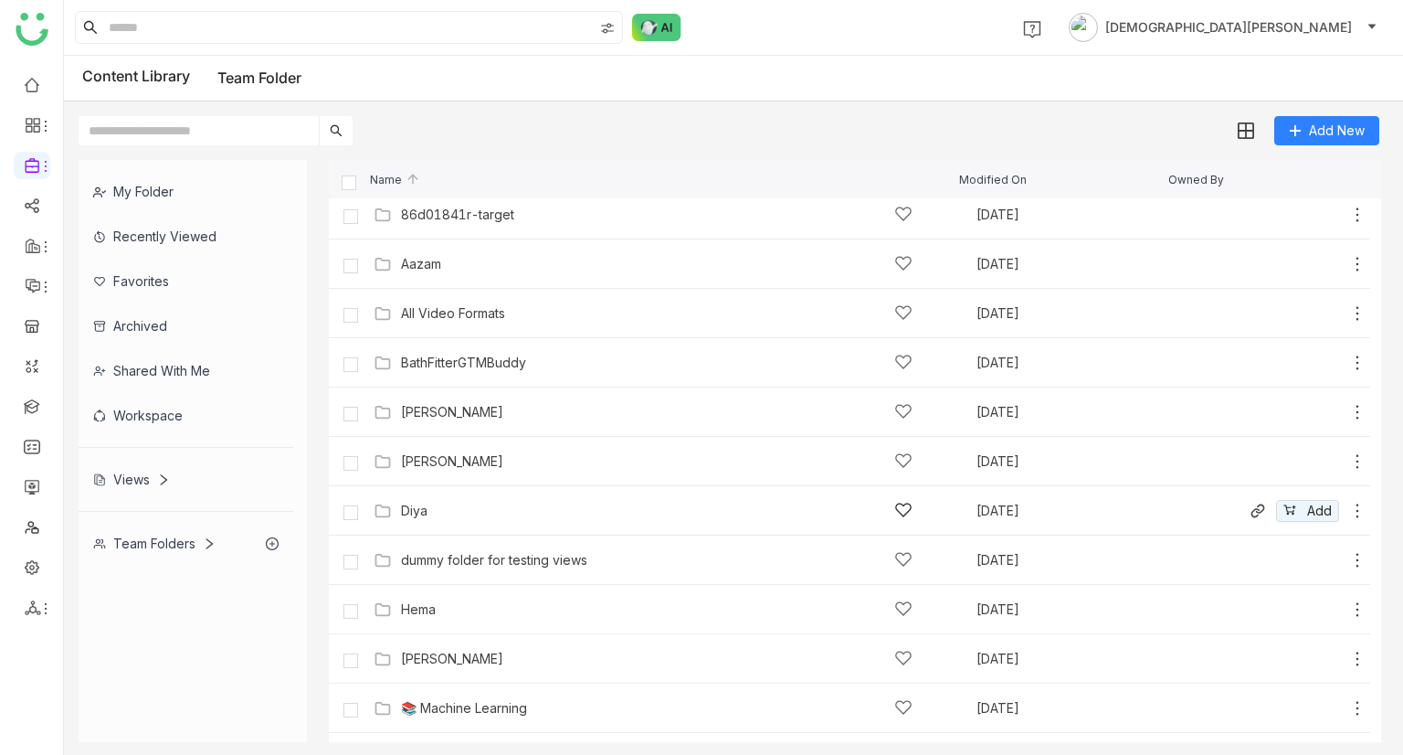
click at [439, 511] on div "Diya" at bounding box center [657, 510] width 512 height 19
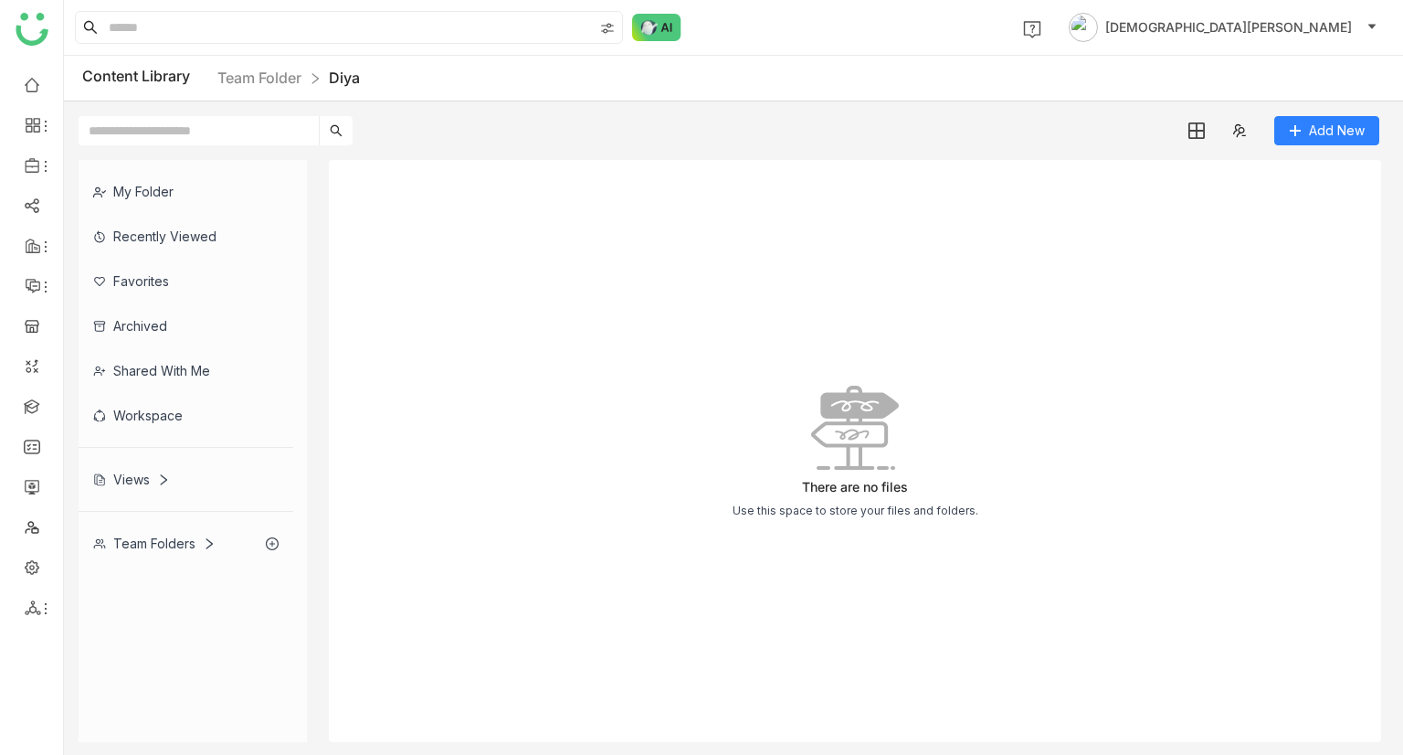
click at [250, 89] on nz-breadcrumb "Team Folder Diya" at bounding box center [288, 78] width 143 height 23
click at [271, 69] on link "Team Folder" at bounding box center [259, 78] width 84 height 18
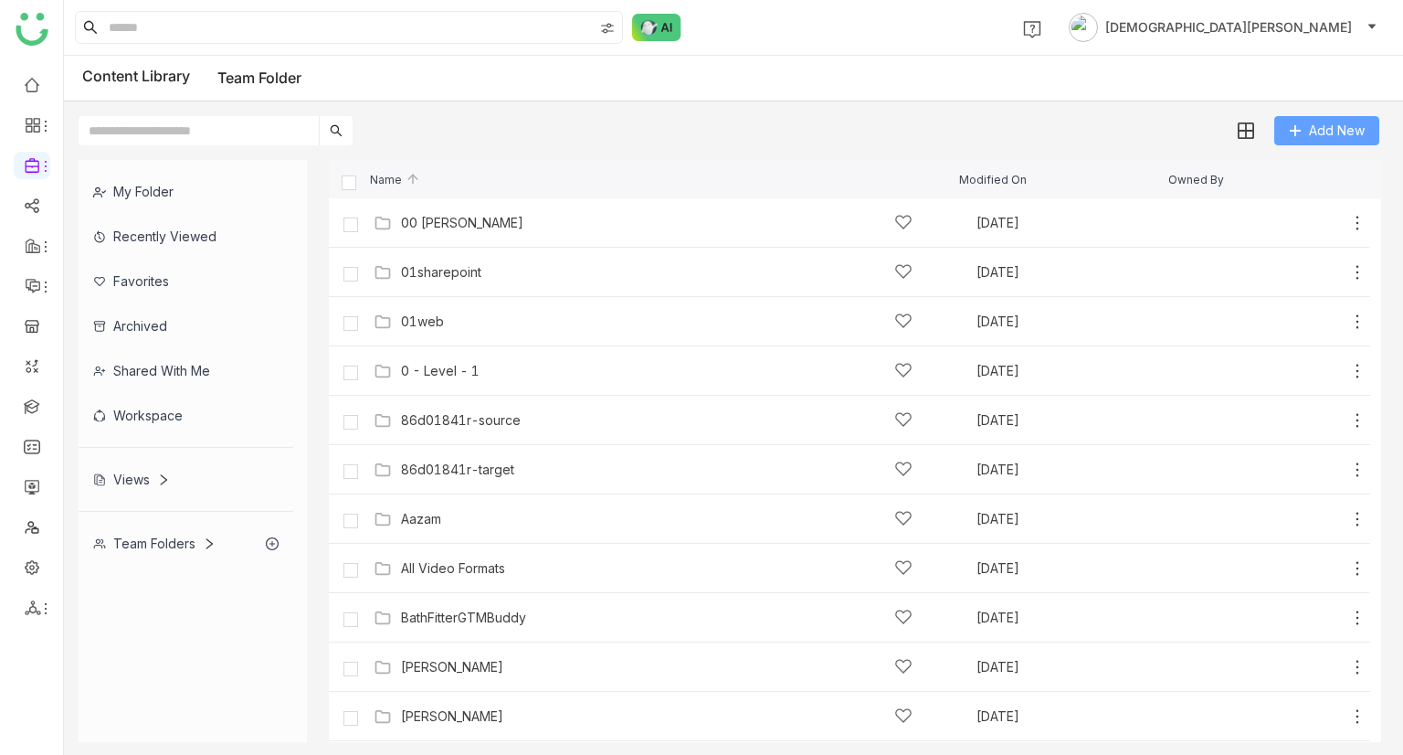
click at [1343, 133] on span "Add New" at bounding box center [1337, 131] width 56 height 20
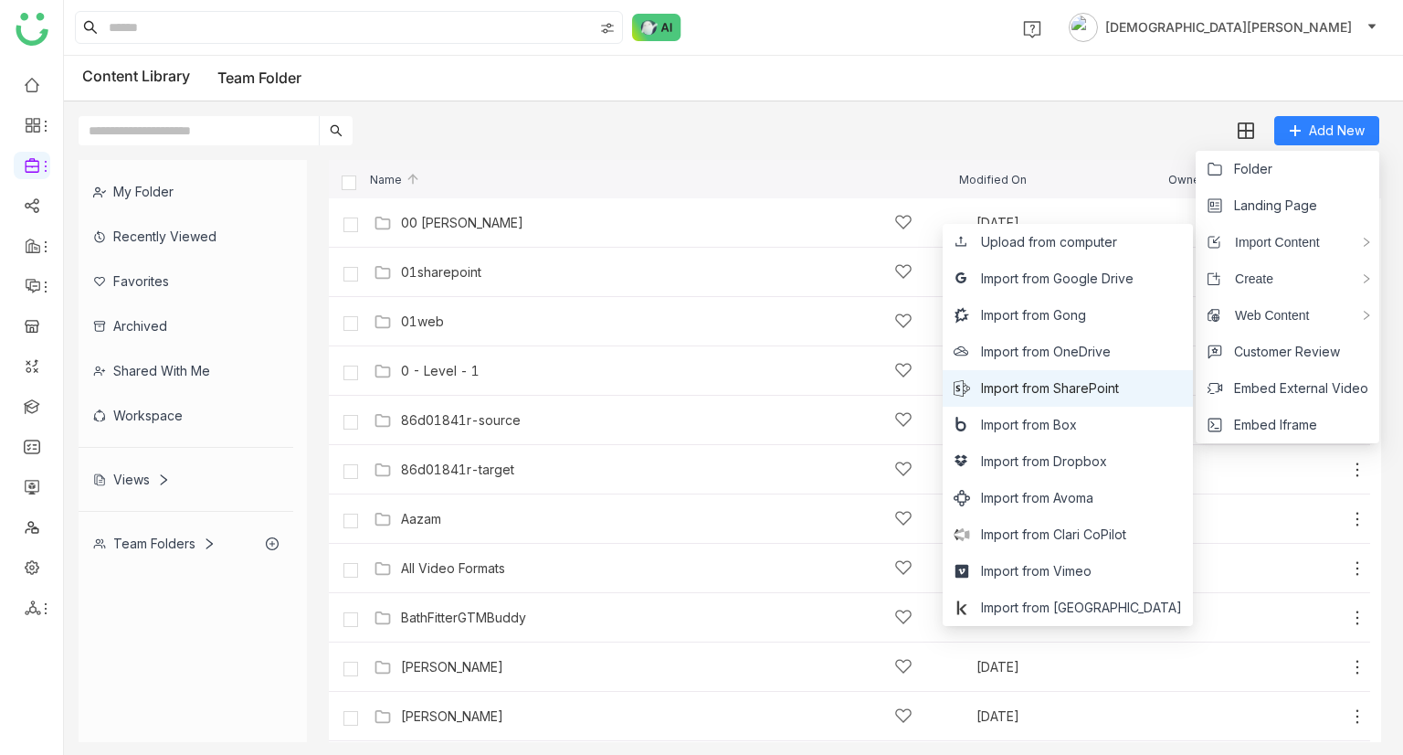
click at [1087, 375] on li "Import from SharePoint" at bounding box center [1068, 388] width 250 height 37
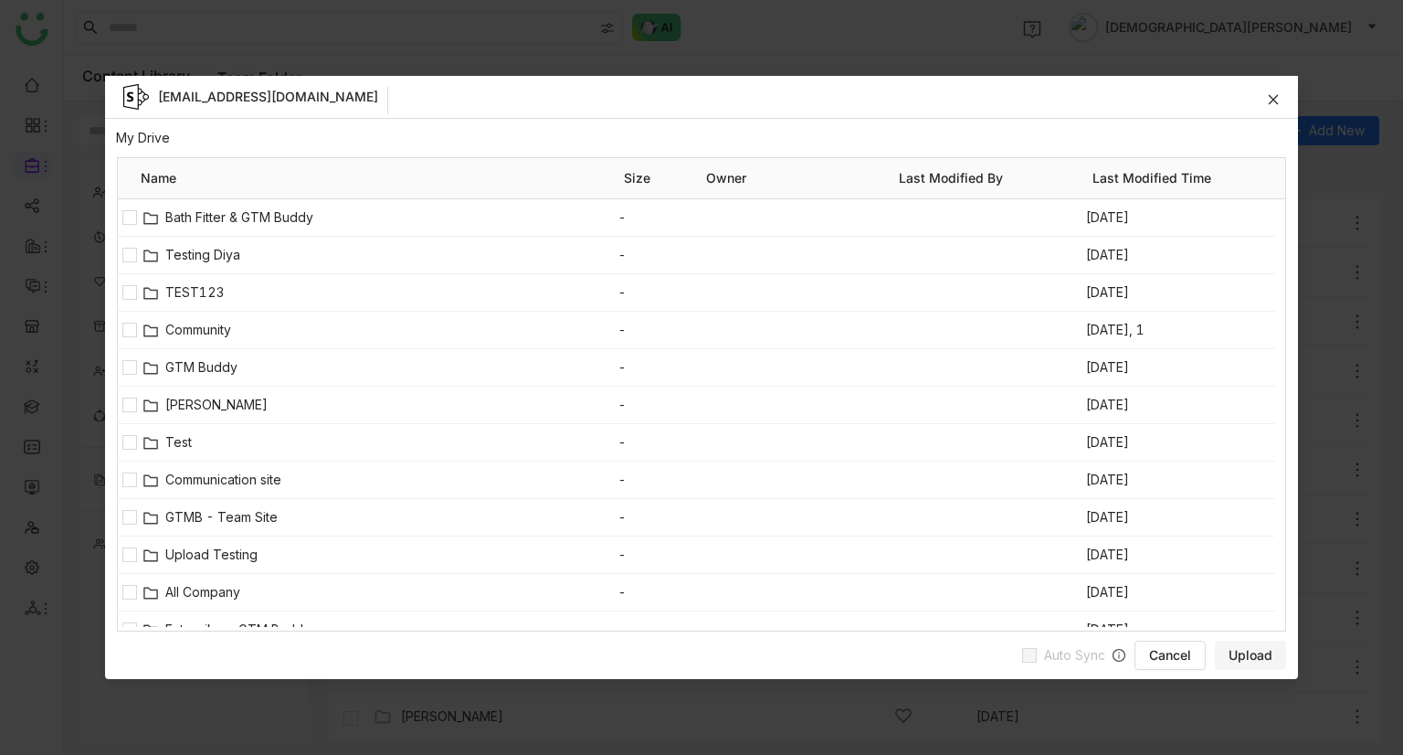
click at [1279, 100] on icon at bounding box center [1273, 99] width 13 height 13
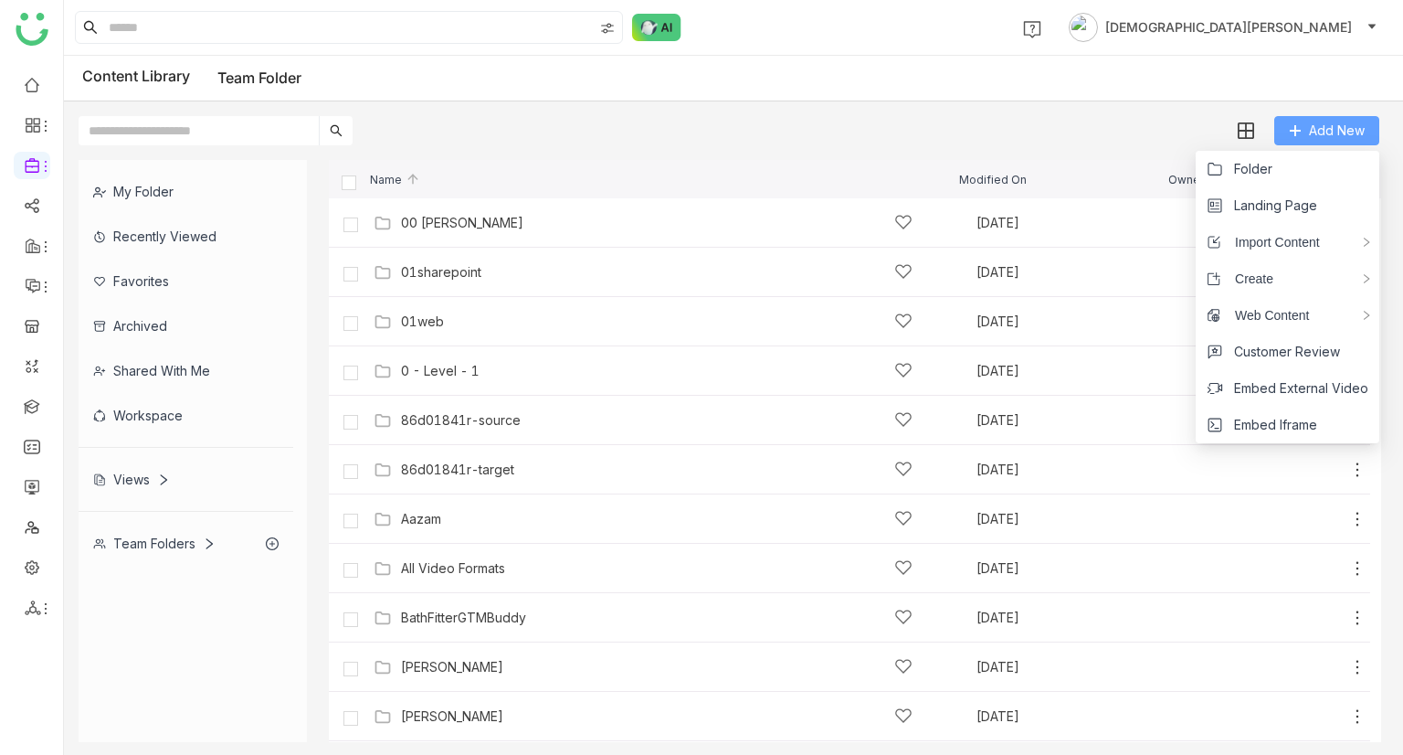
click at [1347, 122] on span "Add New" at bounding box center [1337, 131] width 56 height 20
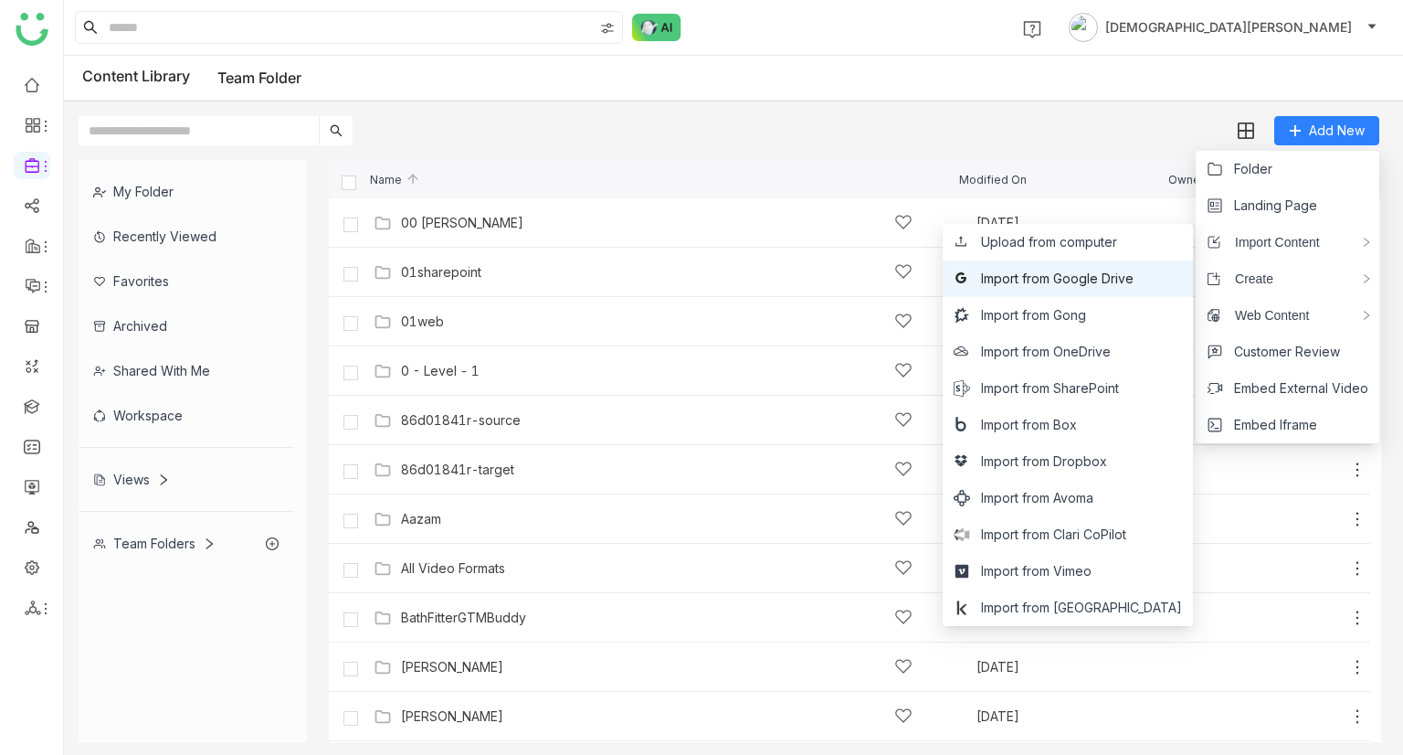
click at [1134, 272] on span "Import from Google Drive" at bounding box center [1057, 279] width 153 height 20
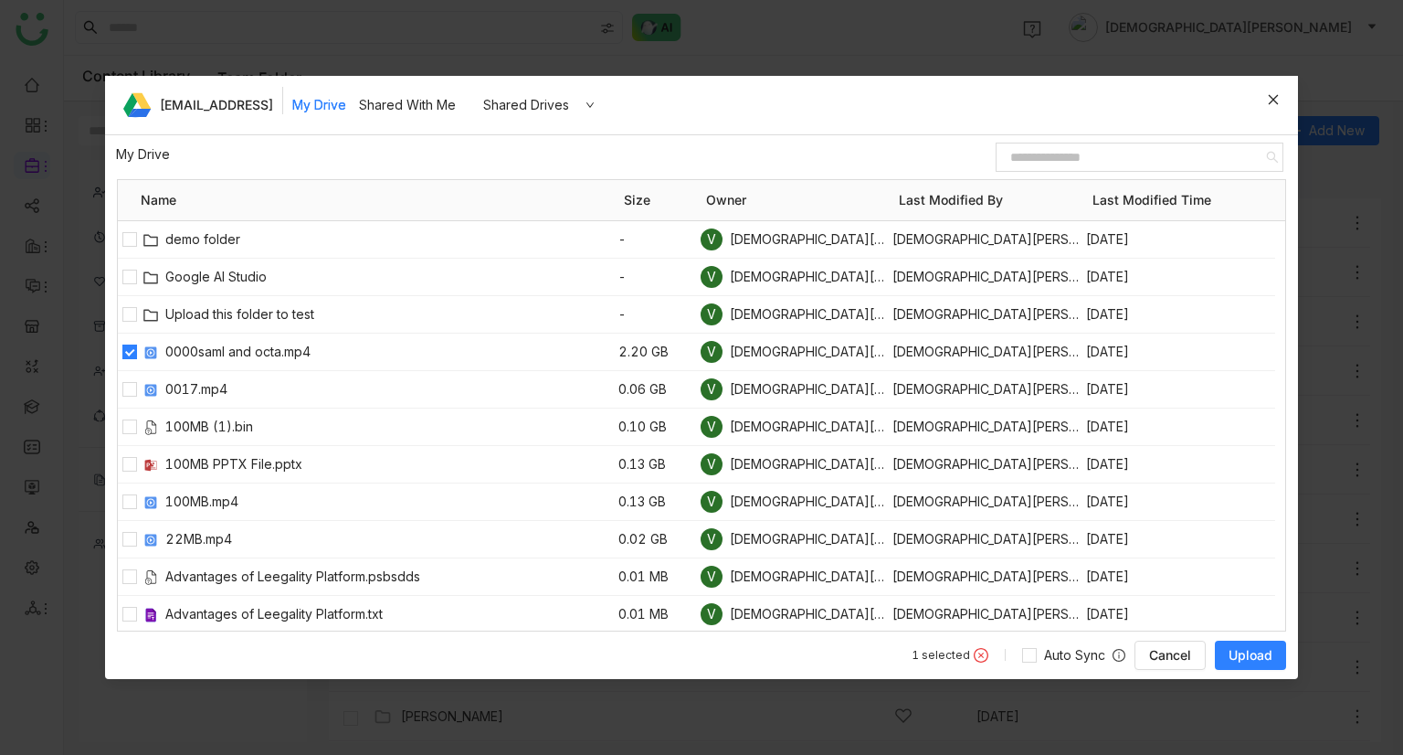
click at [1235, 655] on span "Upload" at bounding box center [1251, 655] width 44 height 18
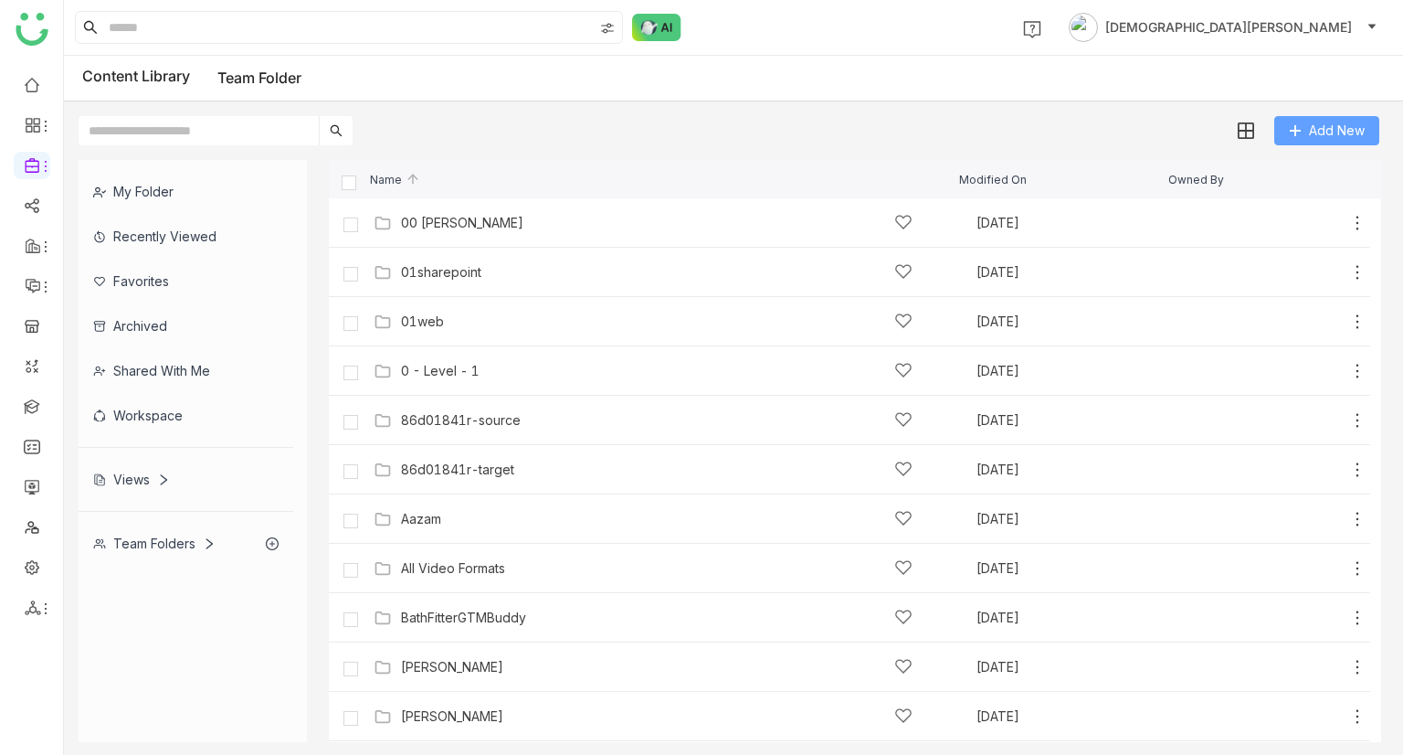
drag, startPoint x: 1302, startPoint y: 133, endPoint x: 1312, endPoint y: 140, distance: 11.9
click at [1302, 133] on button "Add New" at bounding box center [1326, 130] width 105 height 29
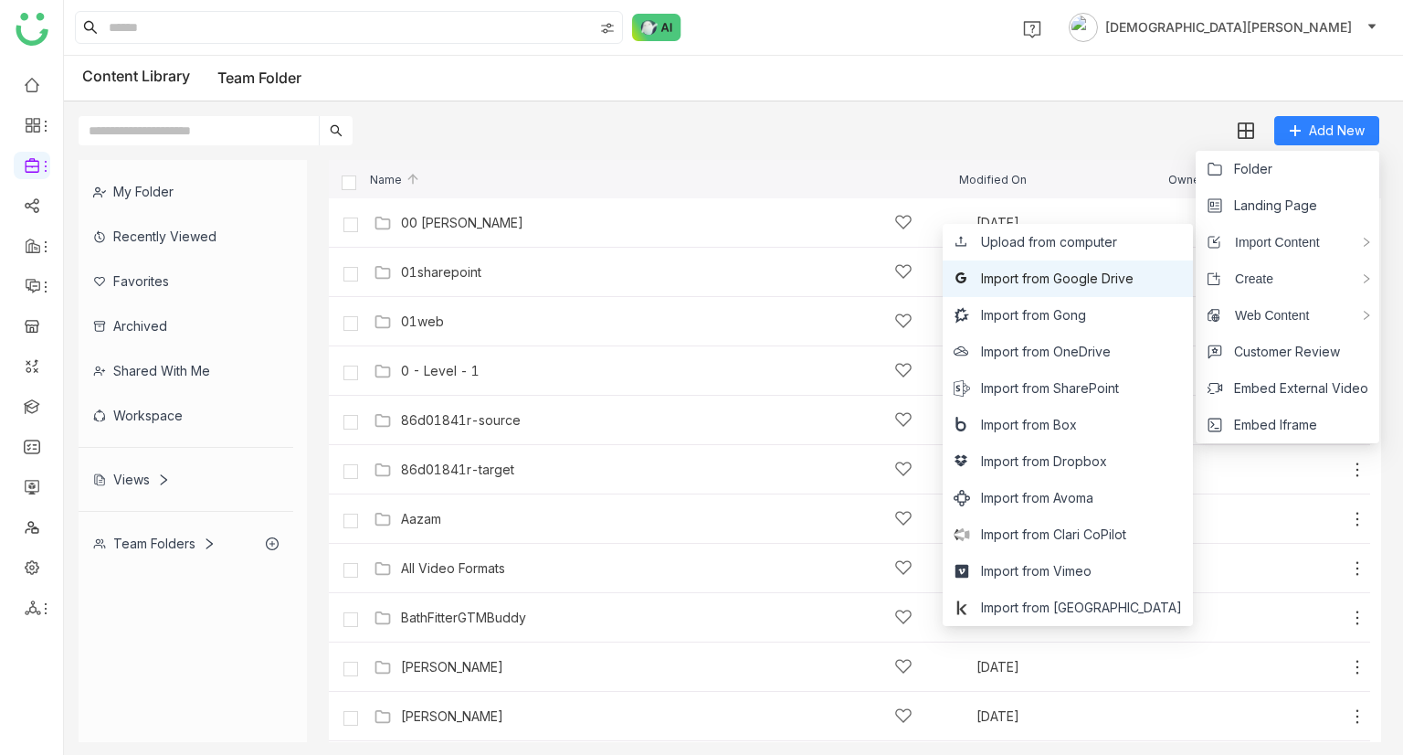
click at [1127, 274] on span "Import from Google Drive" at bounding box center [1057, 279] width 153 height 20
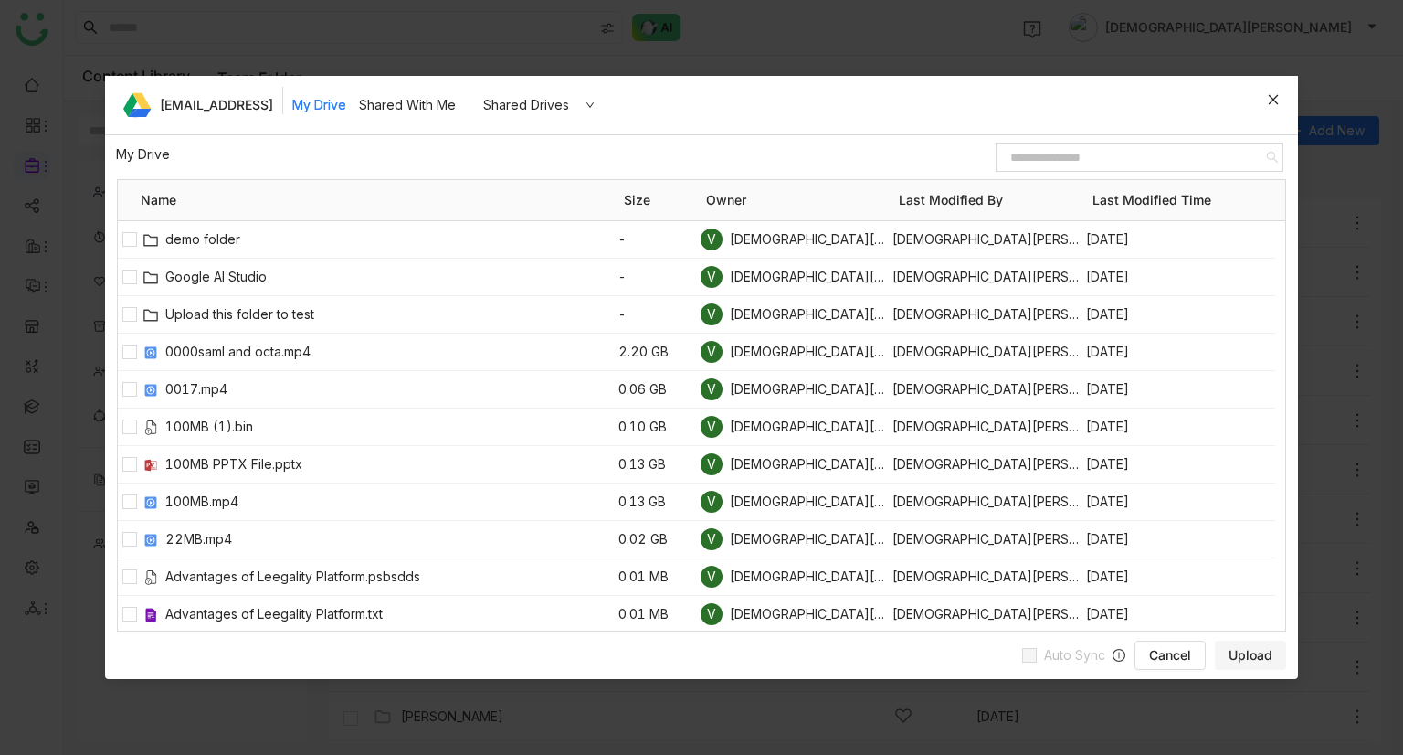
drag, startPoint x: 1275, startPoint y: 99, endPoint x: 1266, endPoint y: 111, distance: 15.0
click at [1275, 100] on icon at bounding box center [1273, 99] width 13 height 13
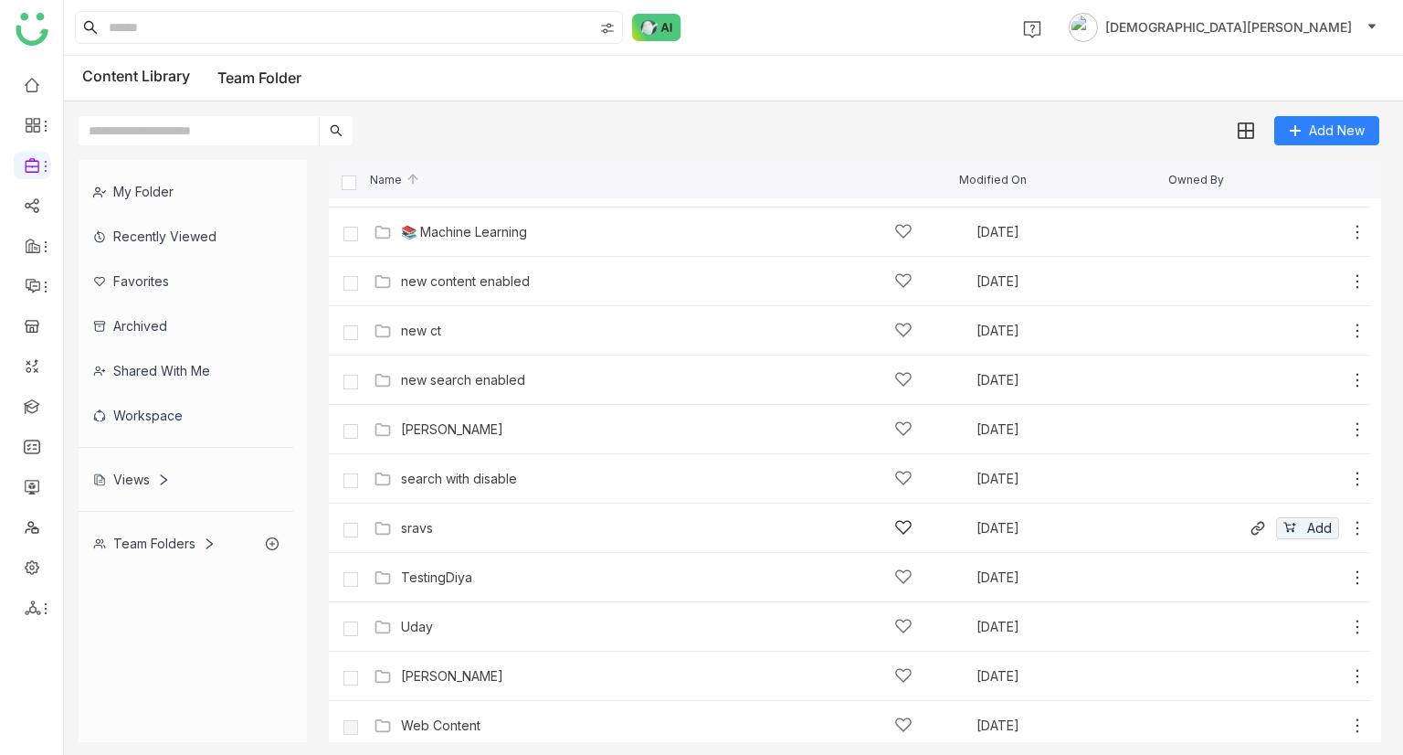
scroll to position [837, 0]
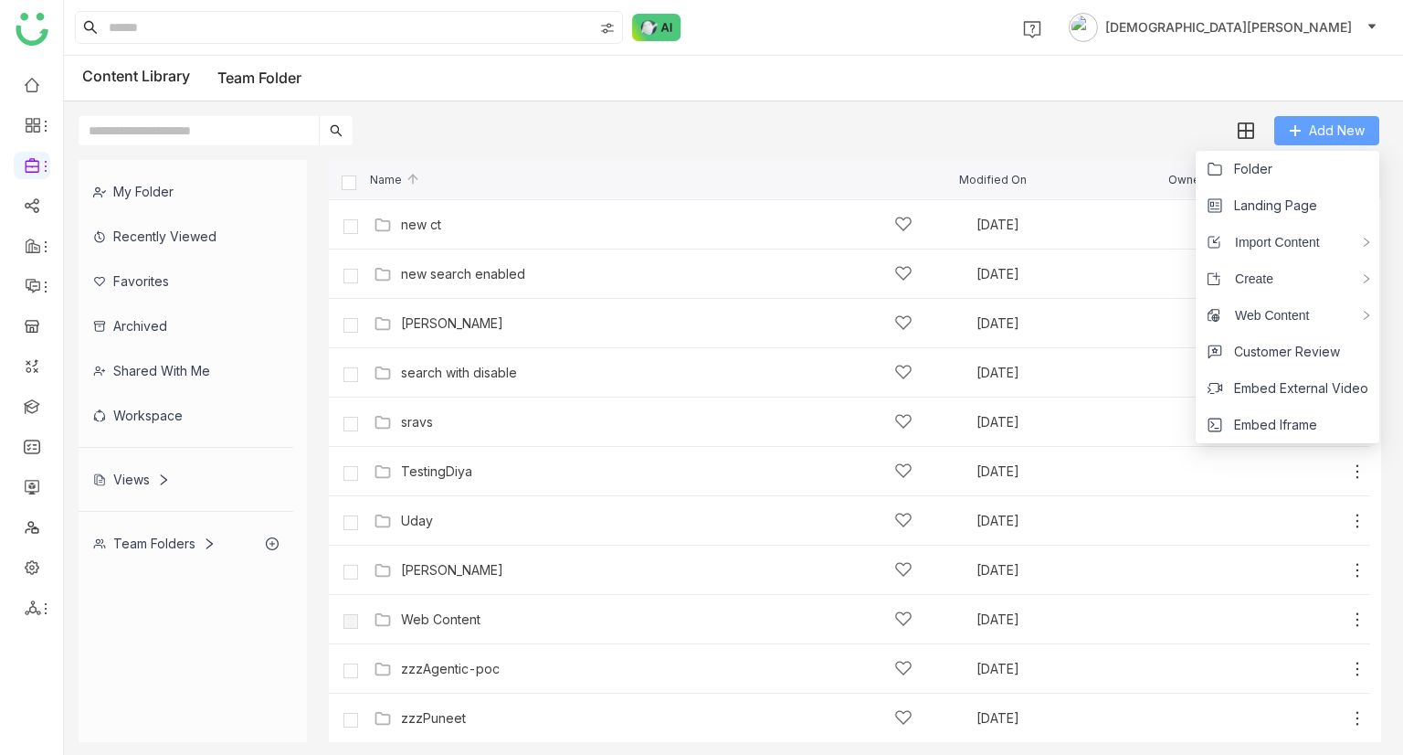
click at [1338, 122] on span "Add New" at bounding box center [1337, 131] width 56 height 20
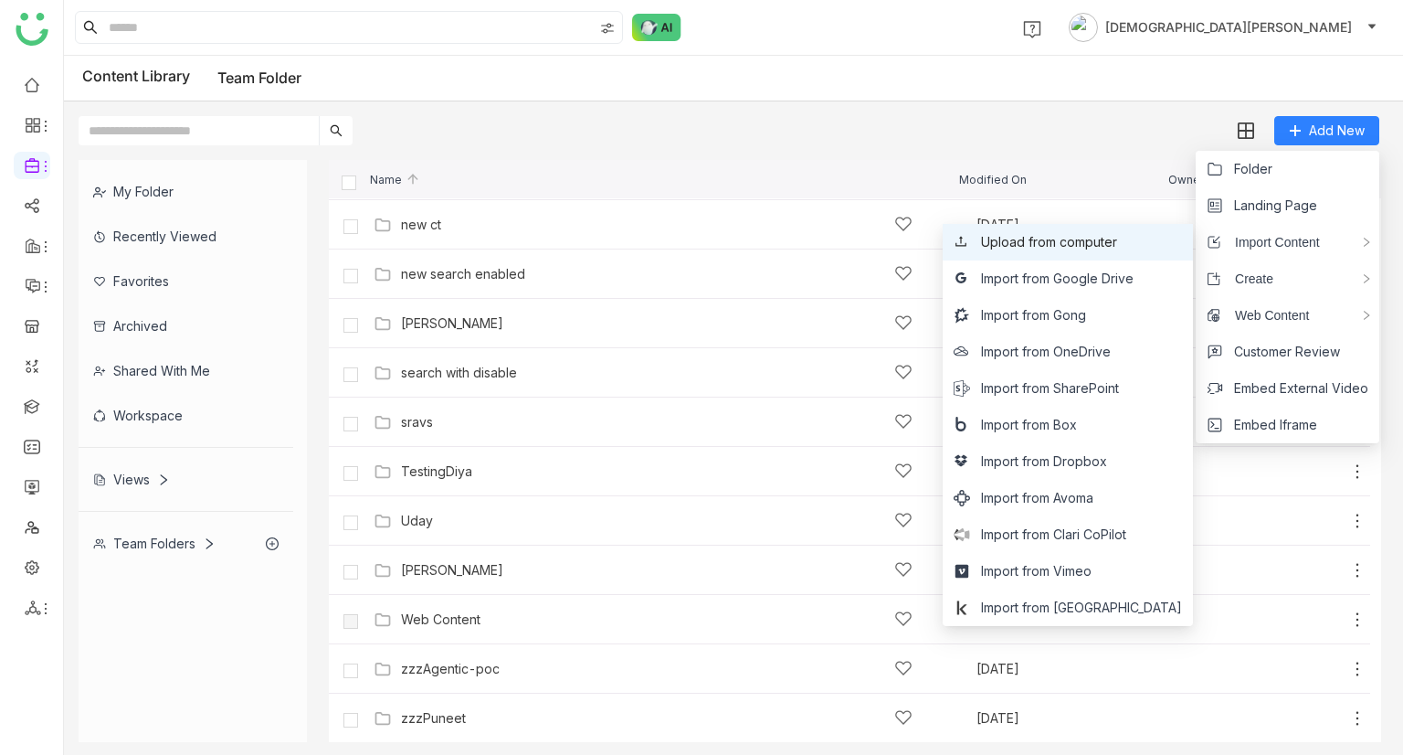
click at [1124, 231] on li "Upload from computer" at bounding box center [1068, 242] width 250 height 37
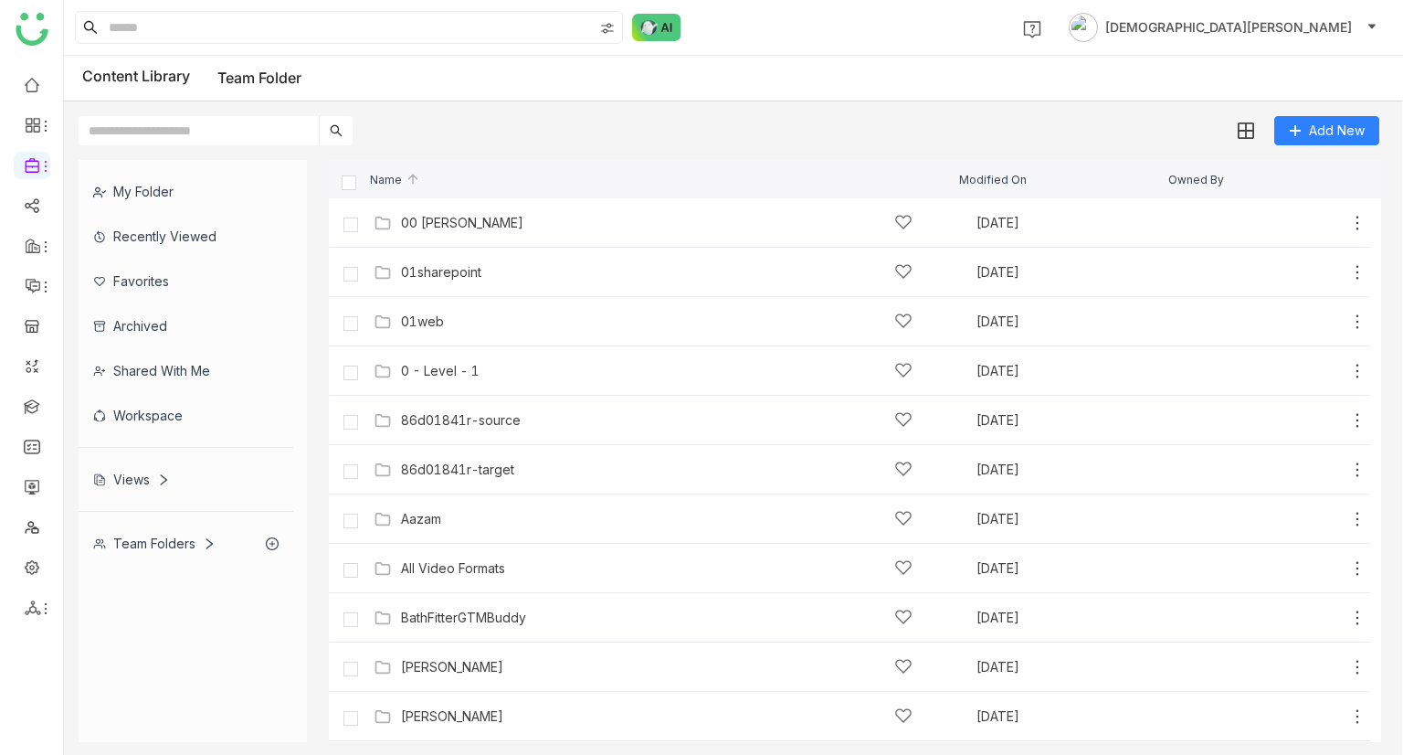
scroll to position [183, 0]
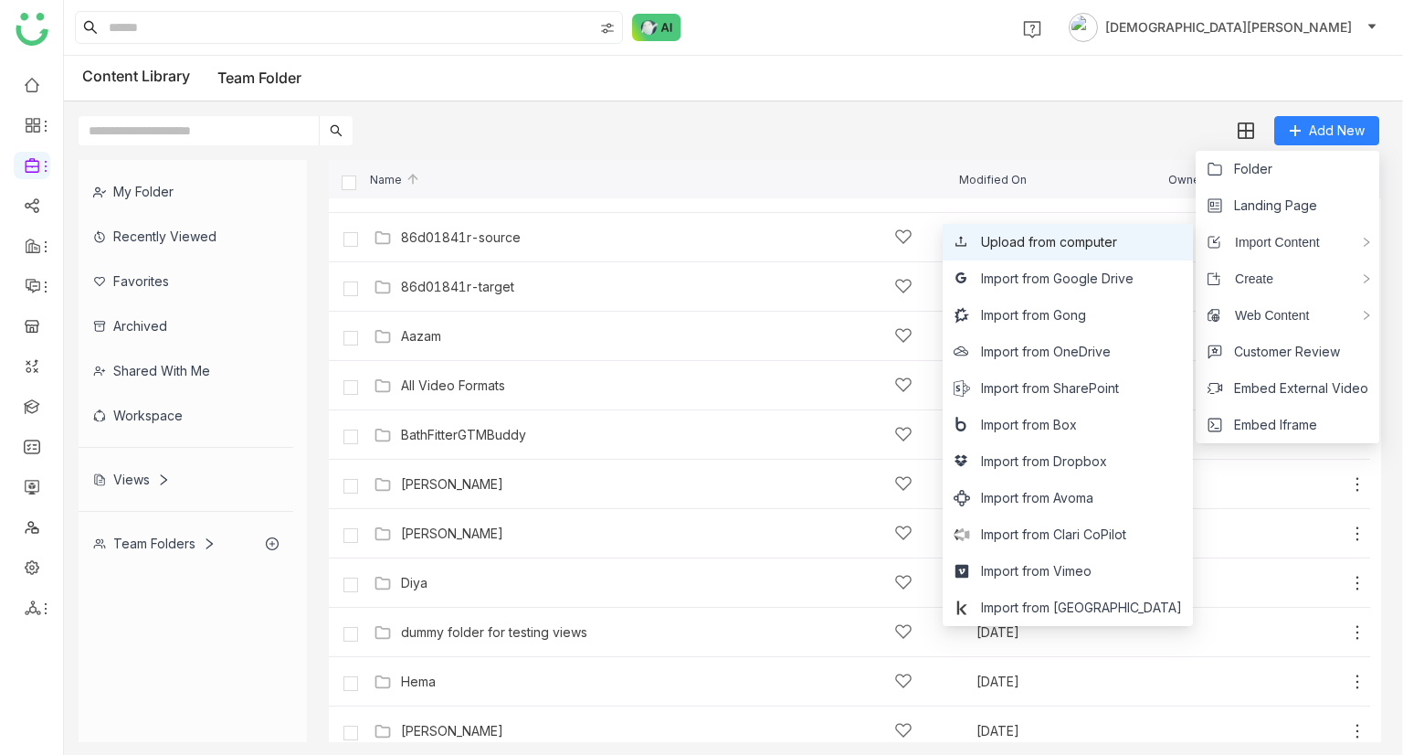
click at [1084, 249] on span "Upload from computer" at bounding box center [1049, 242] width 136 height 20
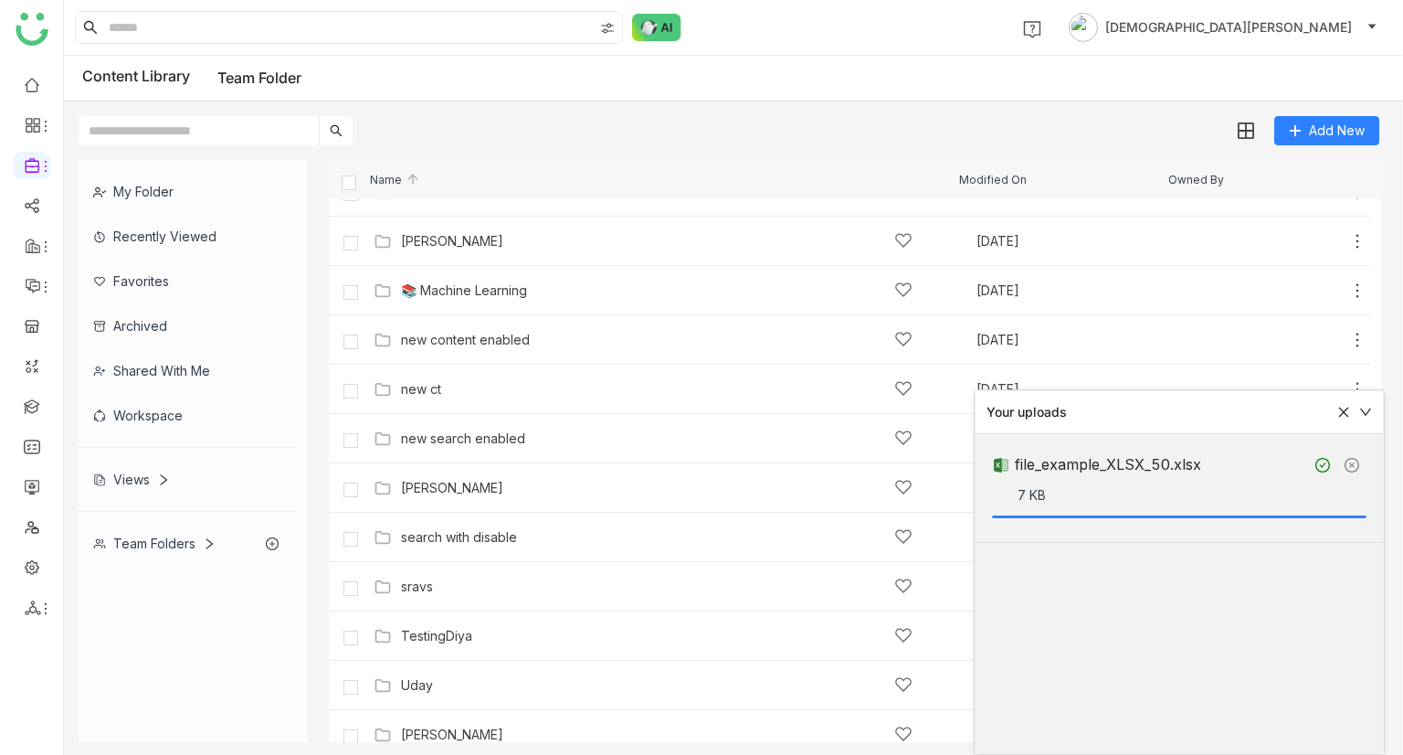
scroll to position [837, 0]
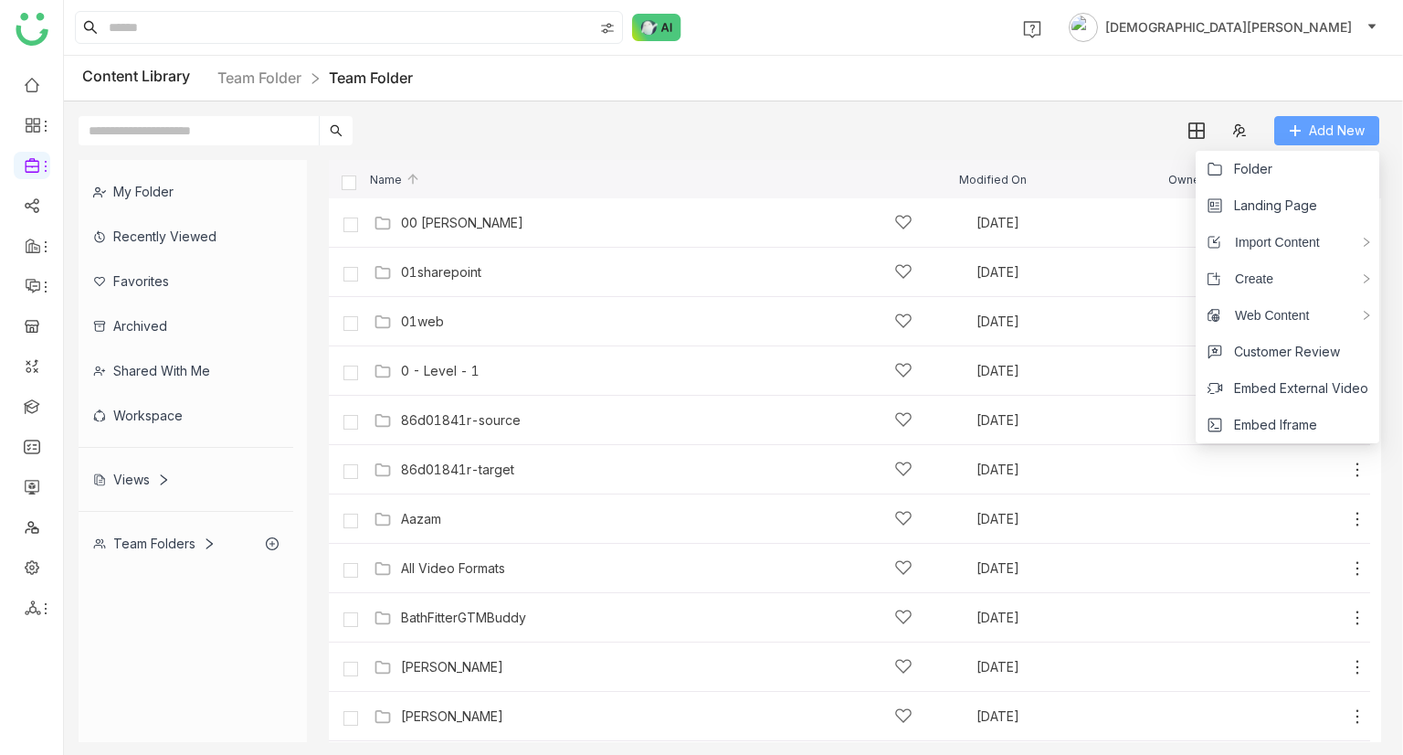
click at [1345, 121] on span "Add New" at bounding box center [1337, 131] width 56 height 20
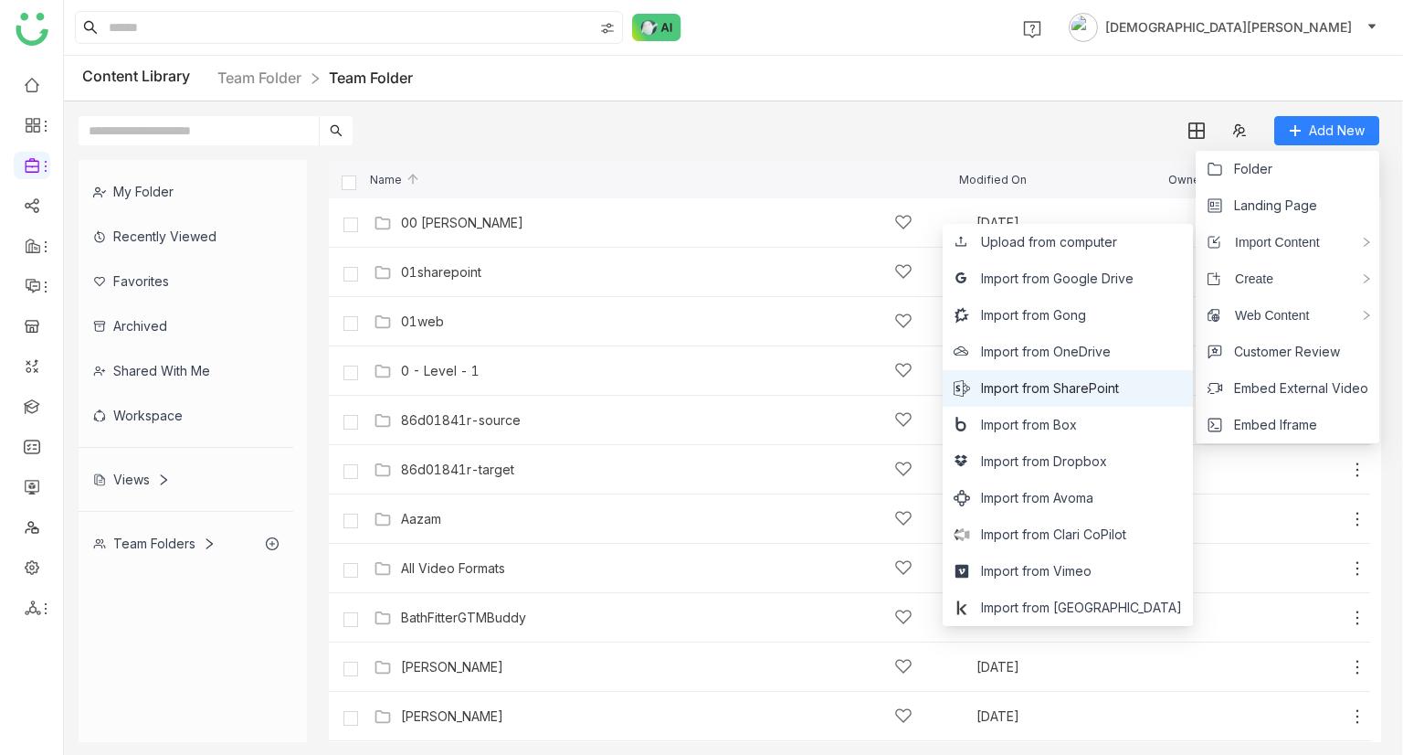
click at [1100, 388] on span "Import from SharePoint" at bounding box center [1050, 388] width 138 height 20
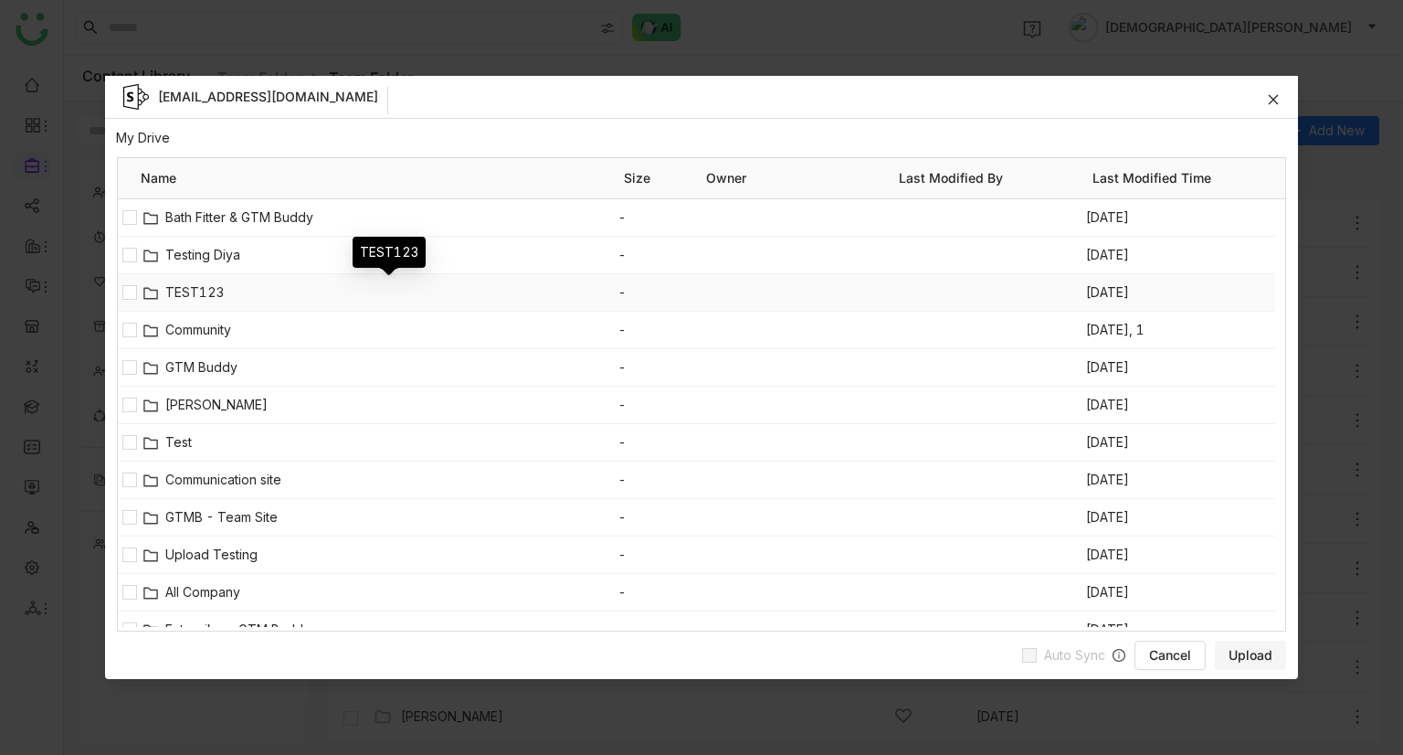
click at [194, 292] on span "TEST123" at bounding box center [391, 292] width 453 height 20
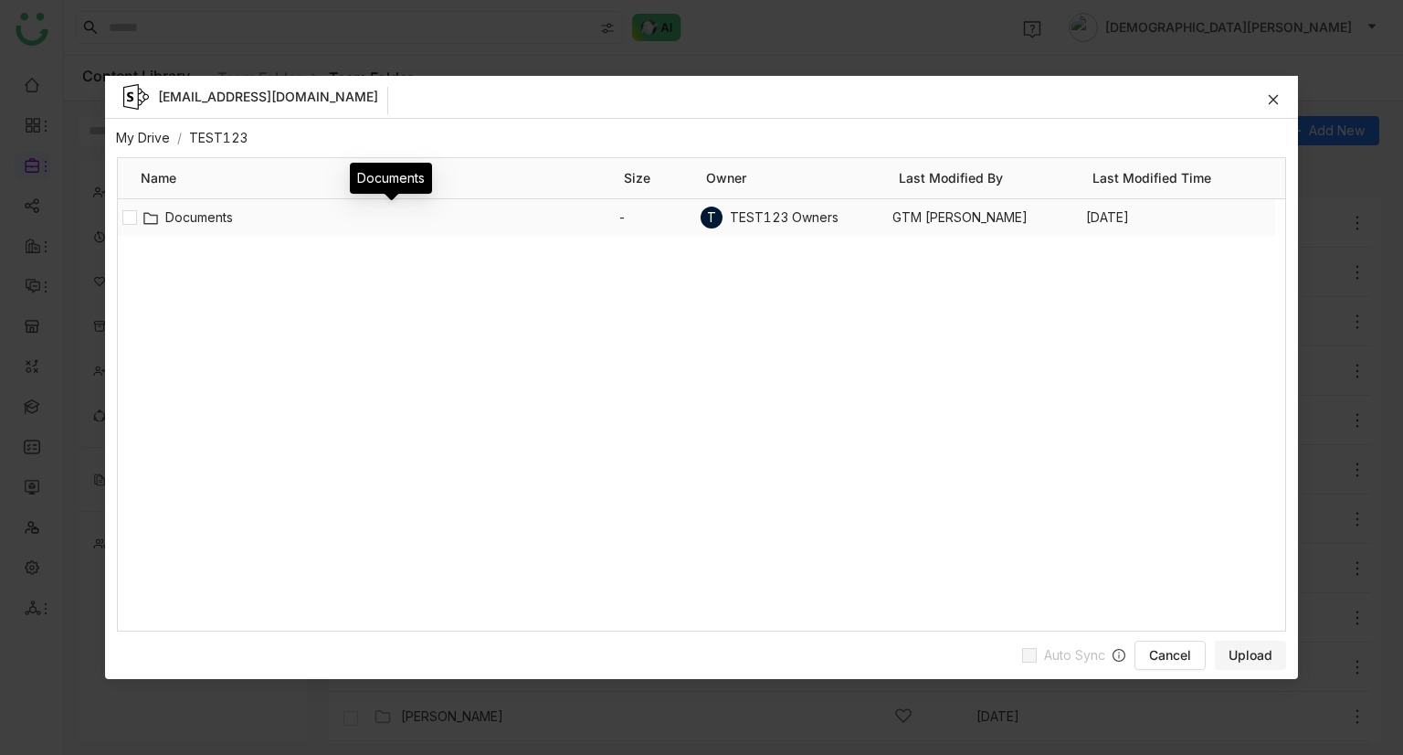
click at [189, 207] on span "Documents" at bounding box center [391, 217] width 453 height 20
click at [246, 224] on span "New folder renamed" at bounding box center [391, 217] width 453 height 20
click at [203, 134] on link "TEST123" at bounding box center [218, 138] width 58 height 16
click at [149, 134] on link "My Drive" at bounding box center [143, 138] width 54 height 16
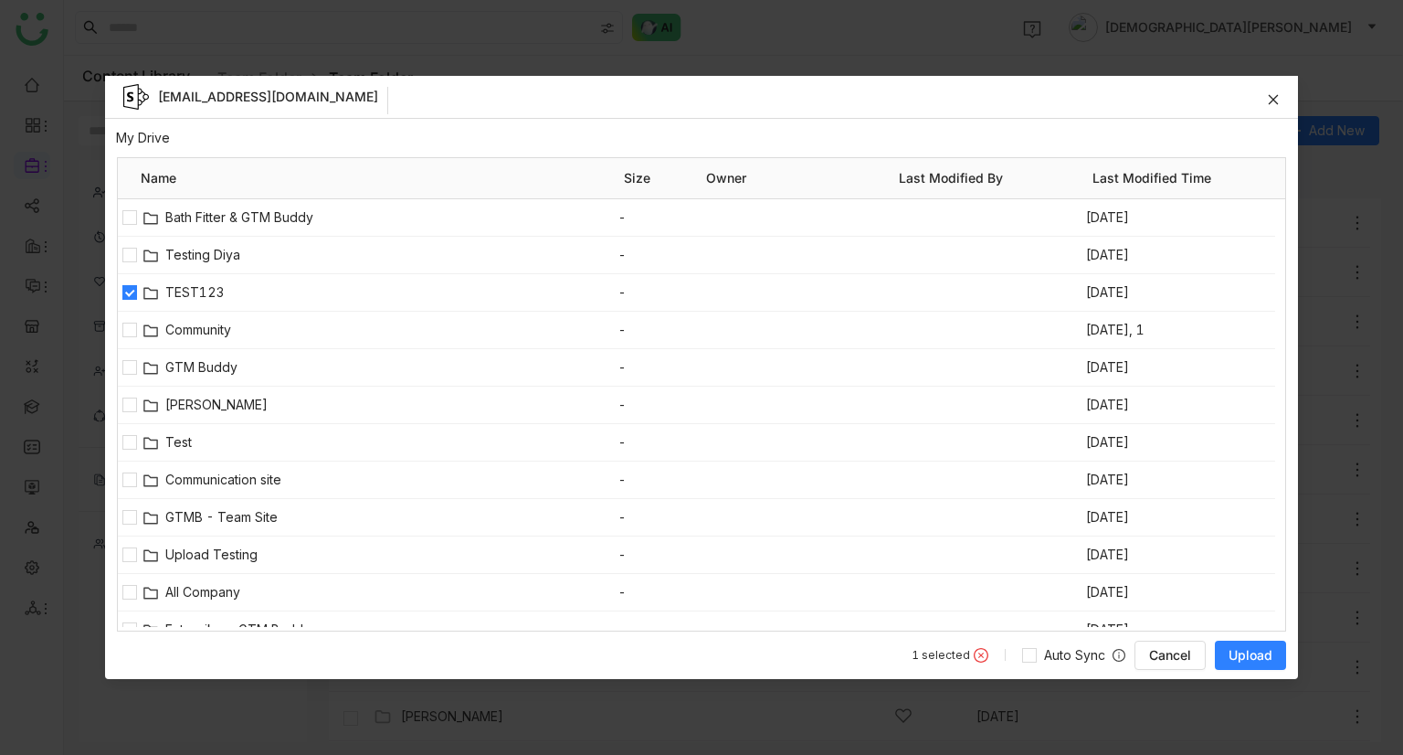
click at [1239, 655] on span "Upload" at bounding box center [1251, 655] width 44 height 18
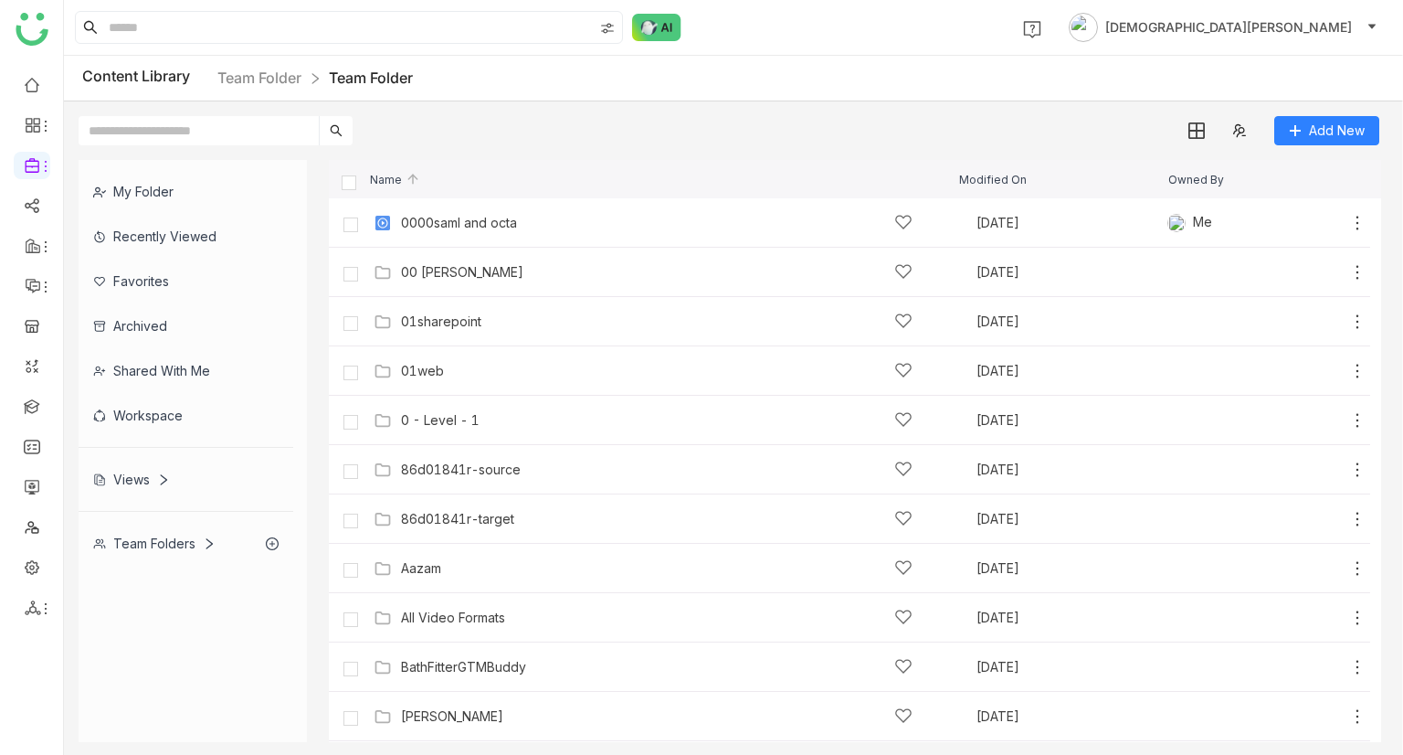
click at [227, 132] on input "text" at bounding box center [199, 130] width 240 height 29
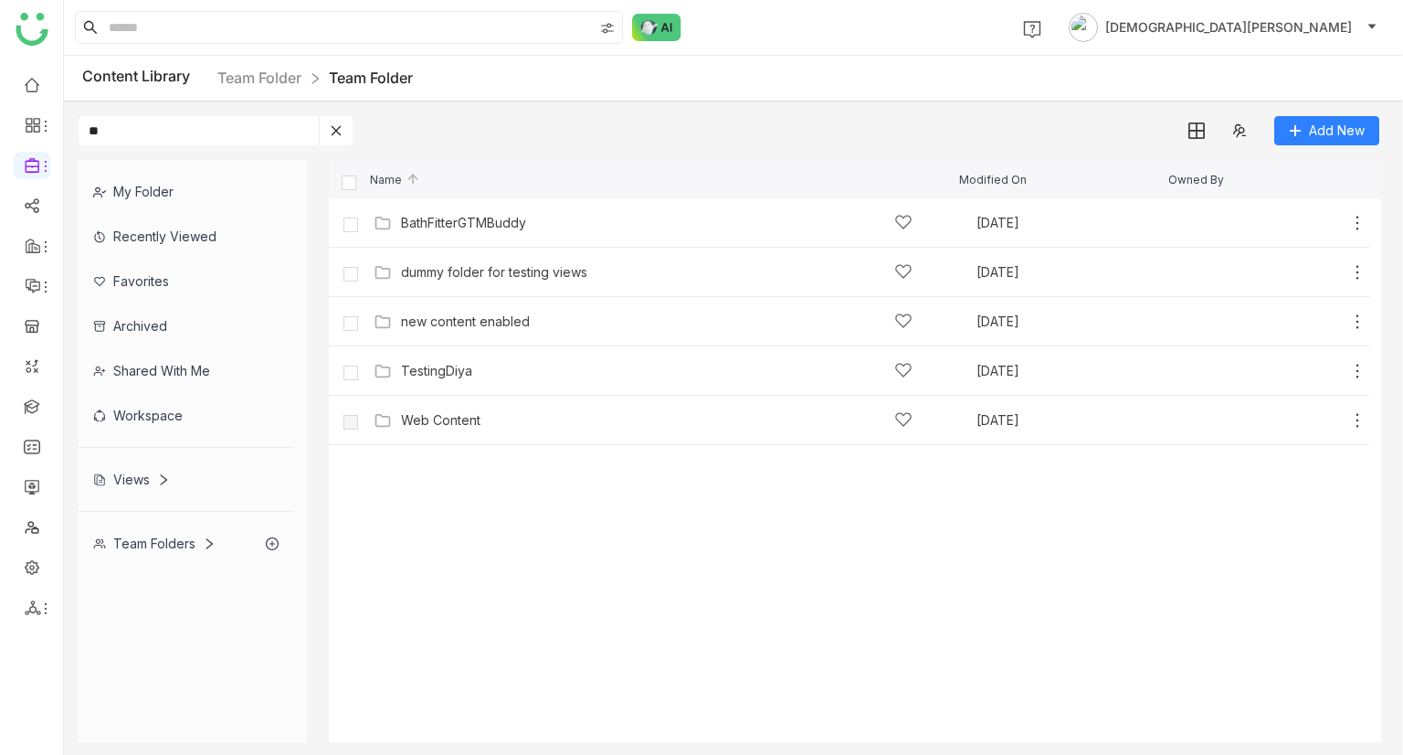
type input "*"
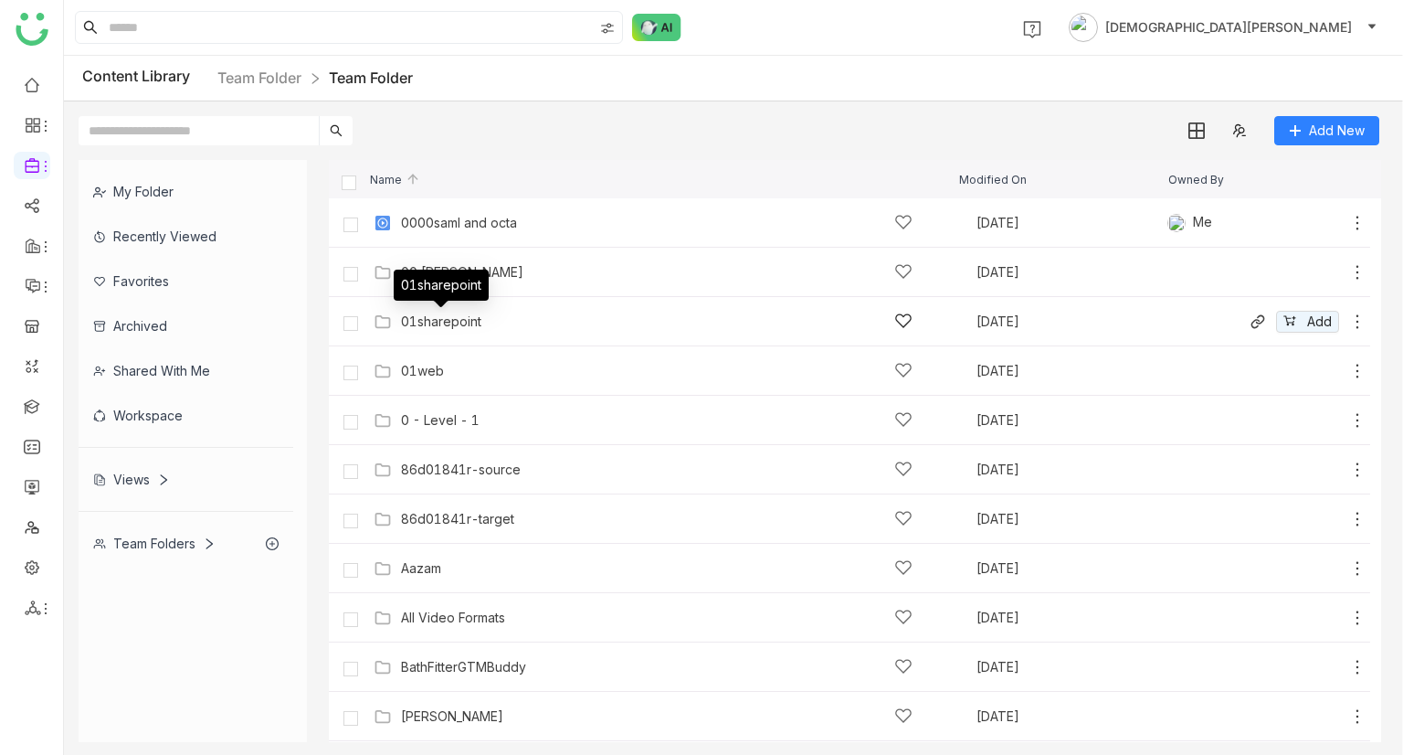
click at [440, 319] on div "01sharepoint" at bounding box center [441, 321] width 80 height 15
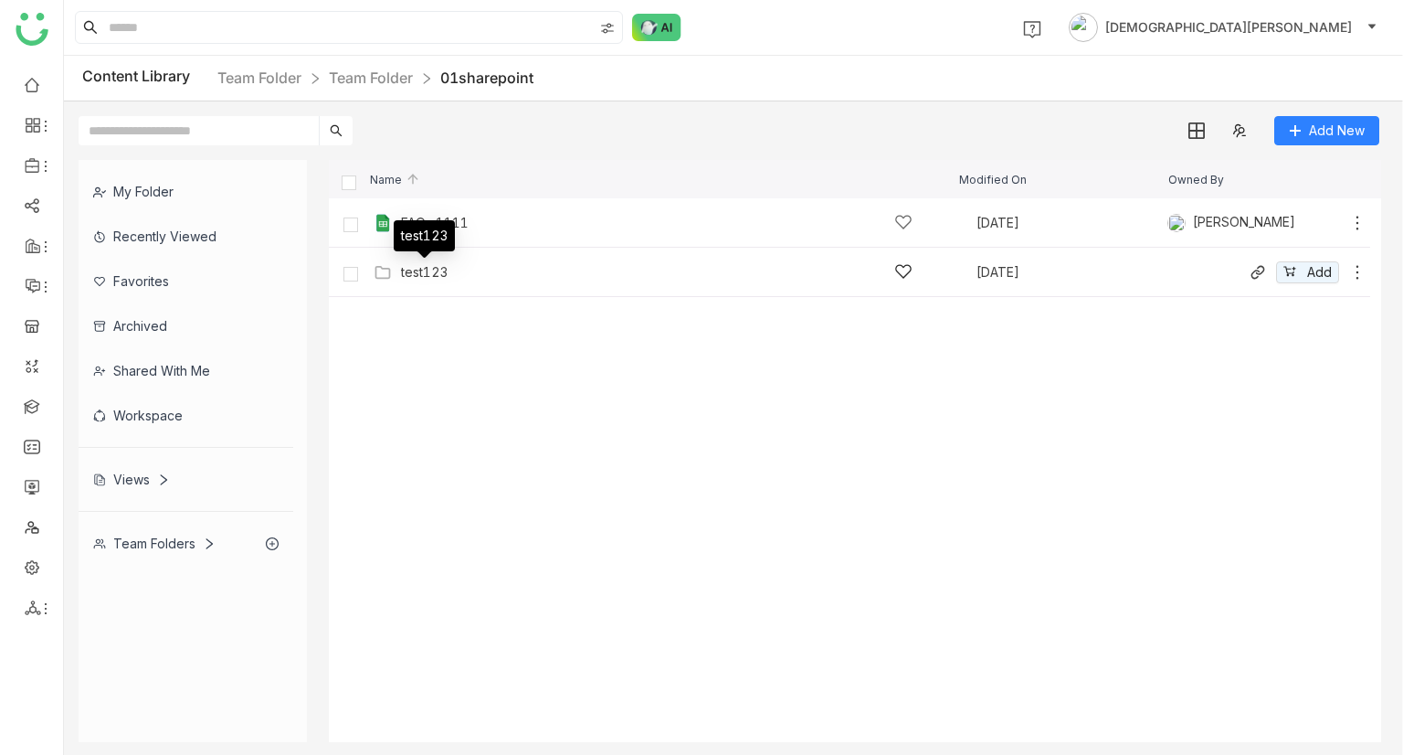
click at [437, 274] on div "test123" at bounding box center [424, 272] width 47 height 15
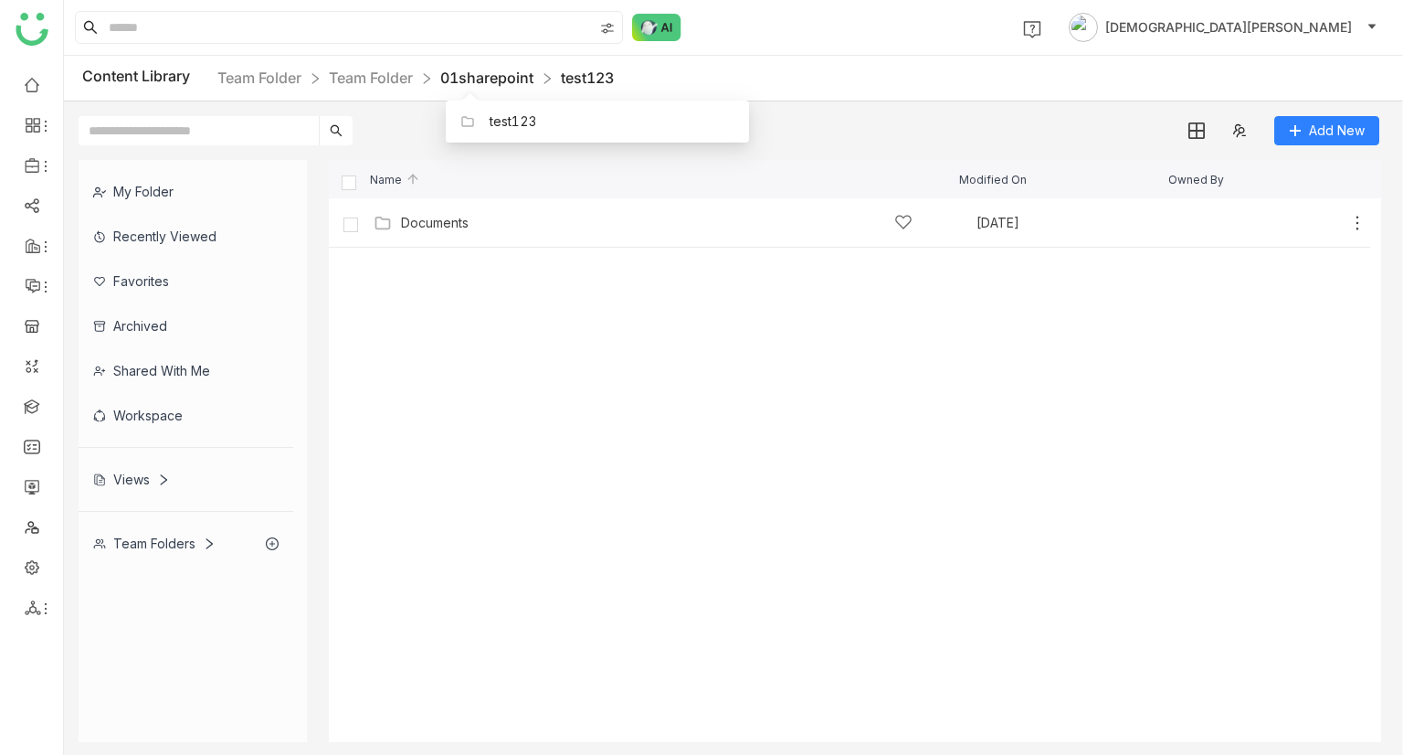
click at [481, 74] on link "01sharepoint" at bounding box center [486, 78] width 93 height 18
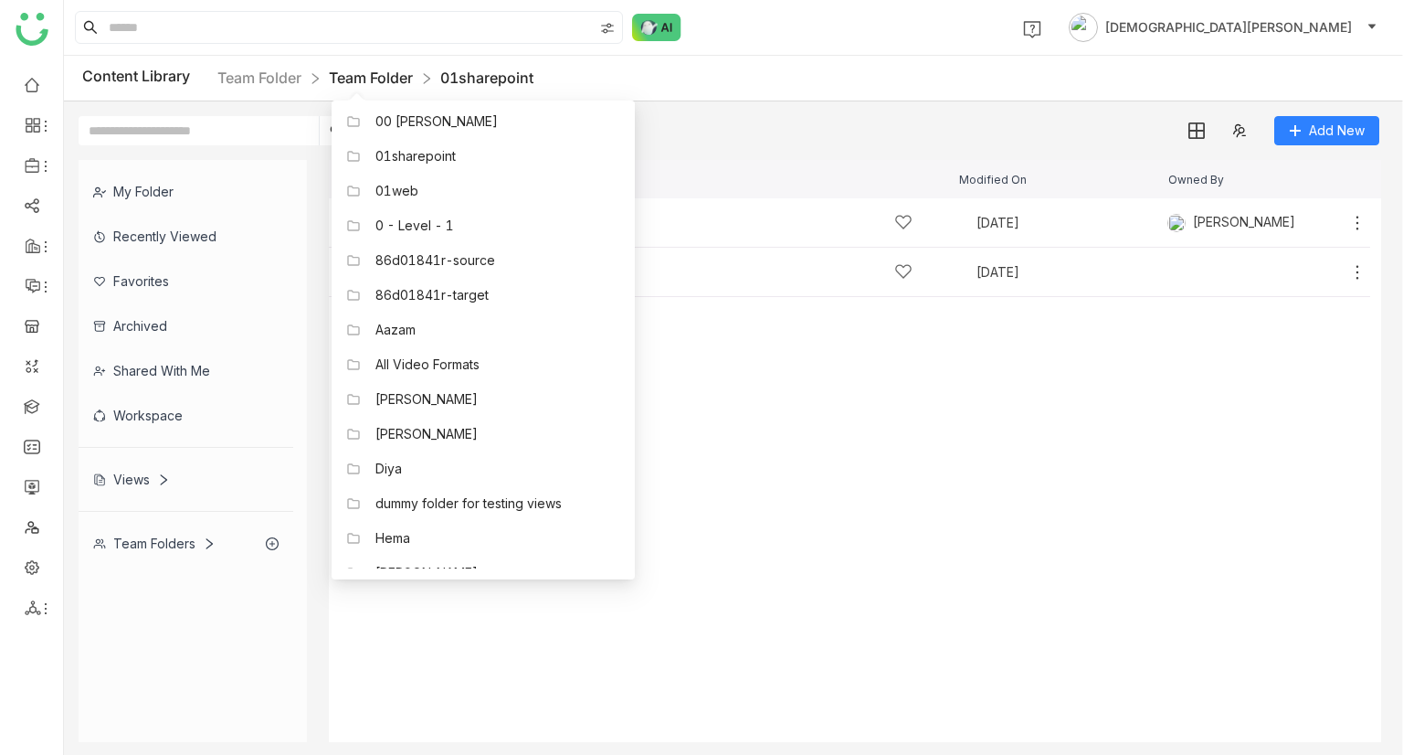
click at [370, 82] on link "Team Folder" at bounding box center [371, 78] width 84 height 18
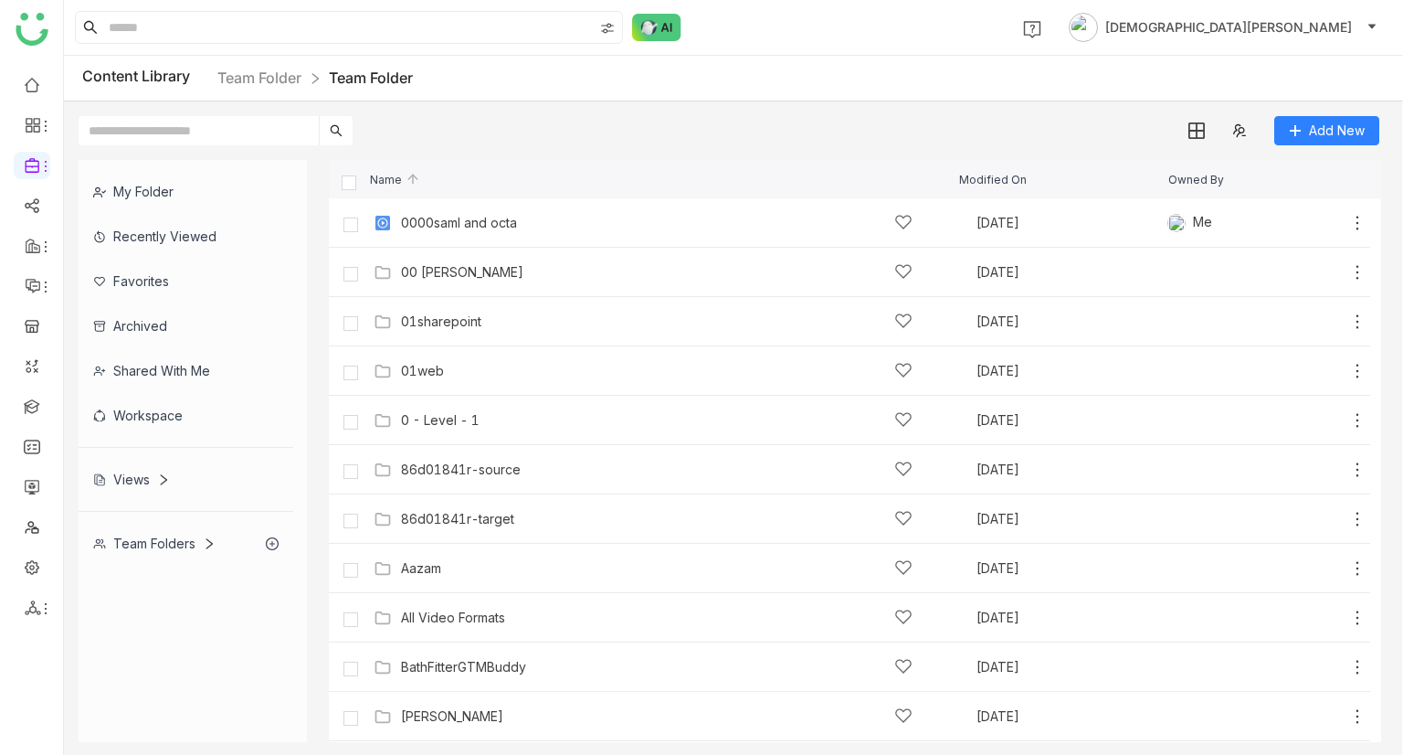
click at [167, 553] on div "Team Folders" at bounding box center [186, 543] width 215 height 45
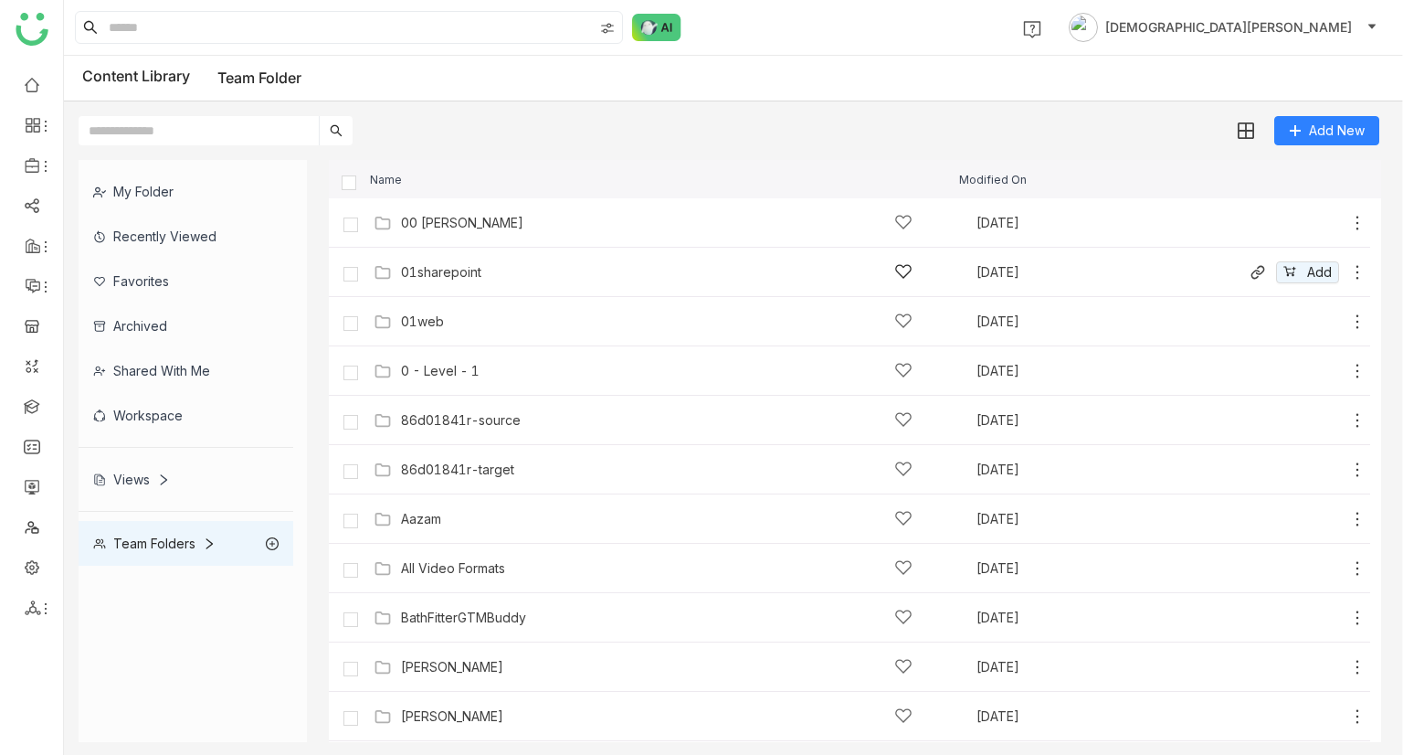
click at [484, 263] on div "01sharepoint" at bounding box center [657, 271] width 512 height 19
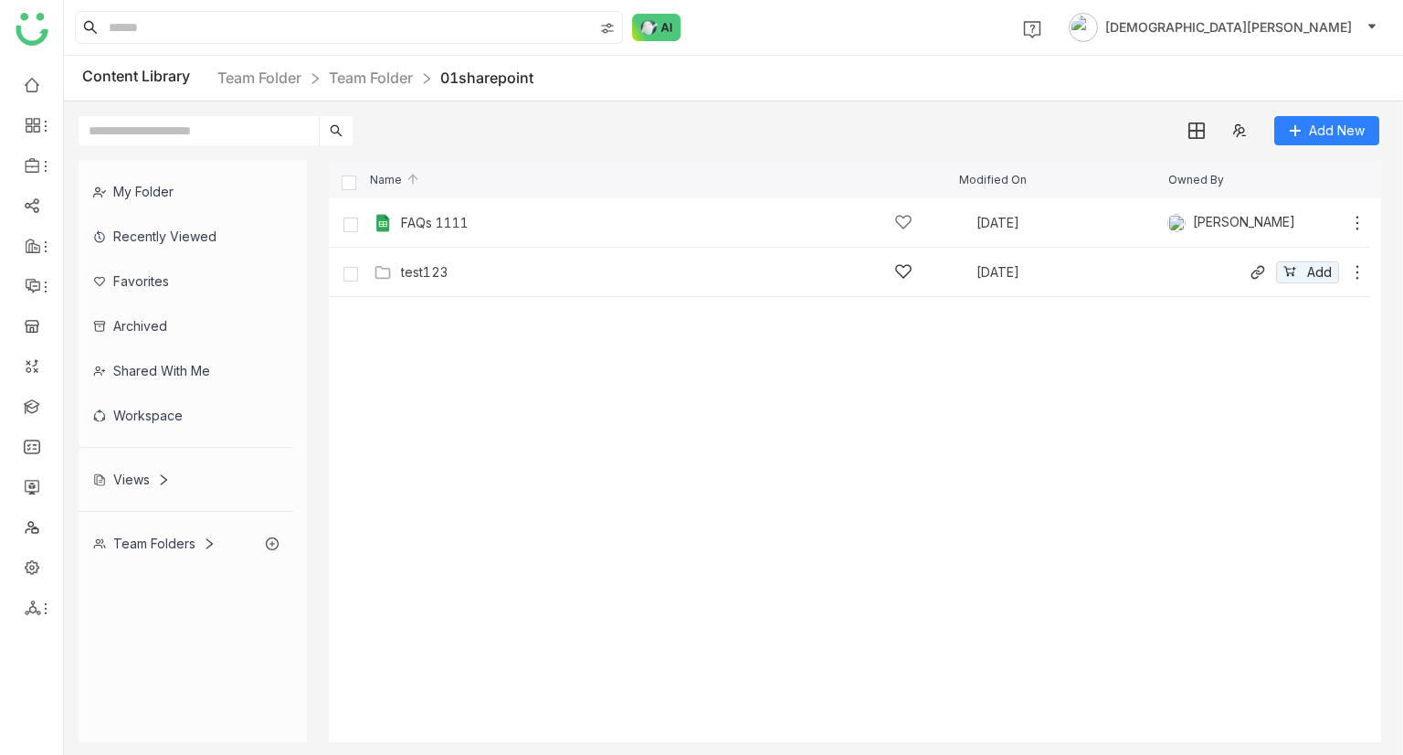
click at [521, 260] on div "test123 Sep 22, 2025 Add" at bounding box center [868, 272] width 998 height 28
click at [652, 225] on div "Documents" at bounding box center [657, 222] width 512 height 19
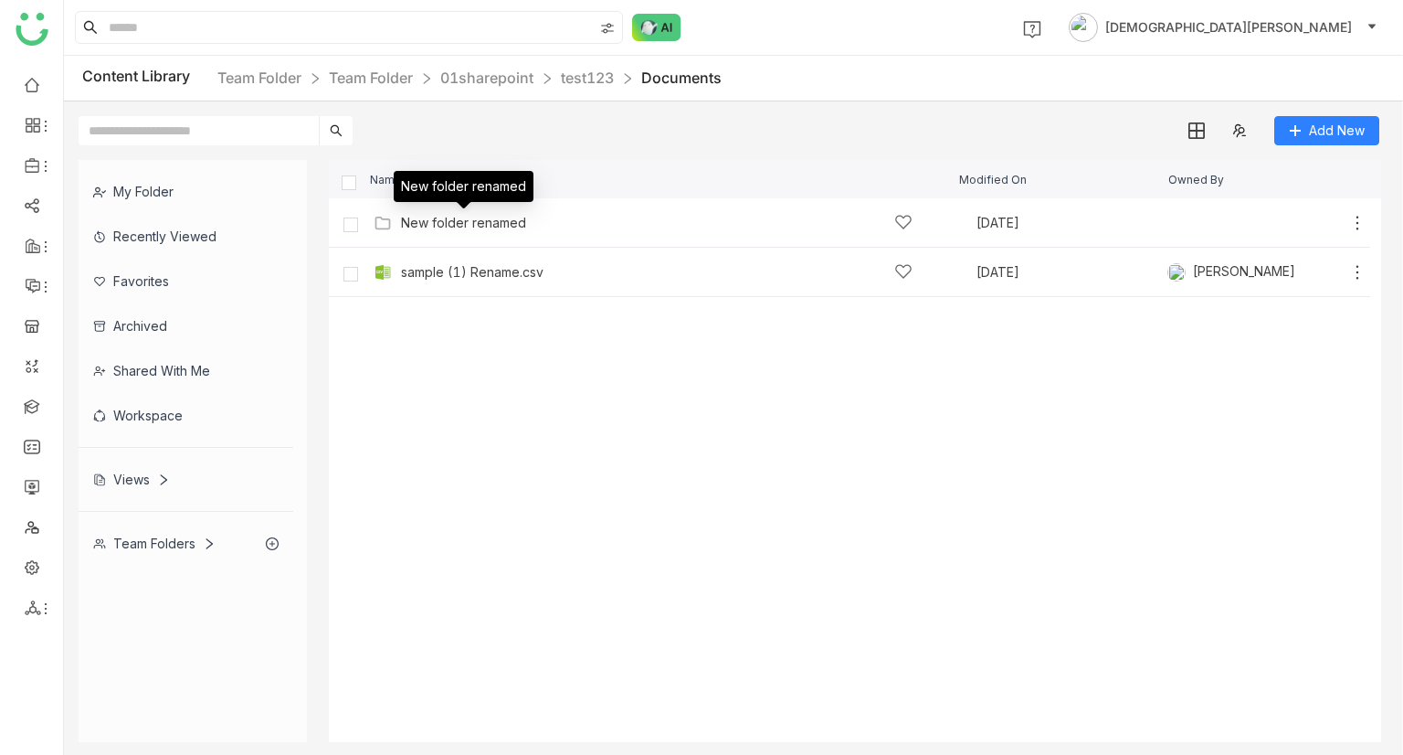
click at [482, 214] on div "New folder renamed" at bounding box center [464, 193] width 140 height 44
click at [481, 219] on div "New folder renamed" at bounding box center [463, 223] width 125 height 15
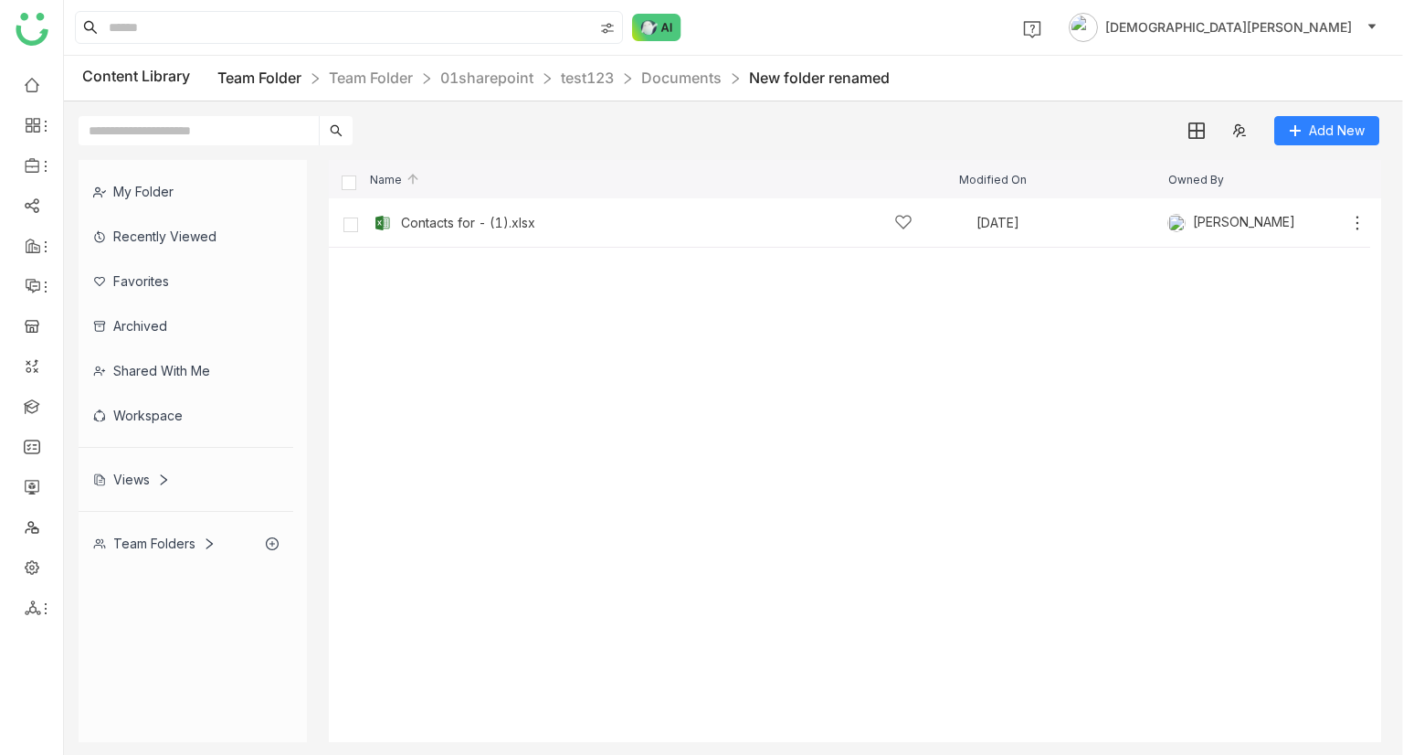
click at [252, 78] on link "Team Folder" at bounding box center [259, 78] width 84 height 18
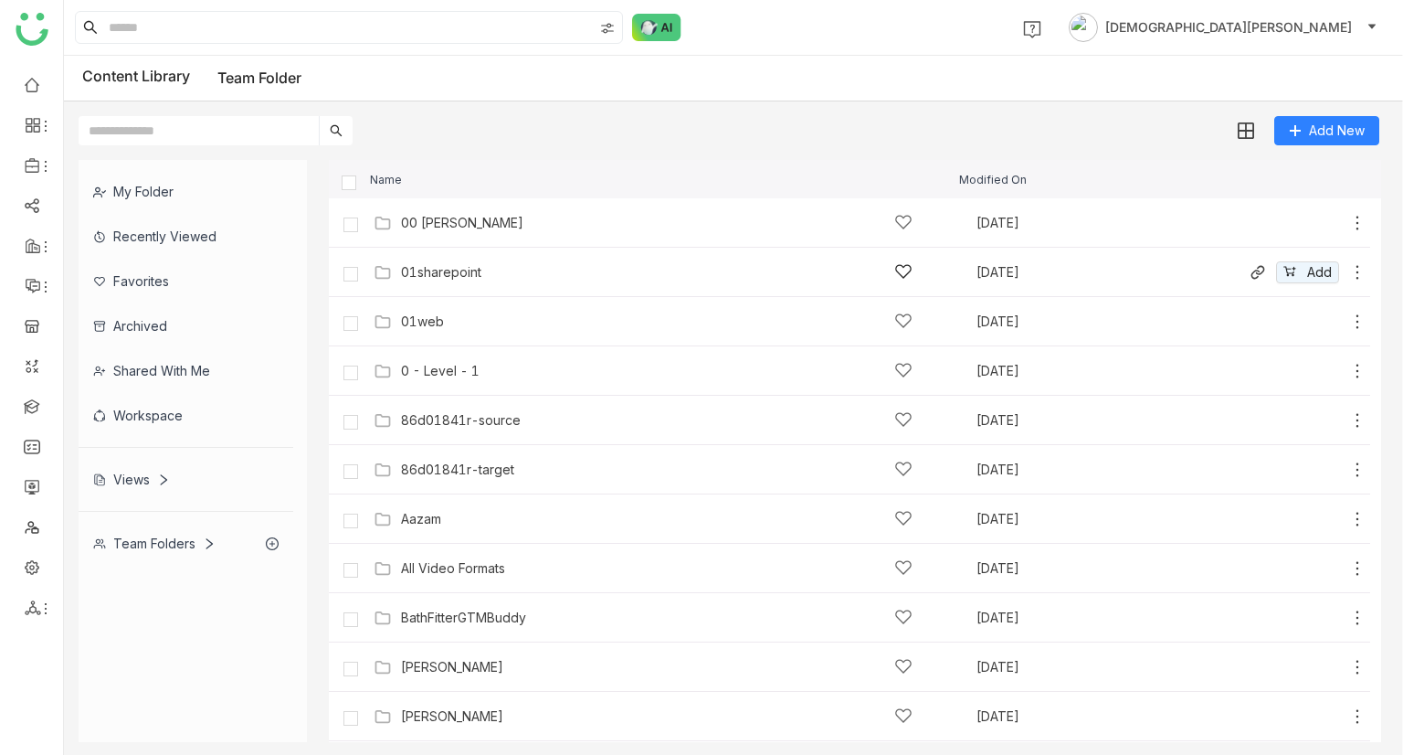
click at [472, 282] on div "01sharepoint [DATE] Add" at bounding box center [868, 272] width 998 height 28
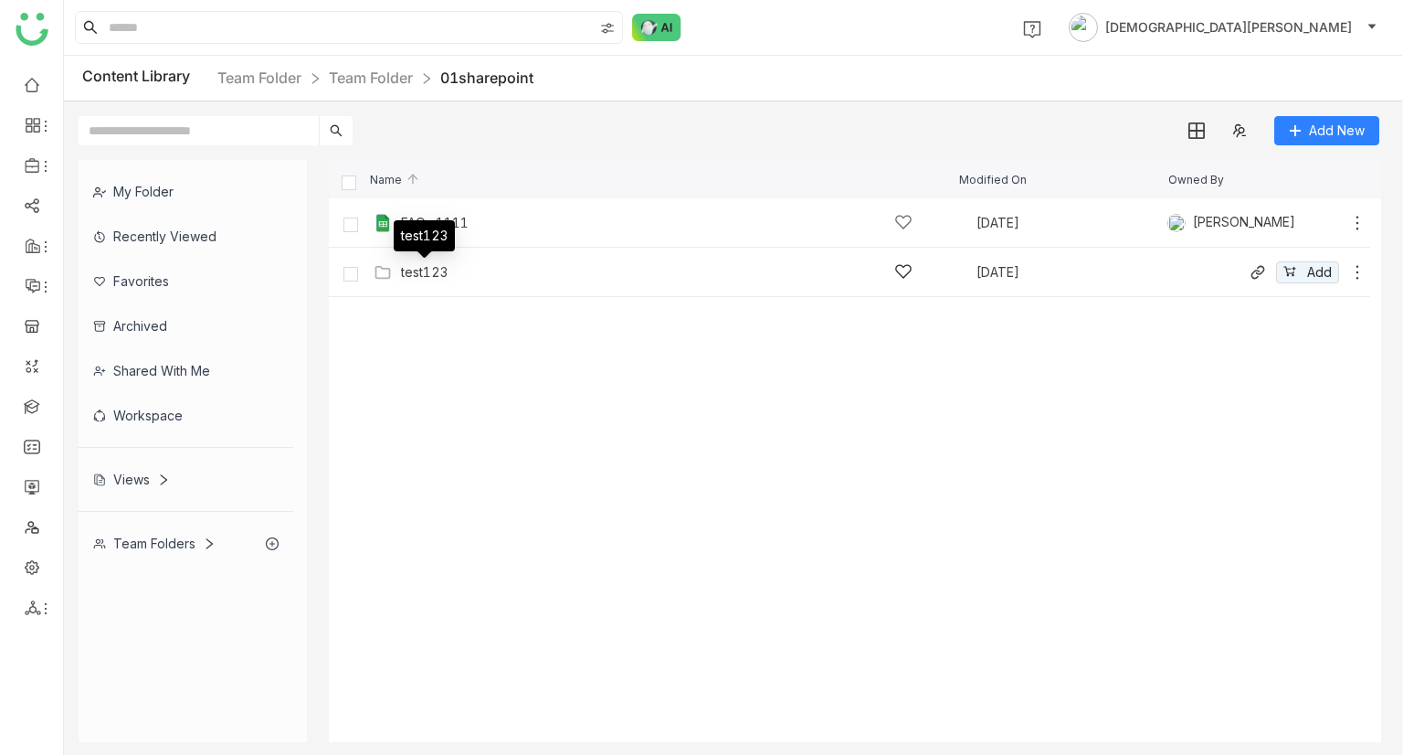
click at [413, 271] on div "test123" at bounding box center [424, 272] width 47 height 15
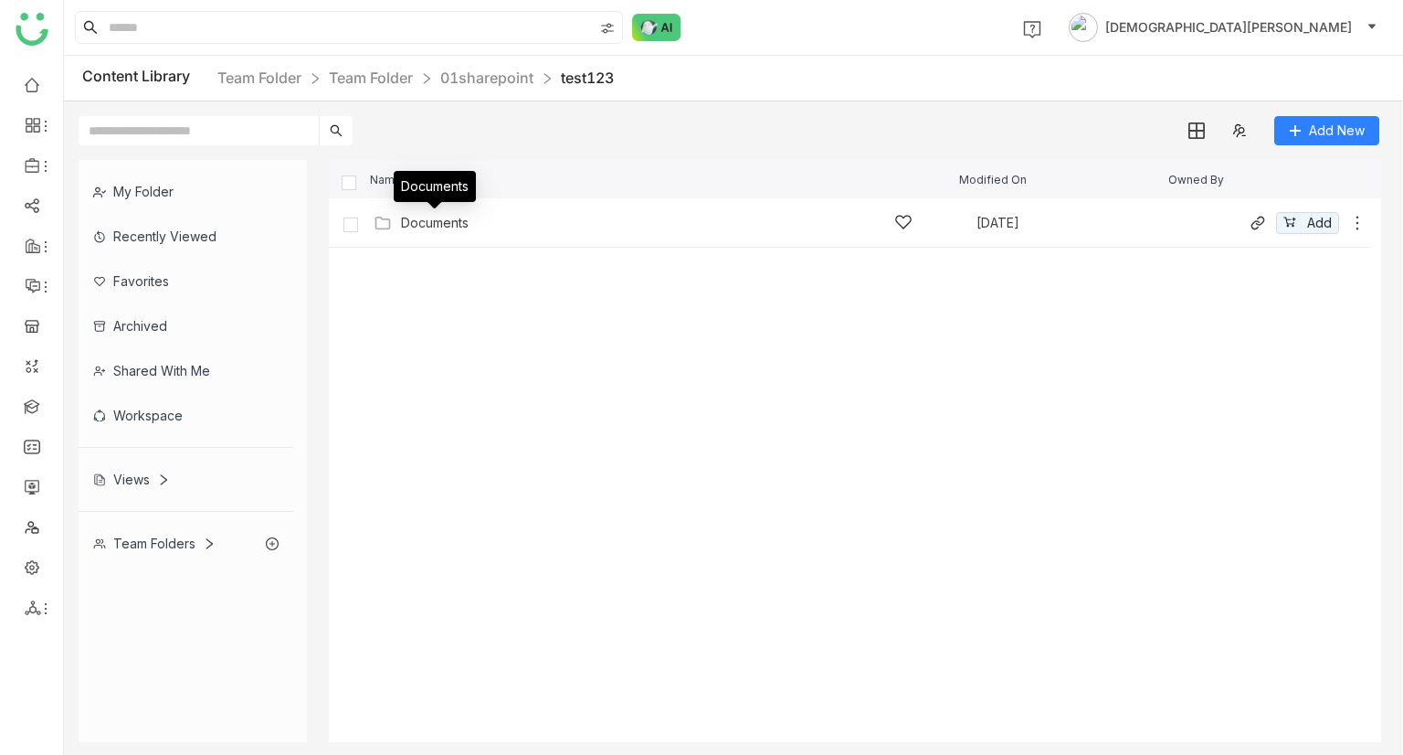
click at [451, 224] on div "Documents" at bounding box center [435, 223] width 68 height 15
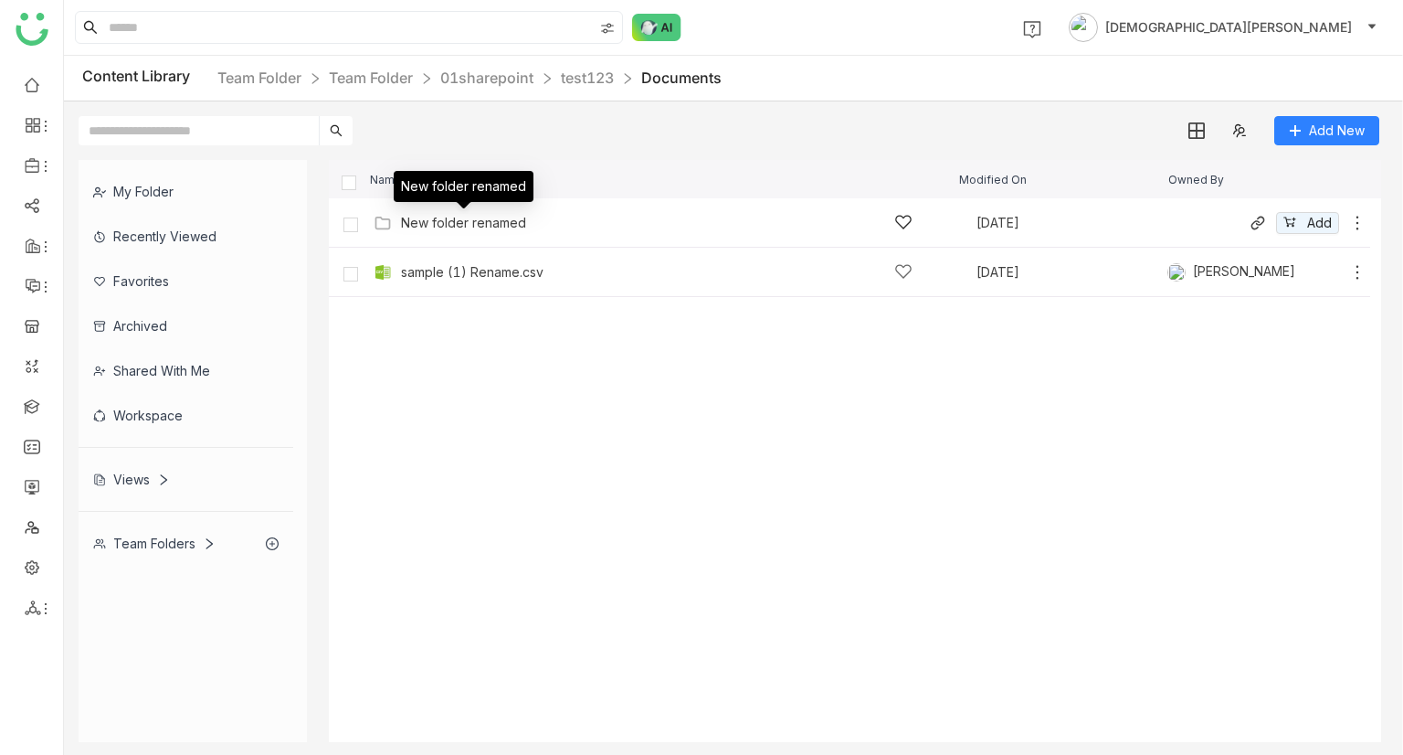
click at [465, 223] on div "New folder renamed" at bounding box center [463, 223] width 125 height 15
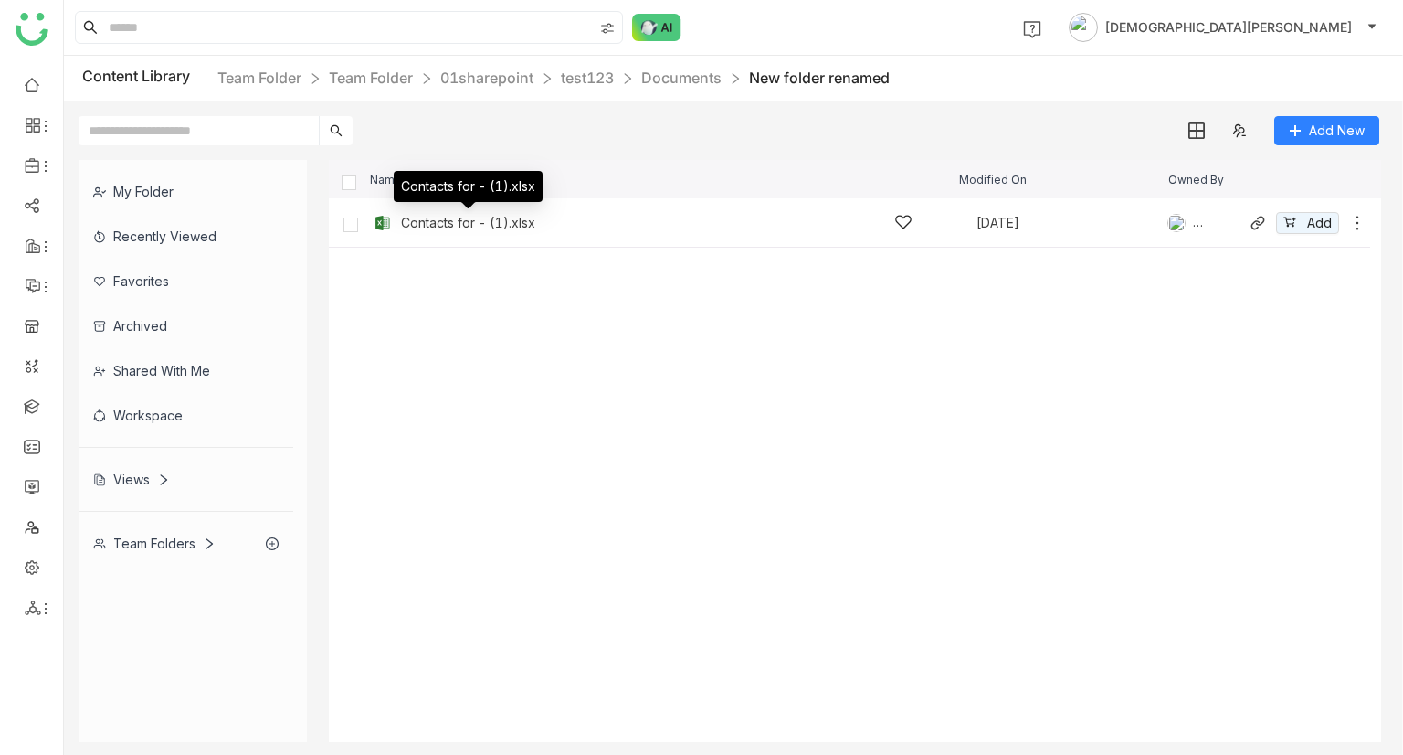
click at [475, 221] on div "Contacts for - (1).xlsx" at bounding box center [468, 223] width 134 height 15
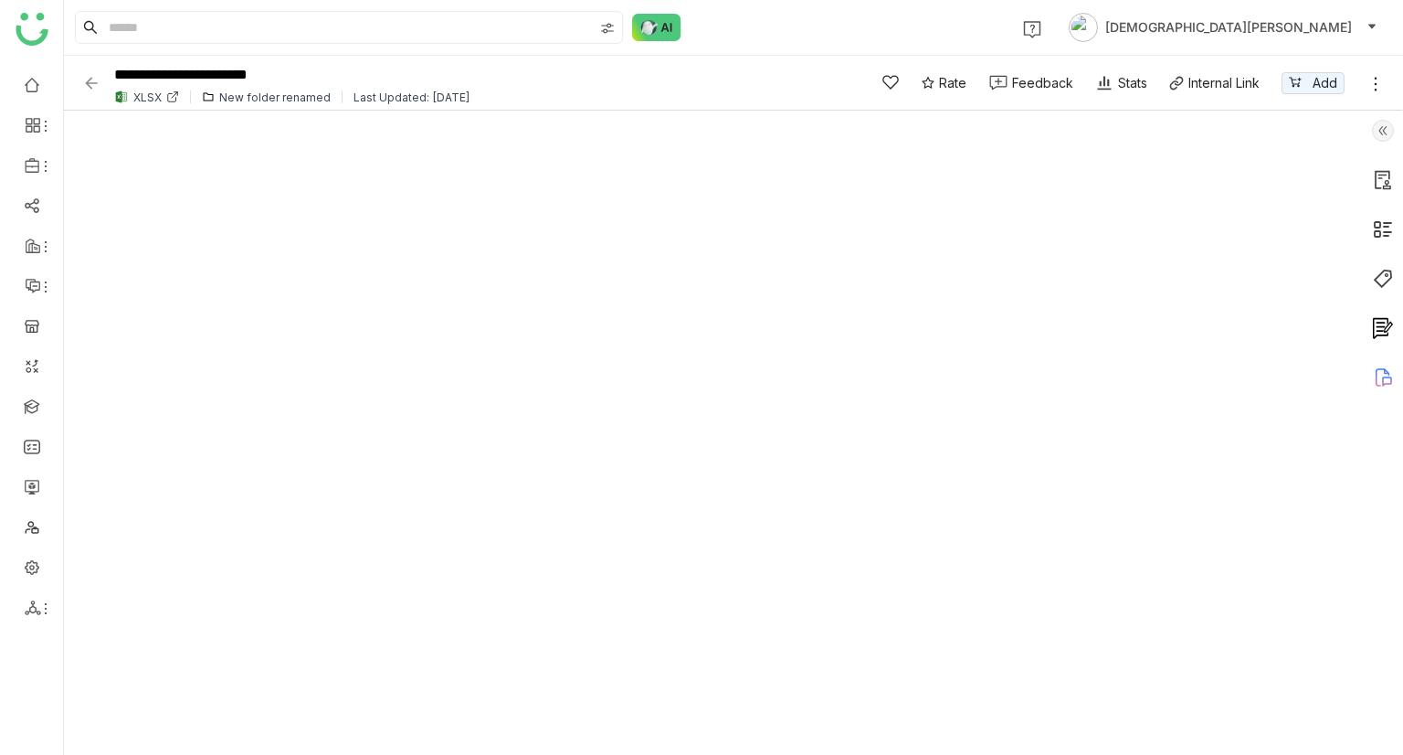
click at [88, 78] on img at bounding box center [91, 83] width 18 height 18
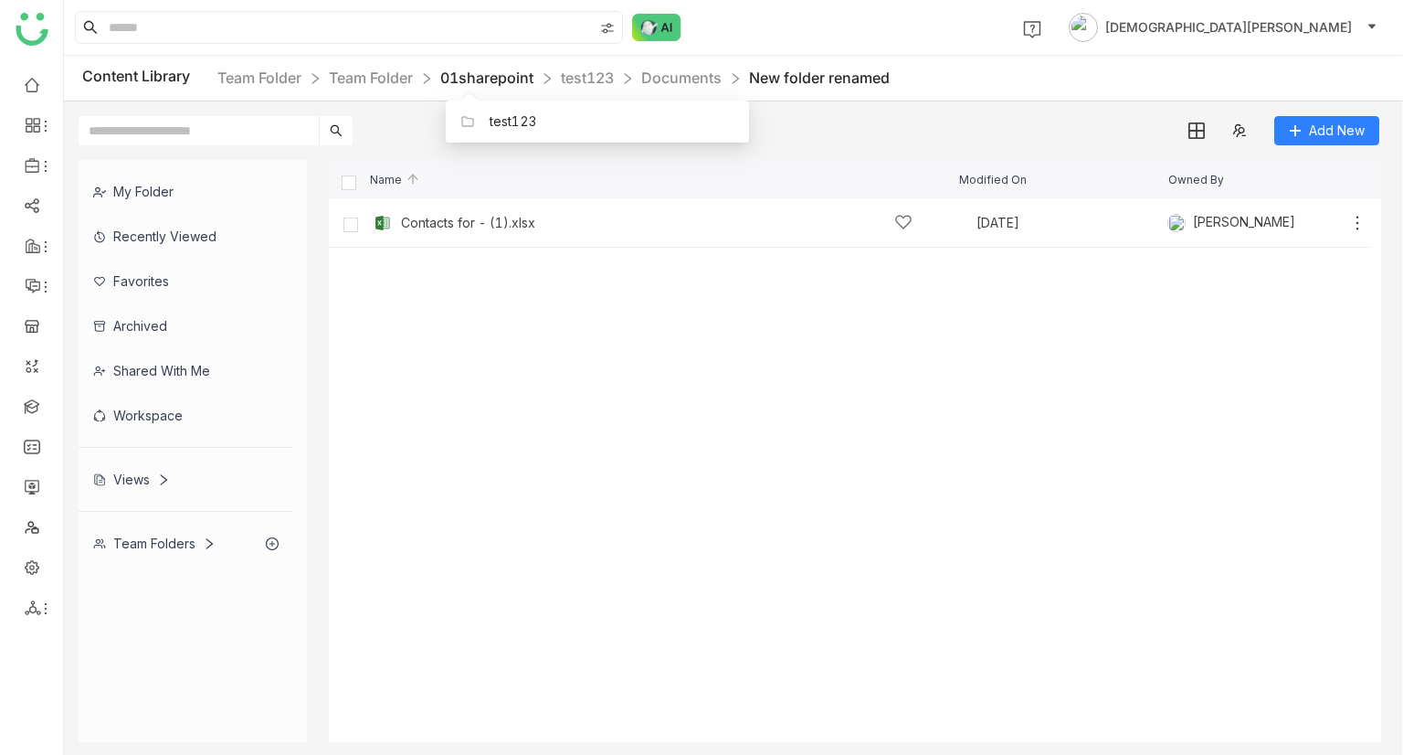
click at [468, 81] on link "01sharepoint" at bounding box center [486, 78] width 93 height 18
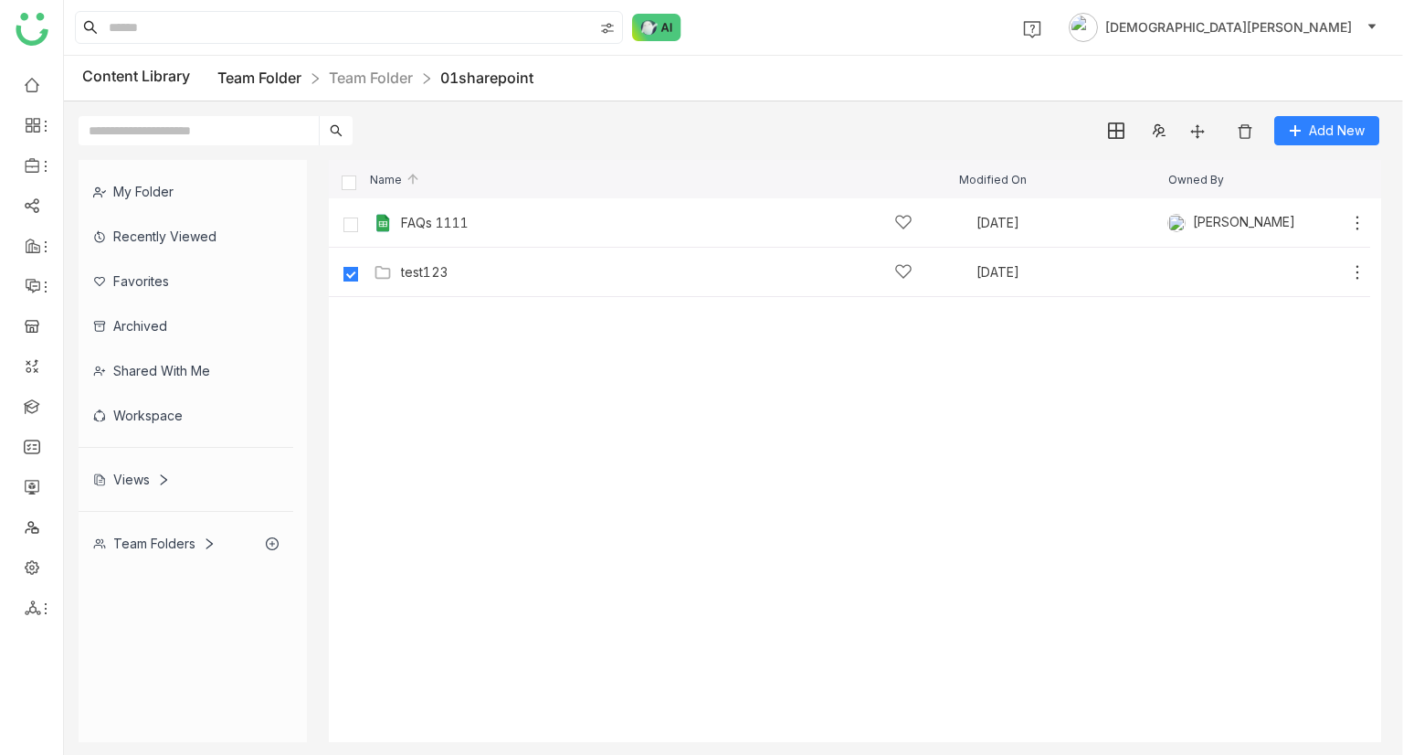
click at [238, 74] on link "Team Folder" at bounding box center [259, 78] width 84 height 18
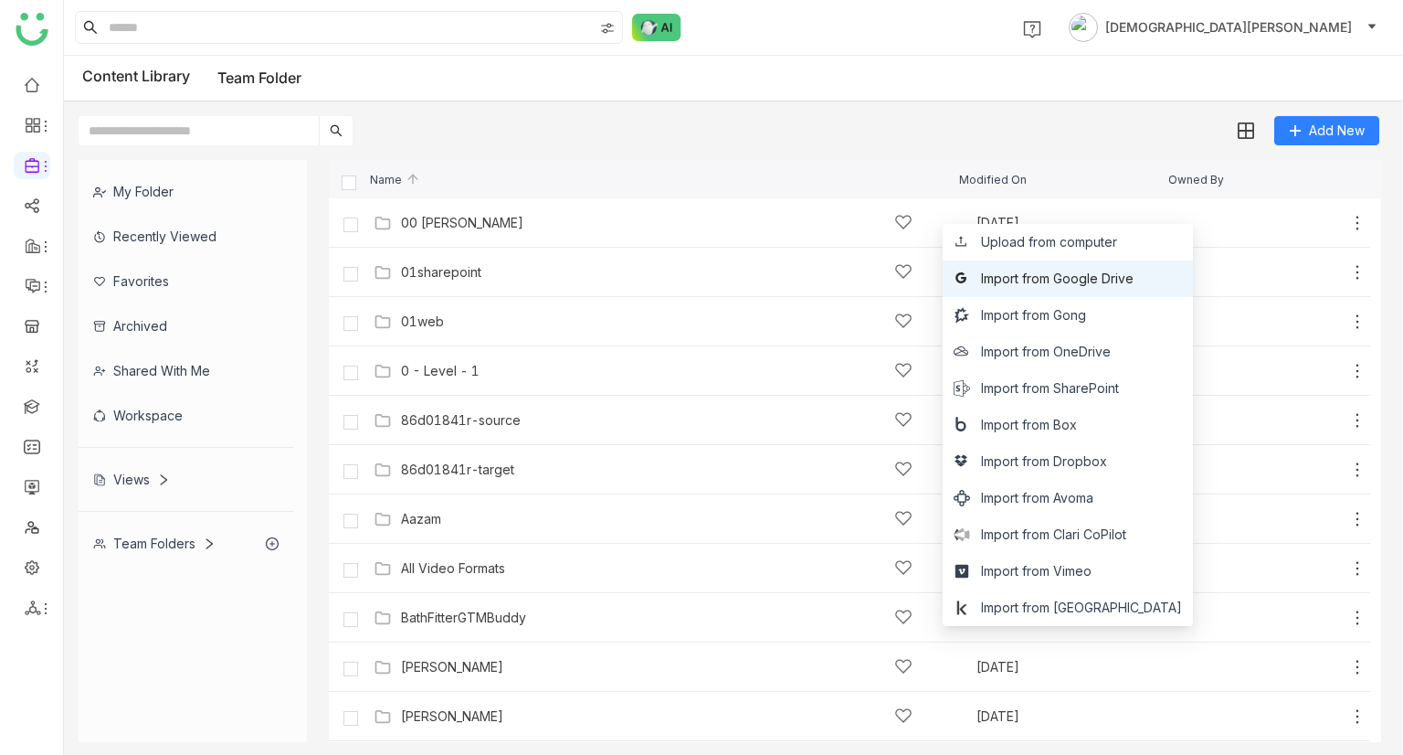
click at [1089, 279] on span "Import from Google Drive" at bounding box center [1057, 279] width 153 height 20
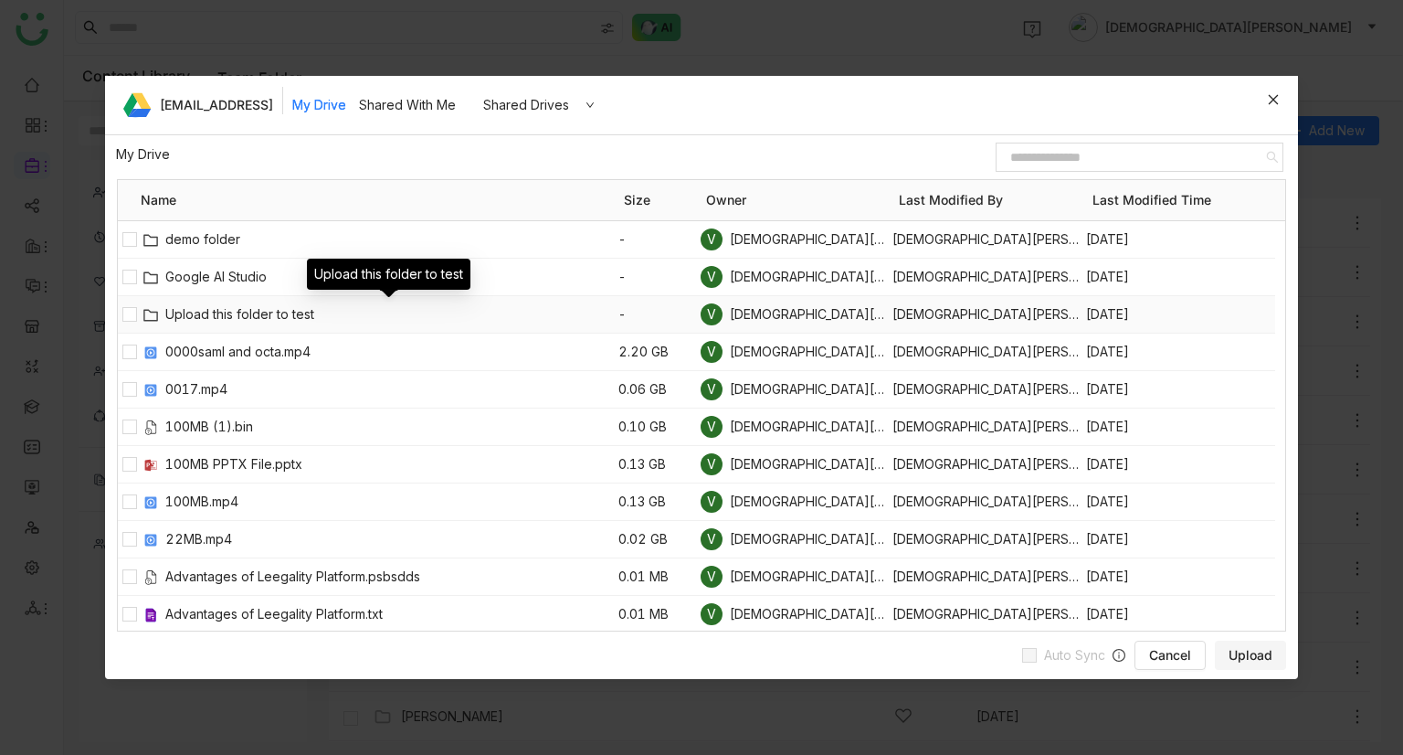
click at [243, 310] on span "Upload this folder to test" at bounding box center [391, 314] width 453 height 20
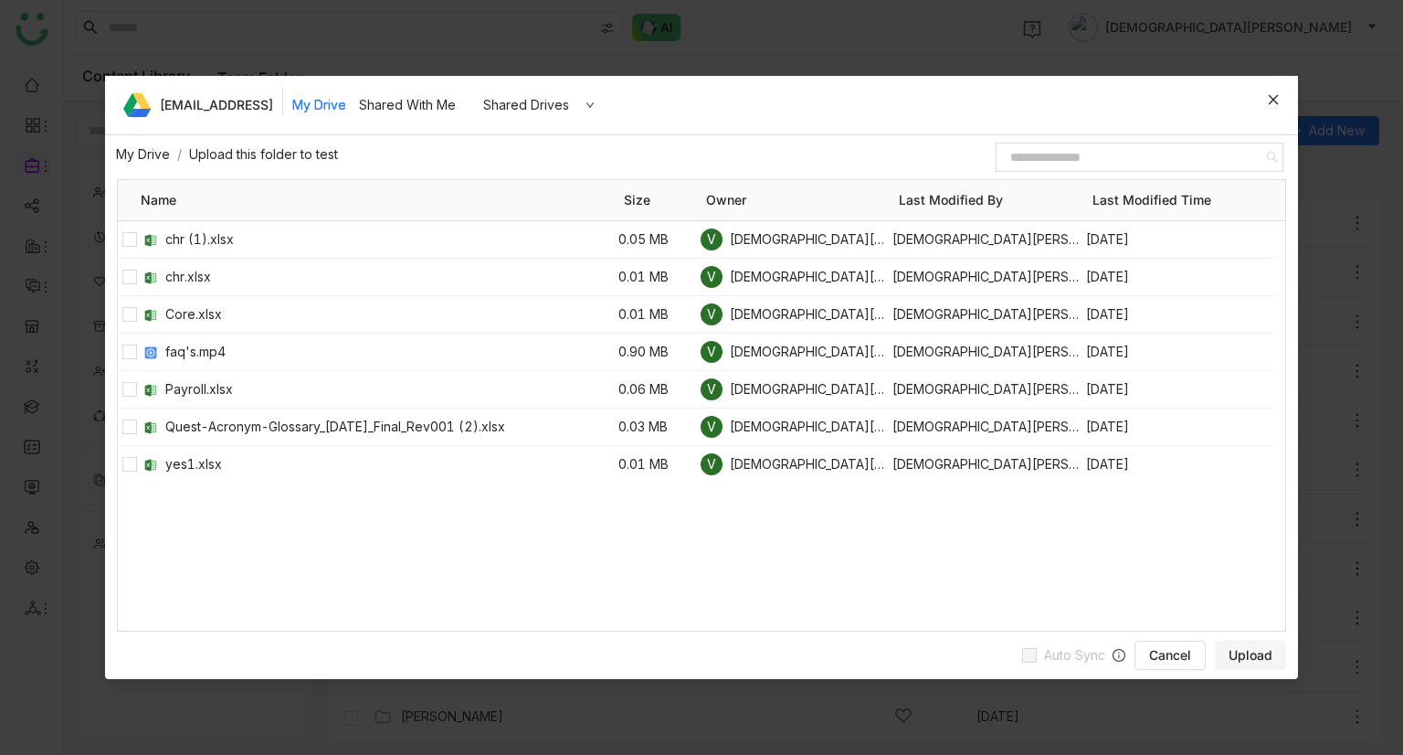
click at [152, 146] on link "My Drive" at bounding box center [143, 154] width 54 height 16
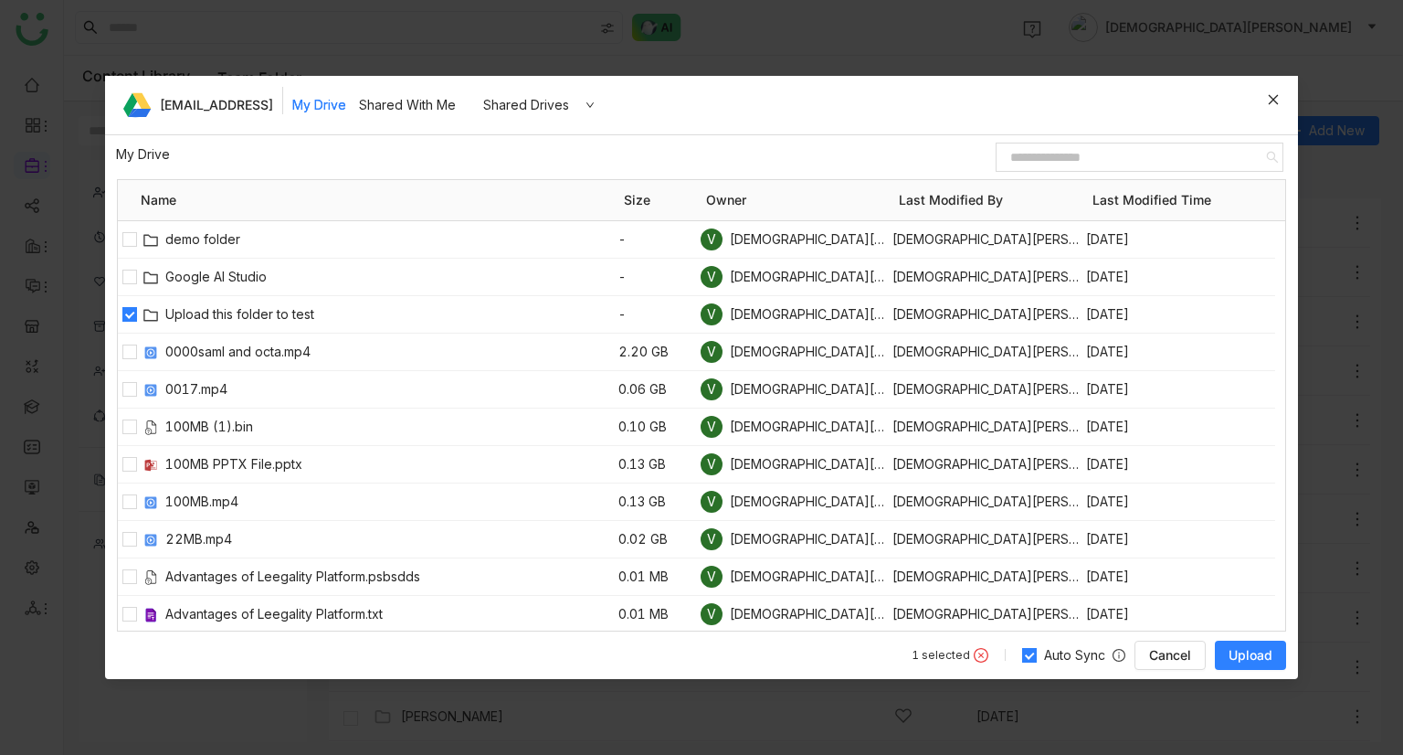
click at [1244, 661] on span "Upload" at bounding box center [1251, 655] width 44 height 18
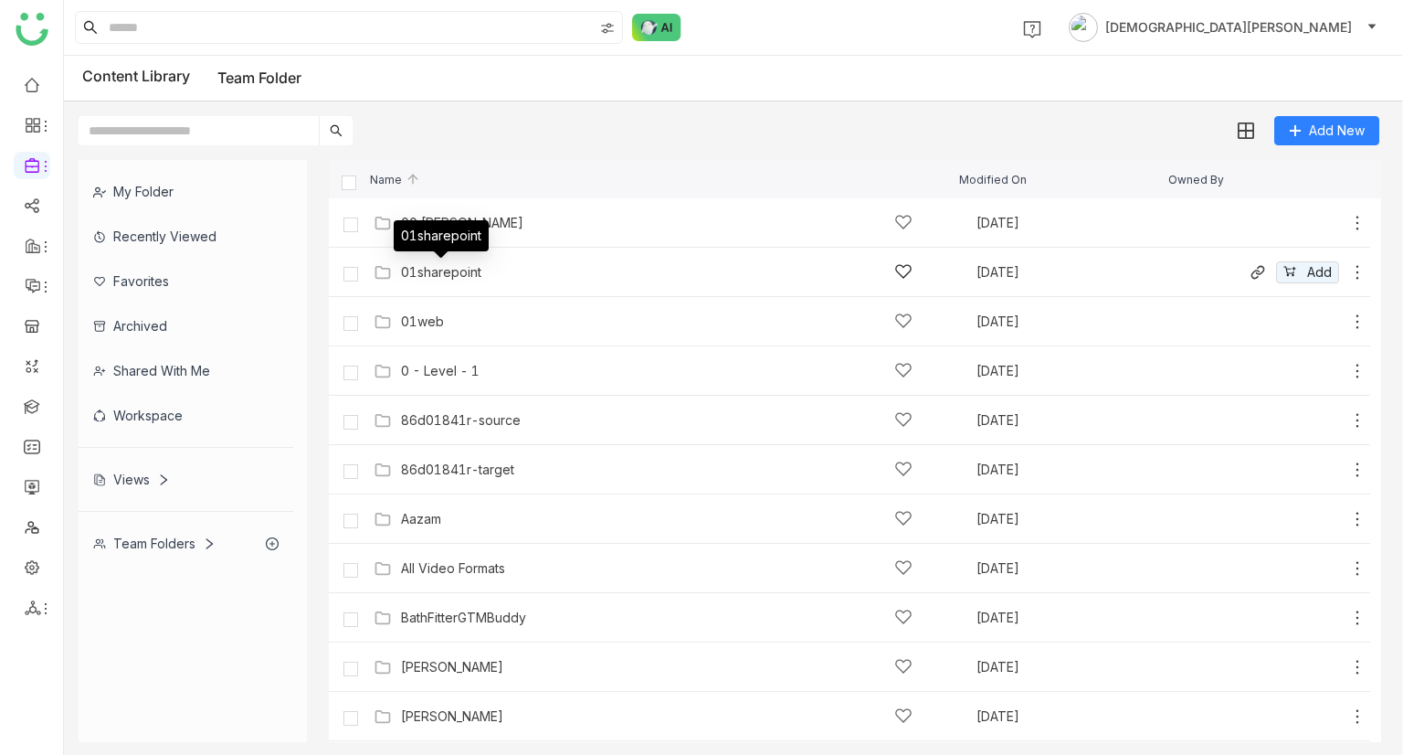
click at [453, 268] on div "01sharepoint" at bounding box center [441, 272] width 80 height 15
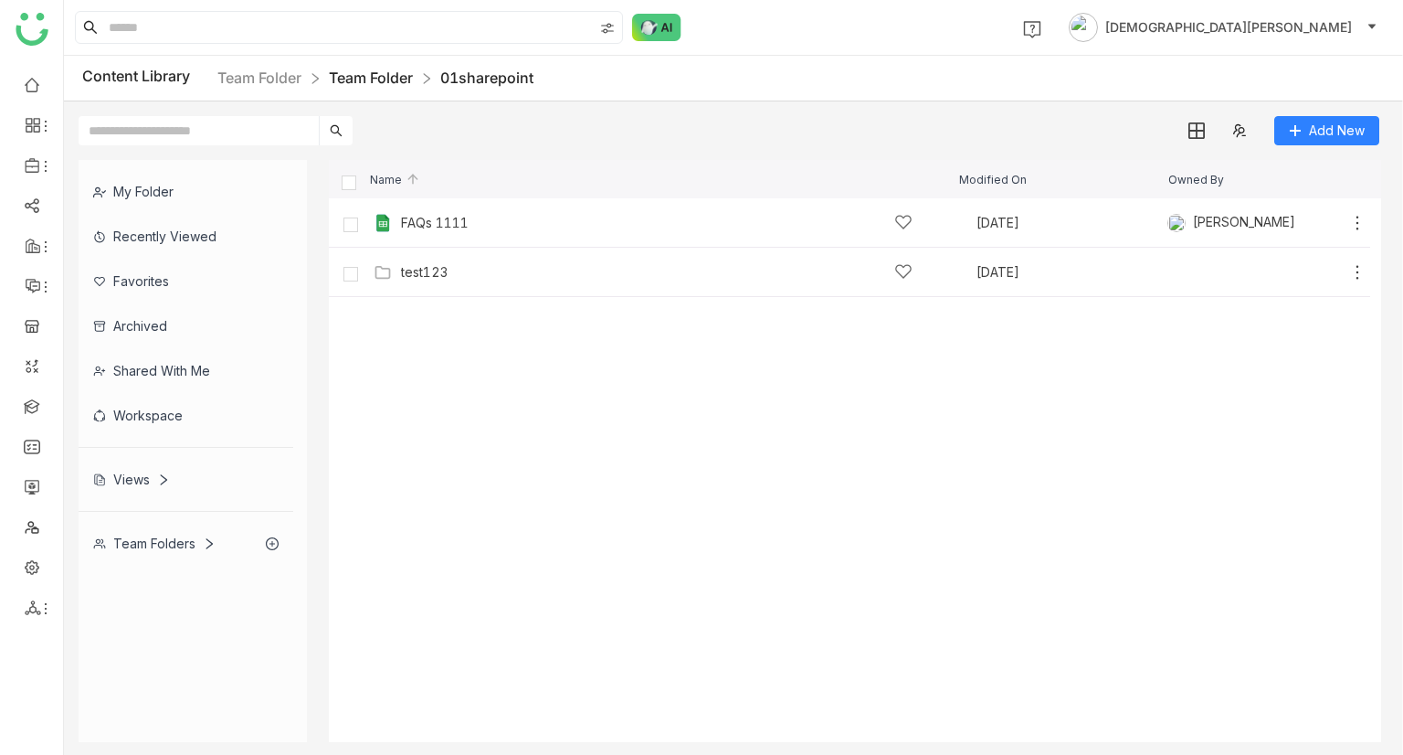
click at [340, 74] on link "Team Folder" at bounding box center [371, 78] width 84 height 18
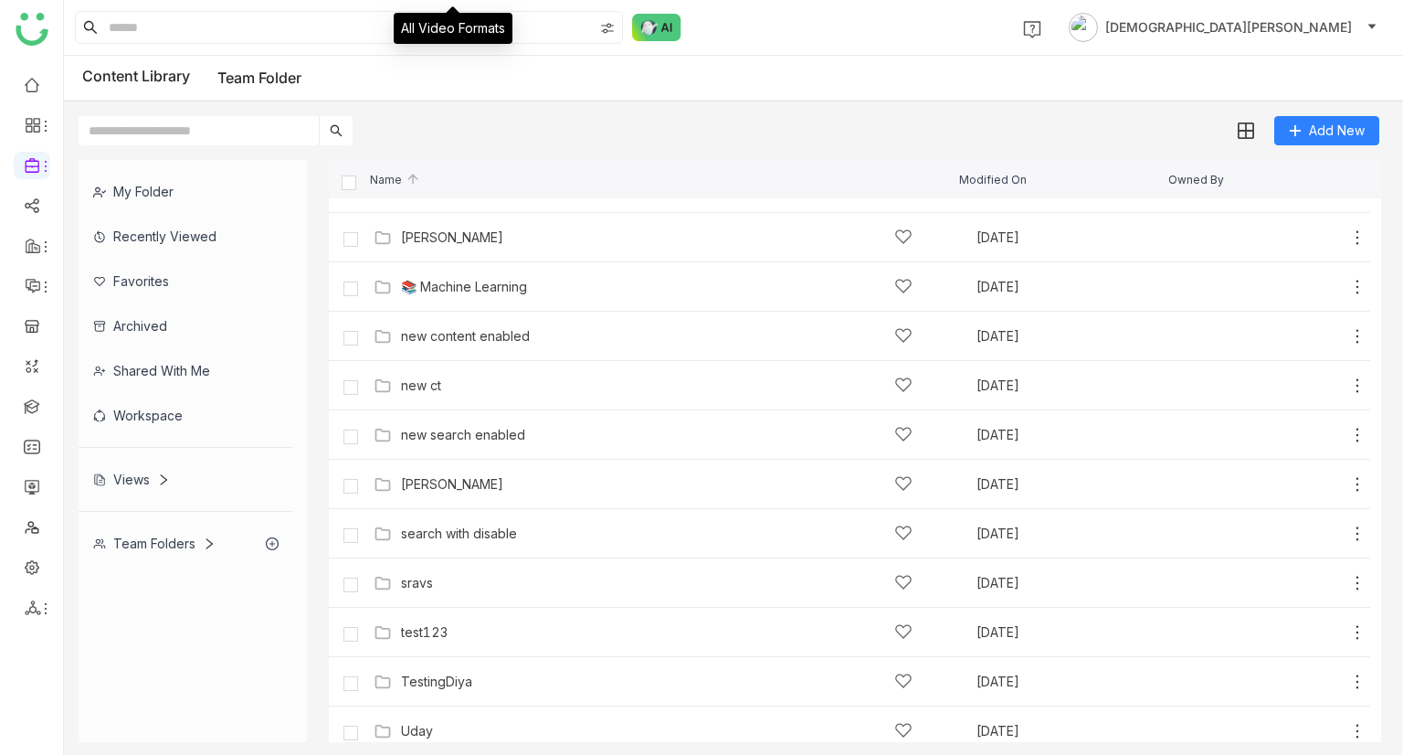
scroll to position [936, 0]
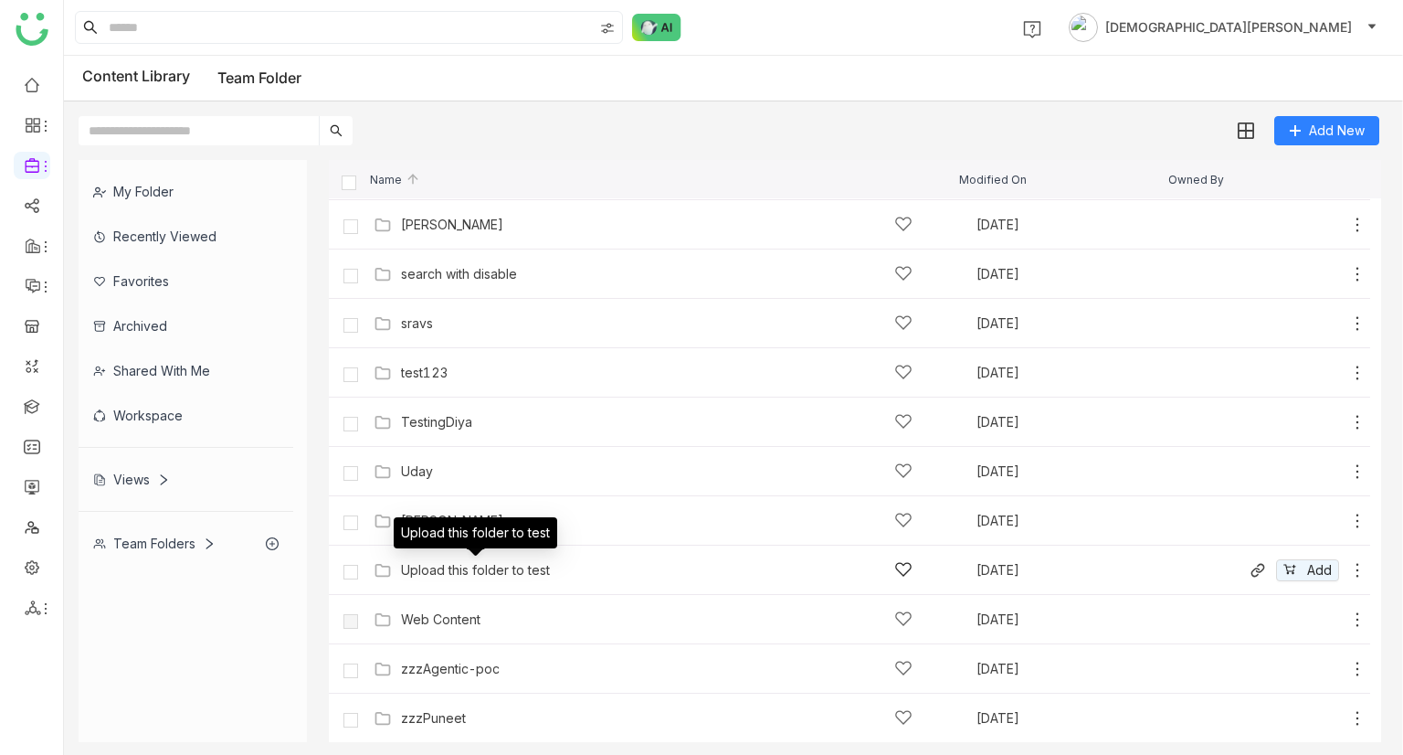
click at [505, 568] on div "Upload this folder to test" at bounding box center [475, 570] width 149 height 15
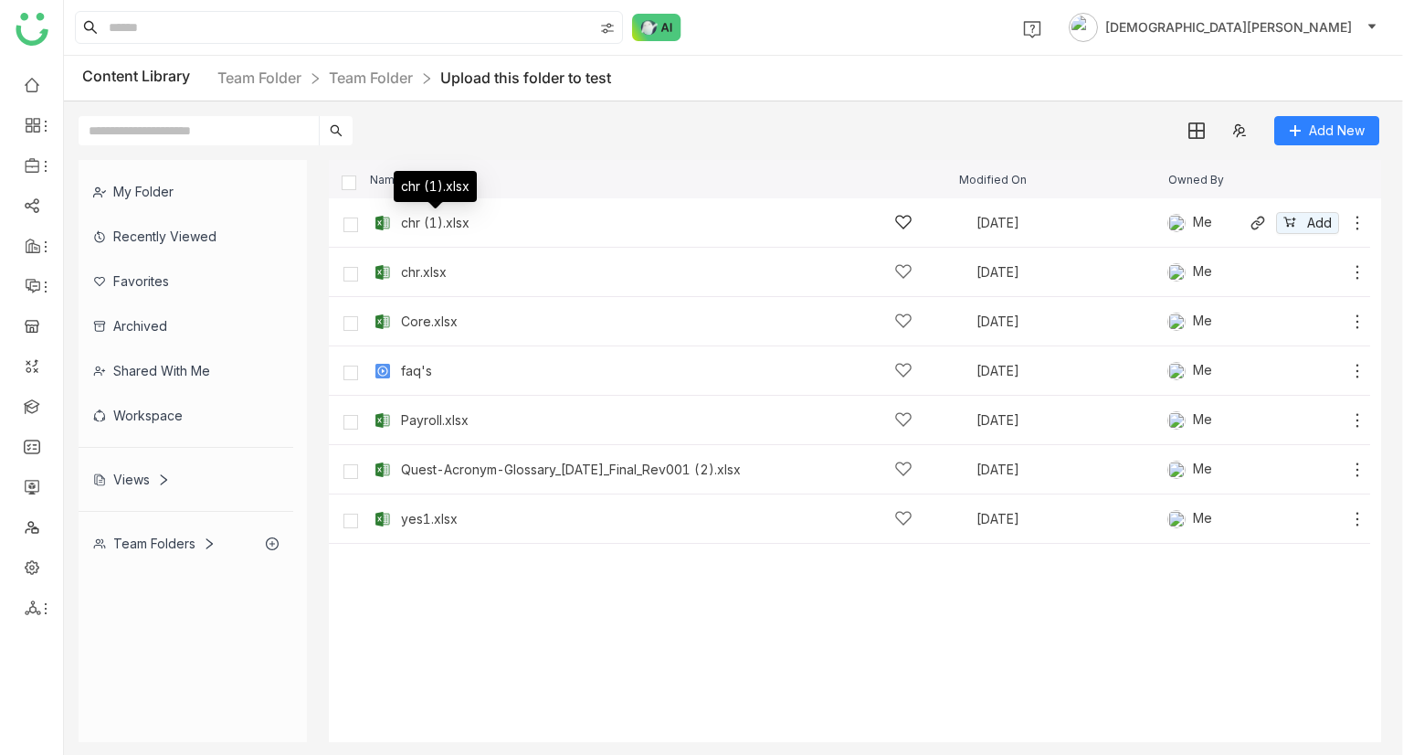
click at [425, 221] on div "chr (1).xlsx" at bounding box center [435, 223] width 69 height 15
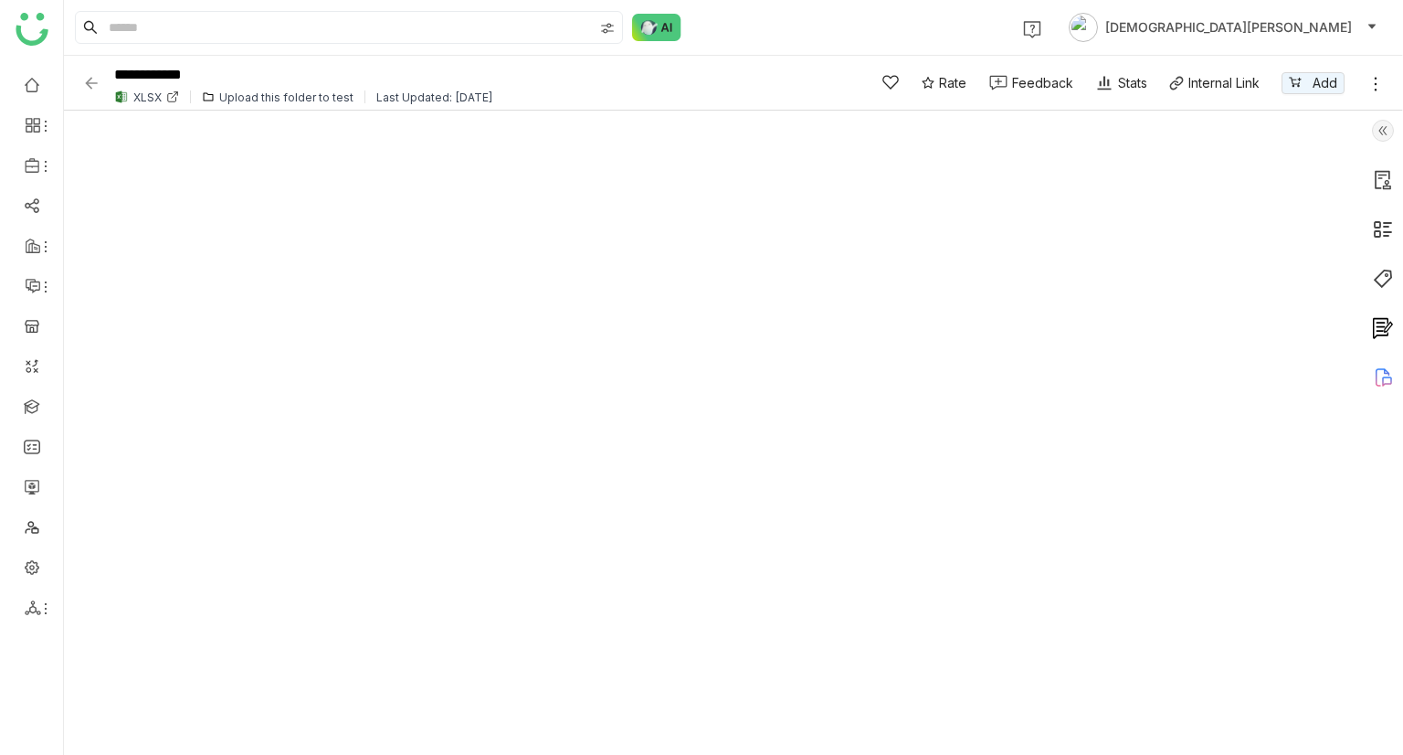
click at [267, 97] on div "Upload this folder to test" at bounding box center [286, 97] width 134 height 14
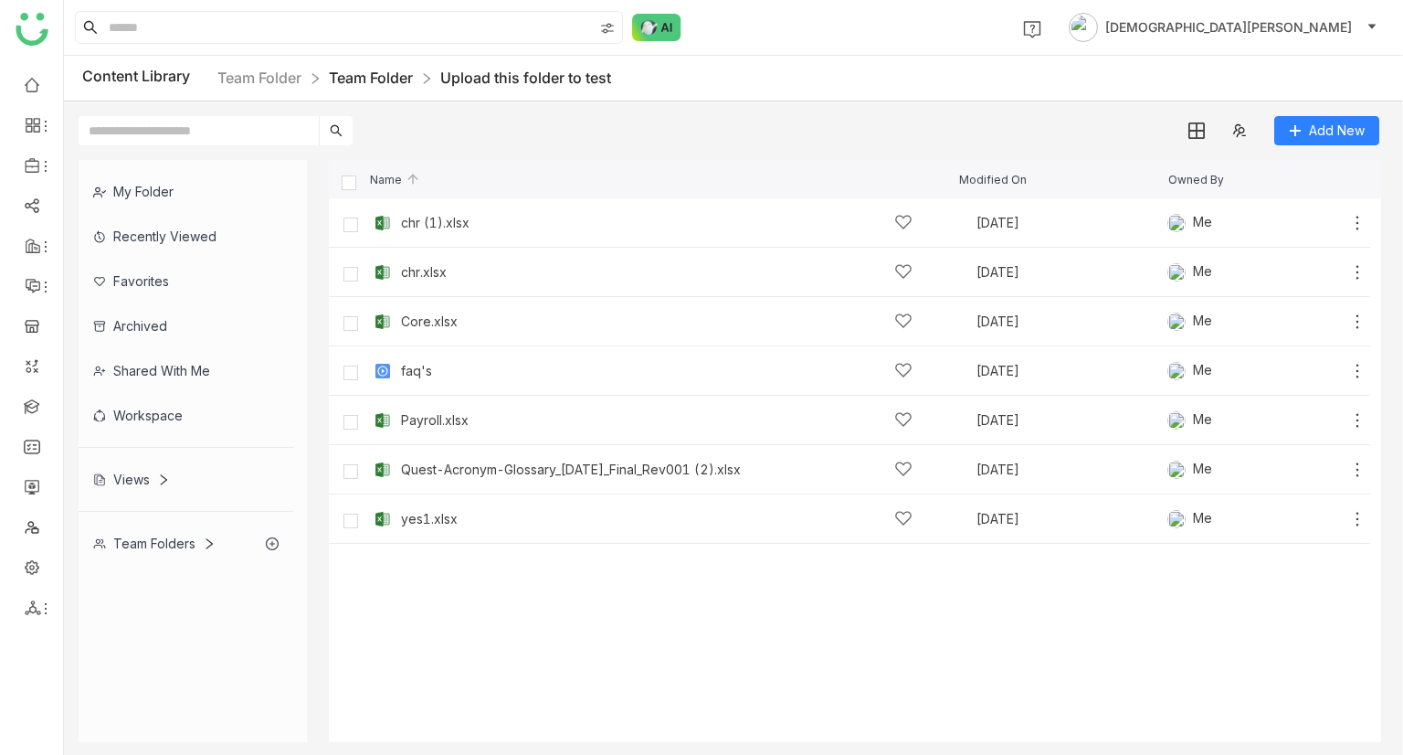
click at [387, 77] on link "Team Folder" at bounding box center [371, 78] width 84 height 18
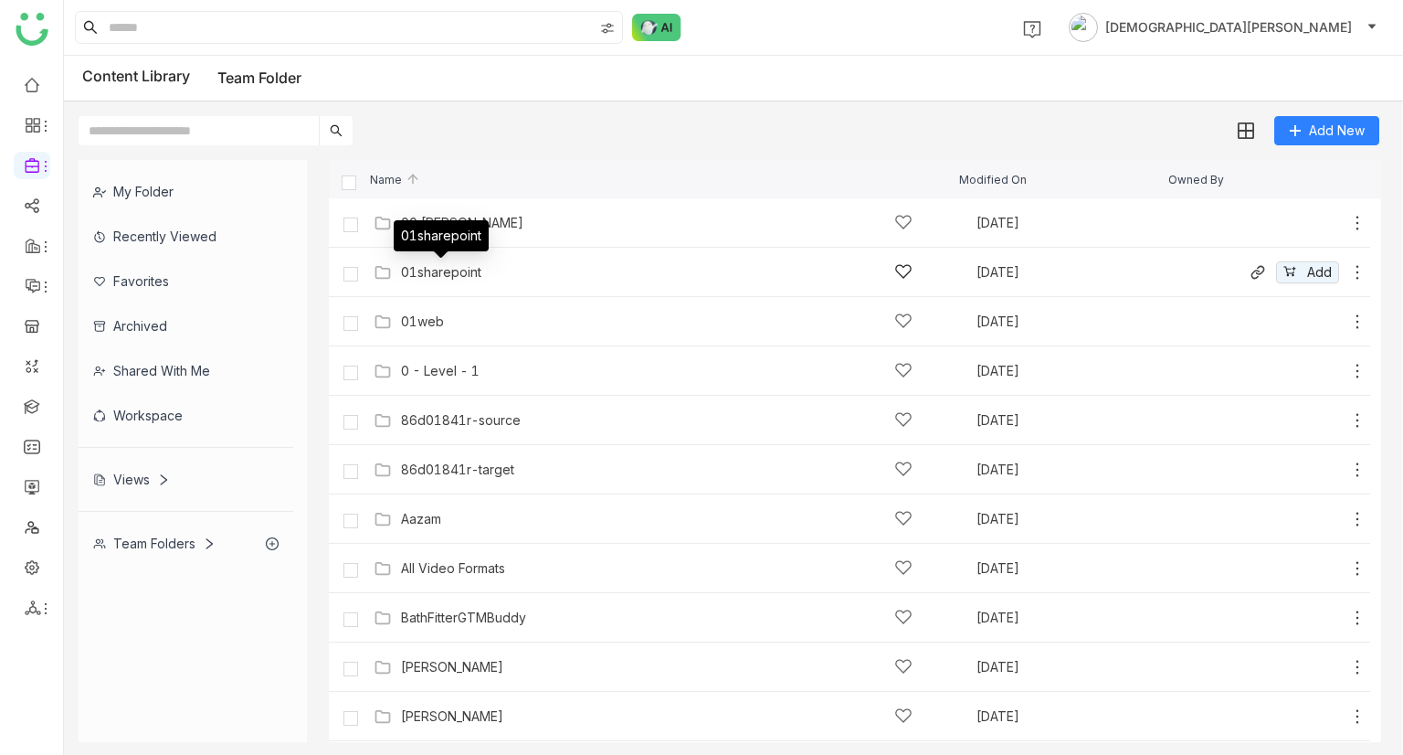
click at [419, 266] on div "01sharepoint" at bounding box center [441, 272] width 80 height 15
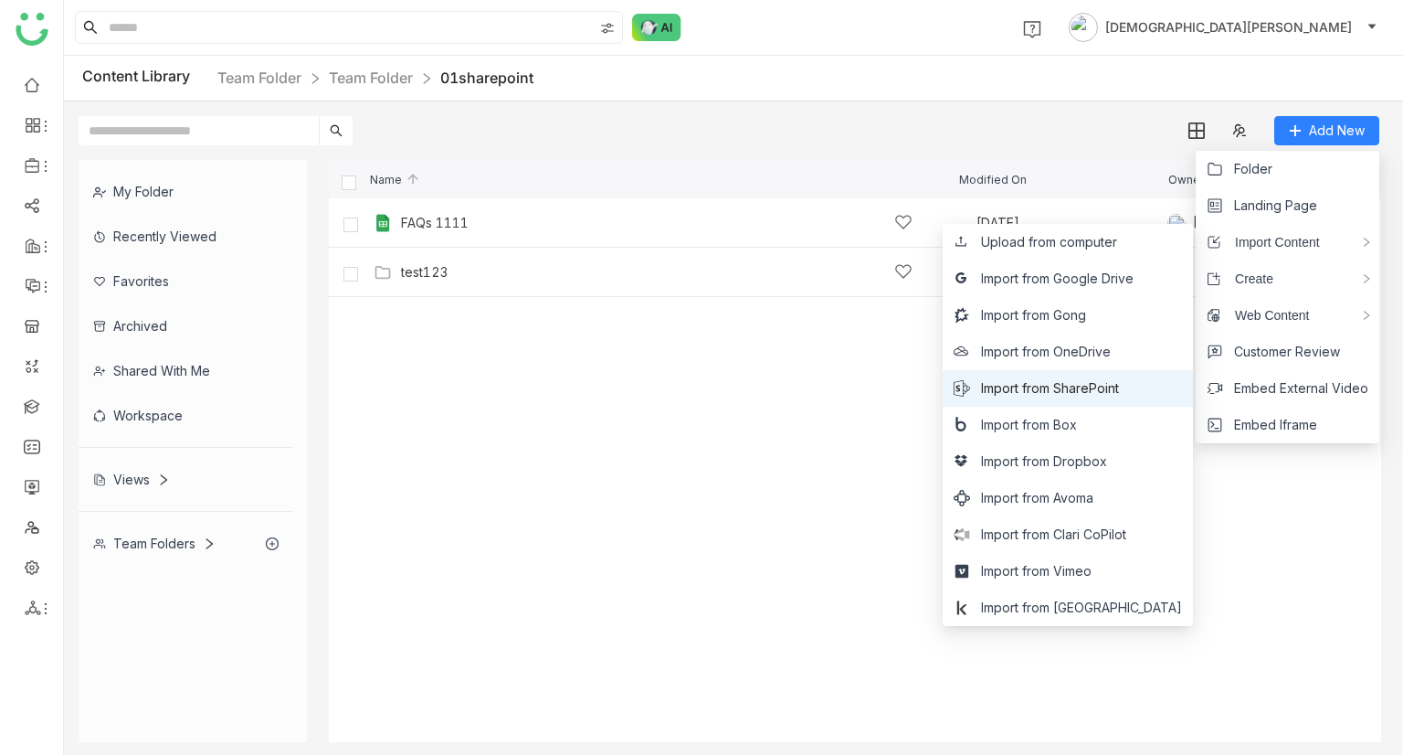
click at [1093, 379] on span "Import from SharePoint" at bounding box center [1050, 388] width 138 height 20
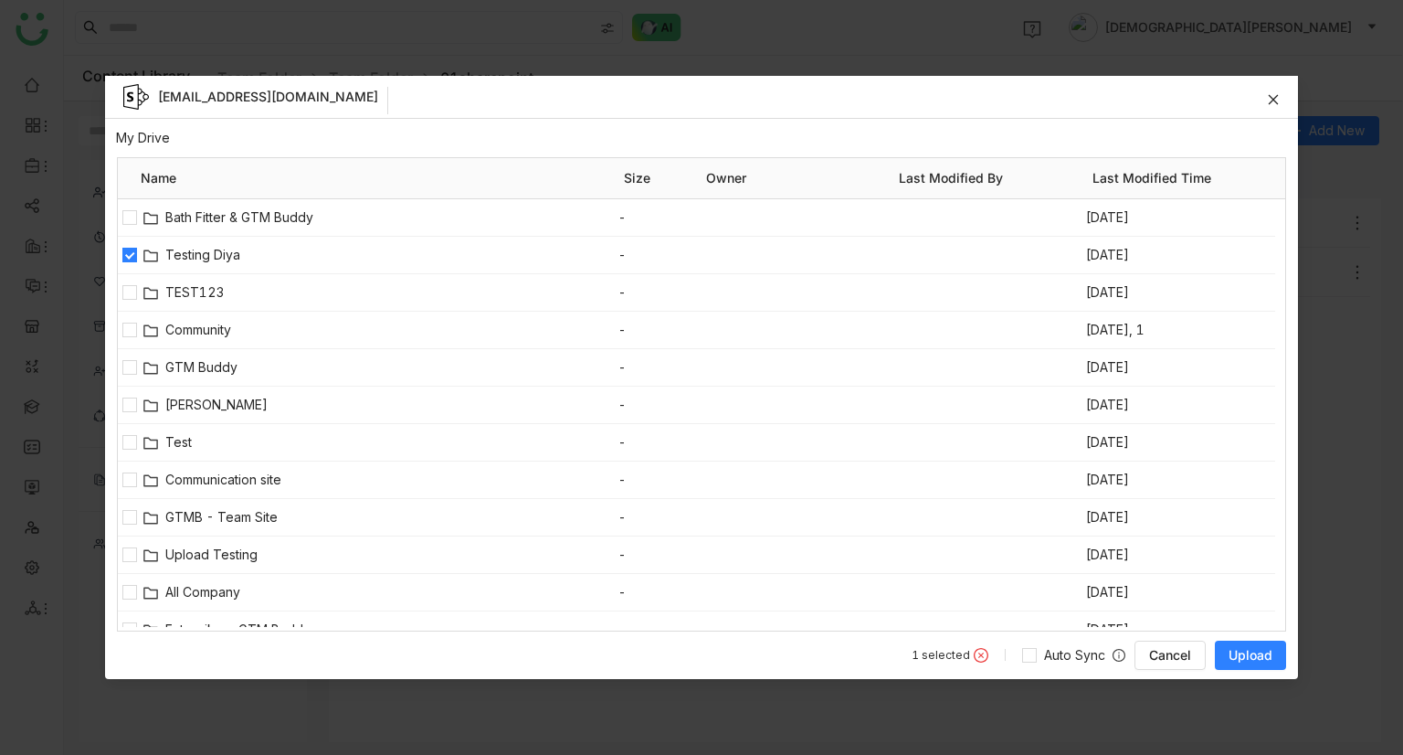
click at [1251, 655] on span "Upload" at bounding box center [1251, 655] width 44 height 18
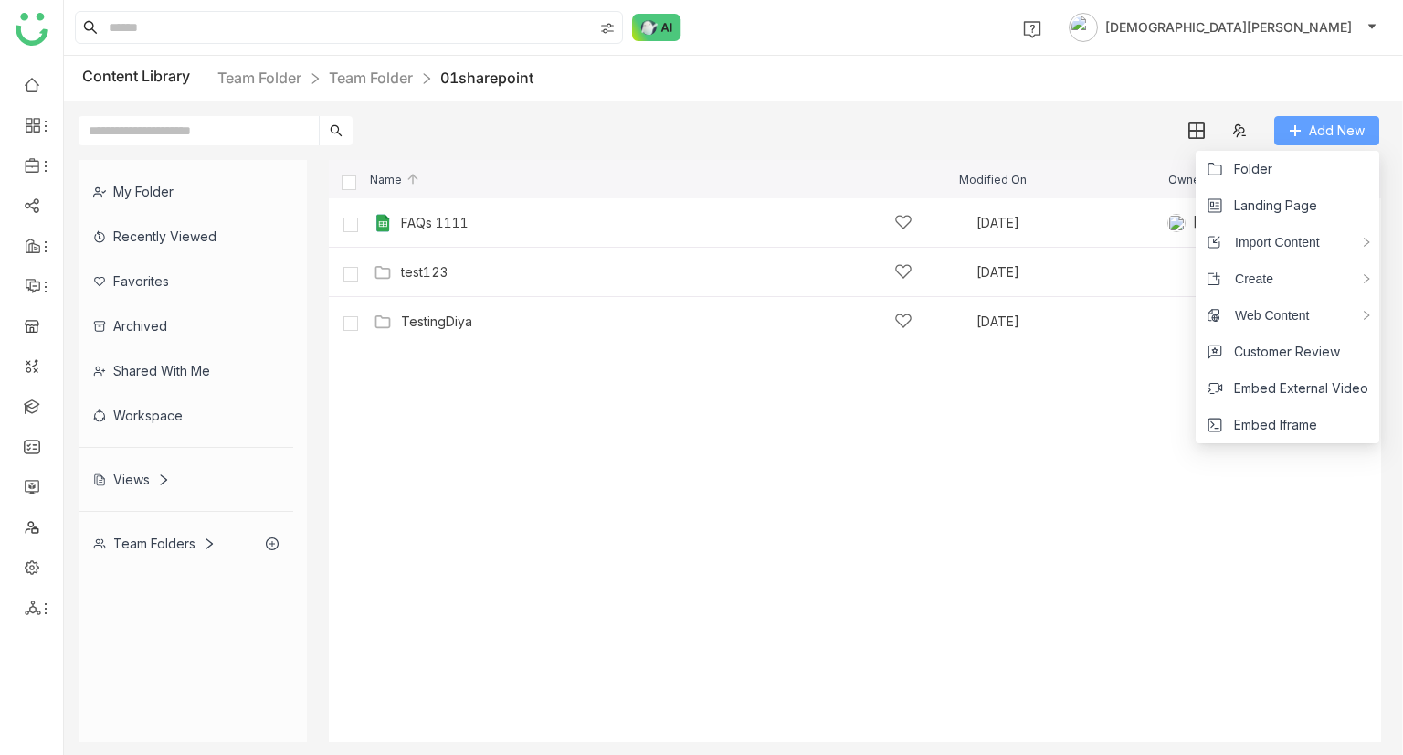
click at [1327, 125] on span "Add New" at bounding box center [1337, 131] width 56 height 20
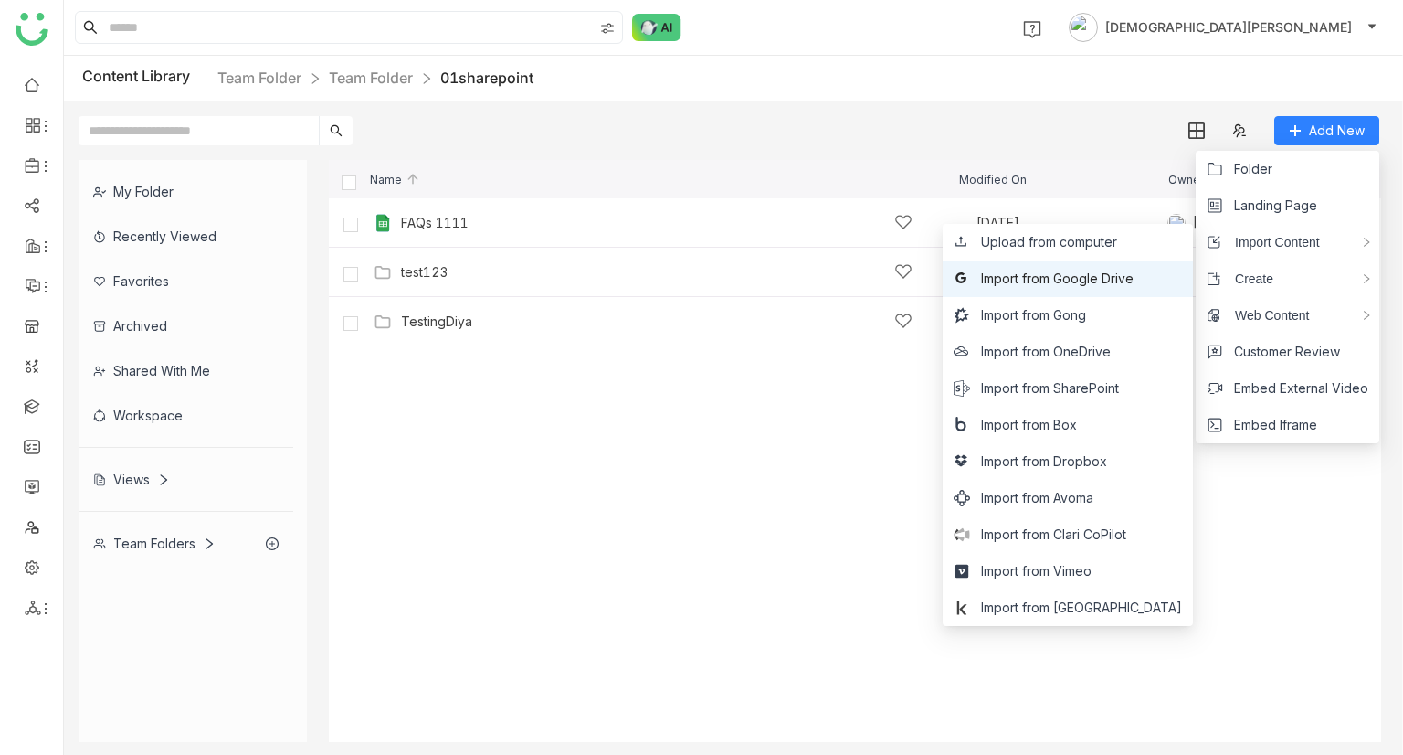
click at [1134, 278] on span "Import from Google Drive" at bounding box center [1057, 279] width 153 height 20
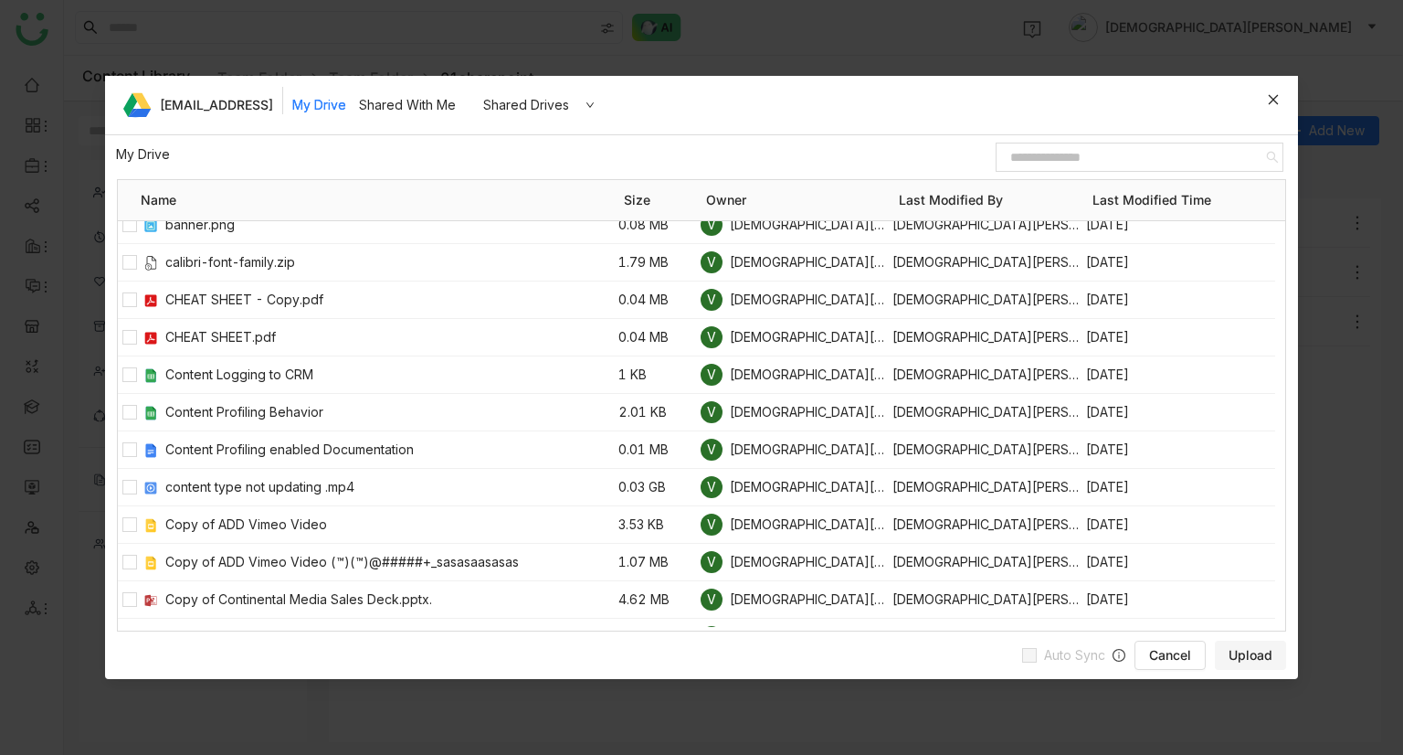
scroll to position [731, 0]
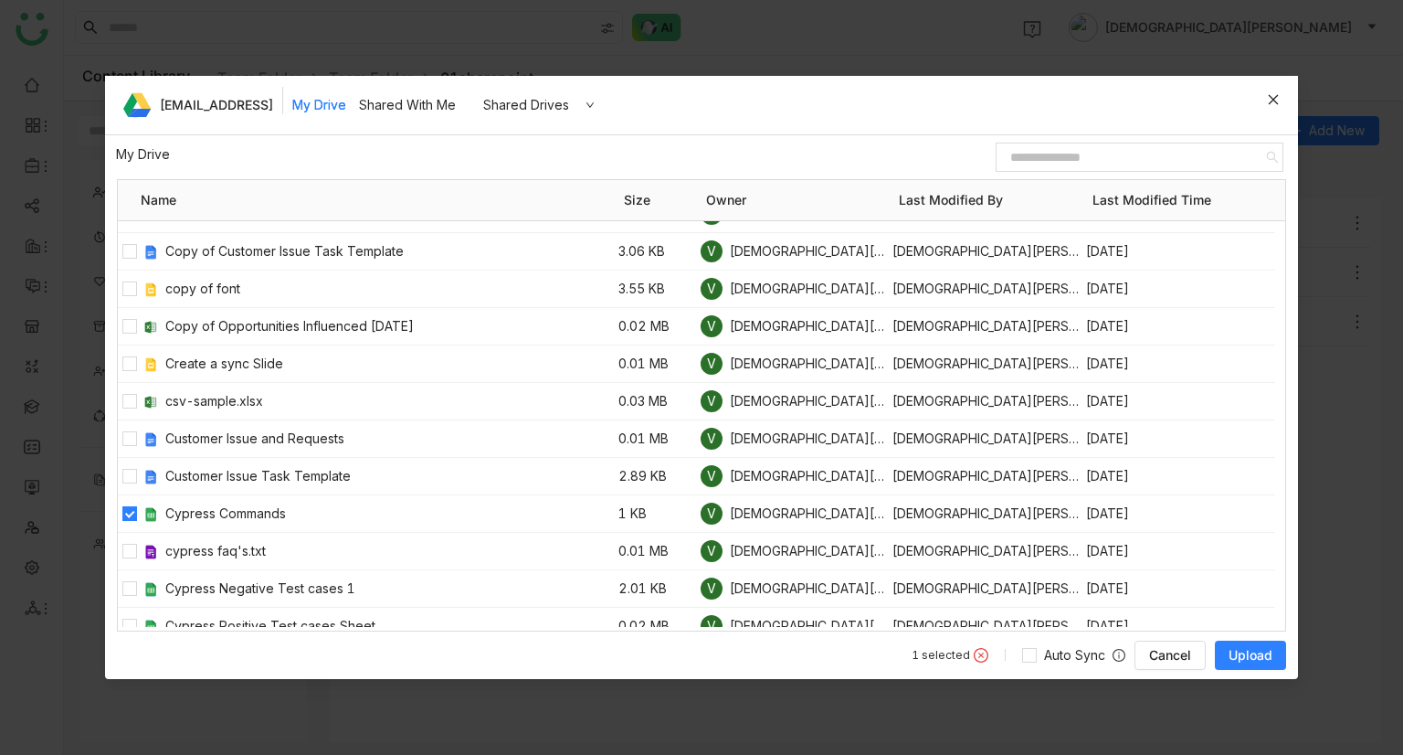
drag, startPoint x: 1235, startPoint y: 648, endPoint x: 1351, endPoint y: 632, distance: 117.1
click at [1235, 648] on span "Upload" at bounding box center [1251, 655] width 44 height 18
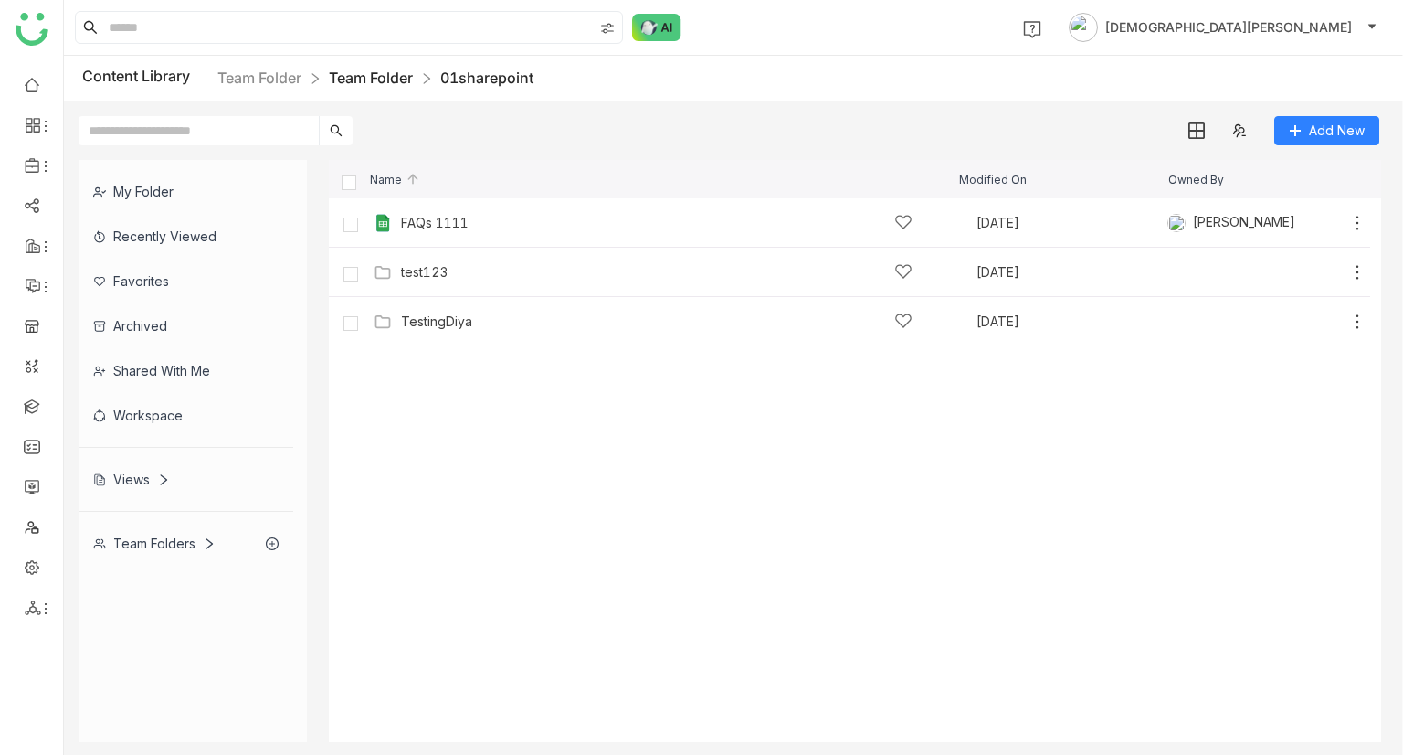
click at [390, 75] on link "Team Folder" at bounding box center [371, 78] width 84 height 18
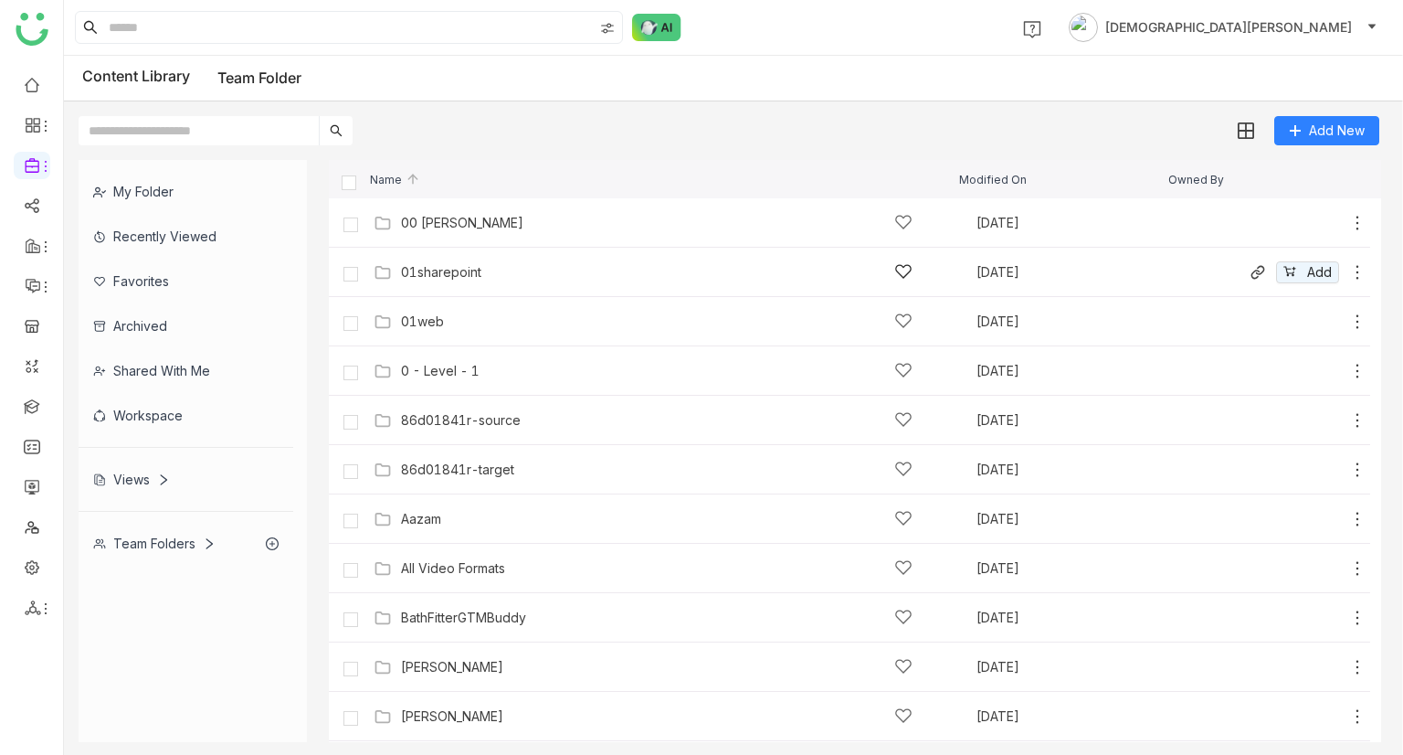
click at [440, 257] on div "01sharepoint [DATE] Add" at bounding box center [850, 272] width 1042 height 49
click at [481, 281] on div "01sharepoint [DATE] Add" at bounding box center [868, 272] width 998 height 28
